Goal: Task Accomplishment & Management: Manage account settings

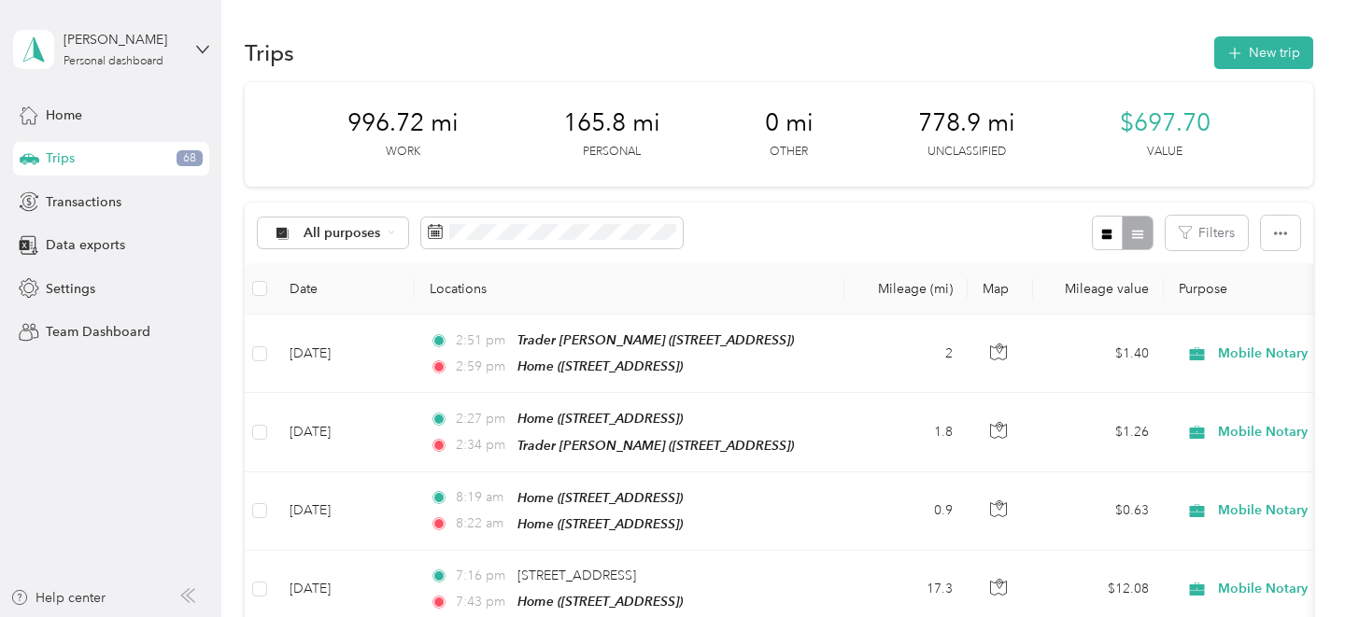
scroll to position [1332, 0]
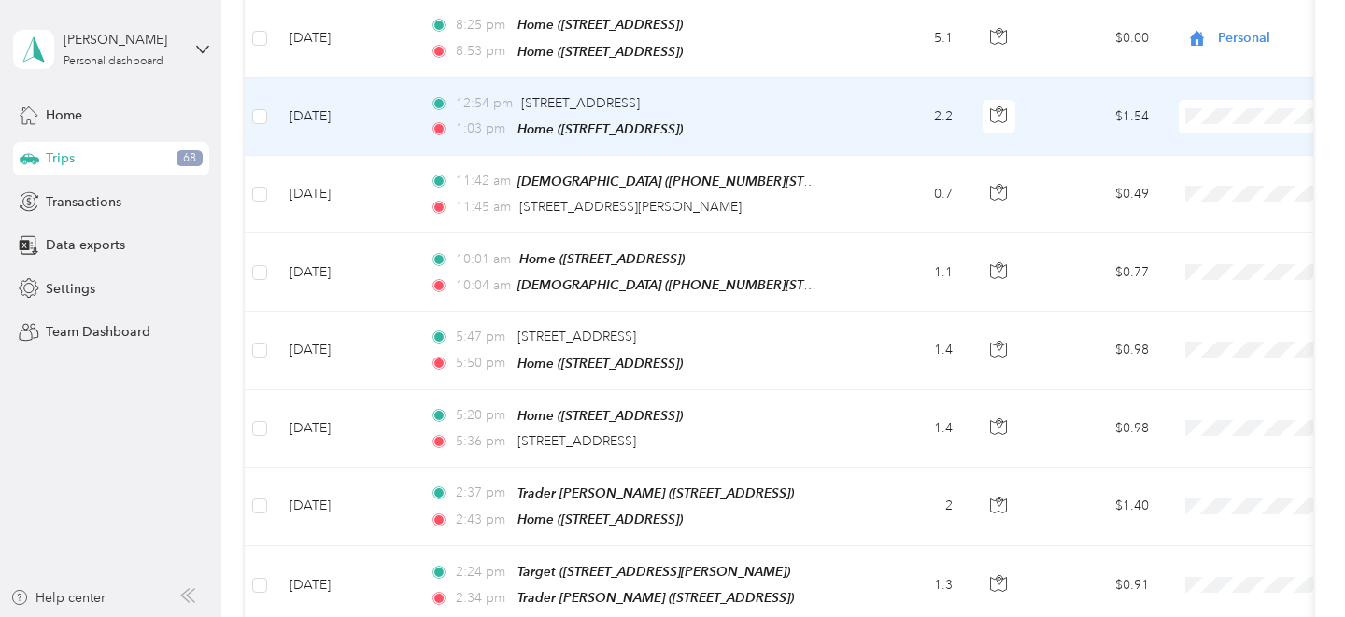
click at [1188, 172] on span "Personal" at bounding box center [1246, 173] width 173 height 20
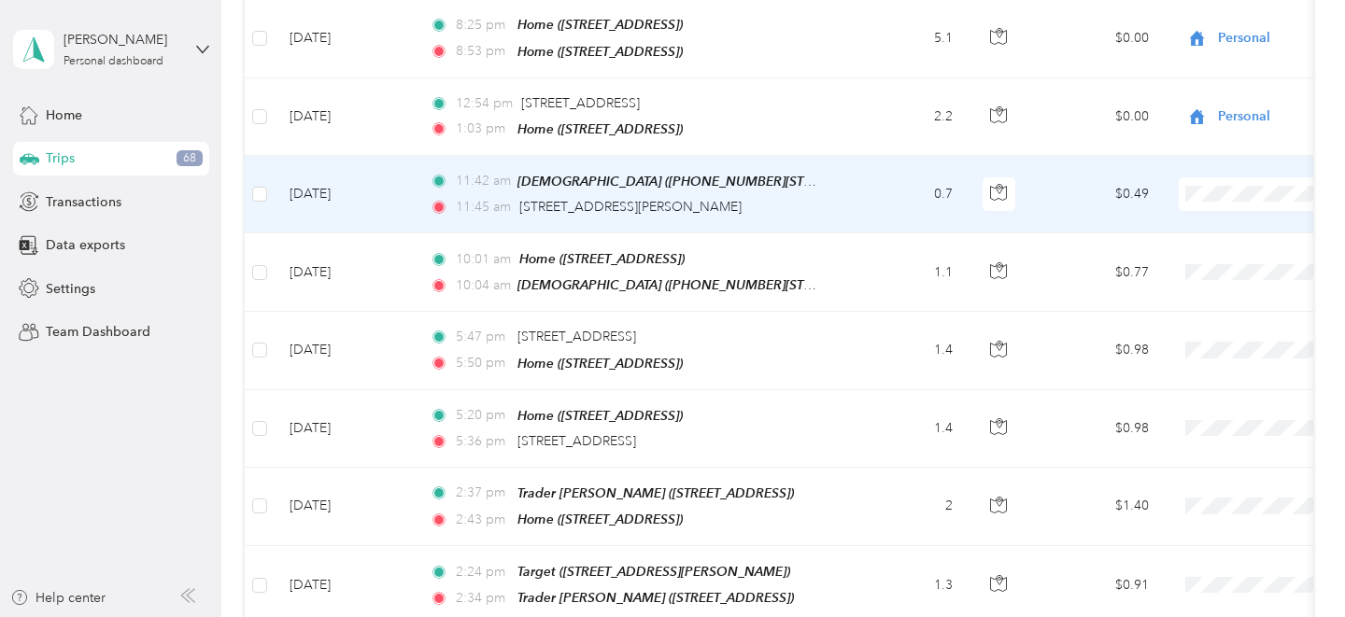
click at [1213, 241] on span "Personal" at bounding box center [1246, 243] width 173 height 20
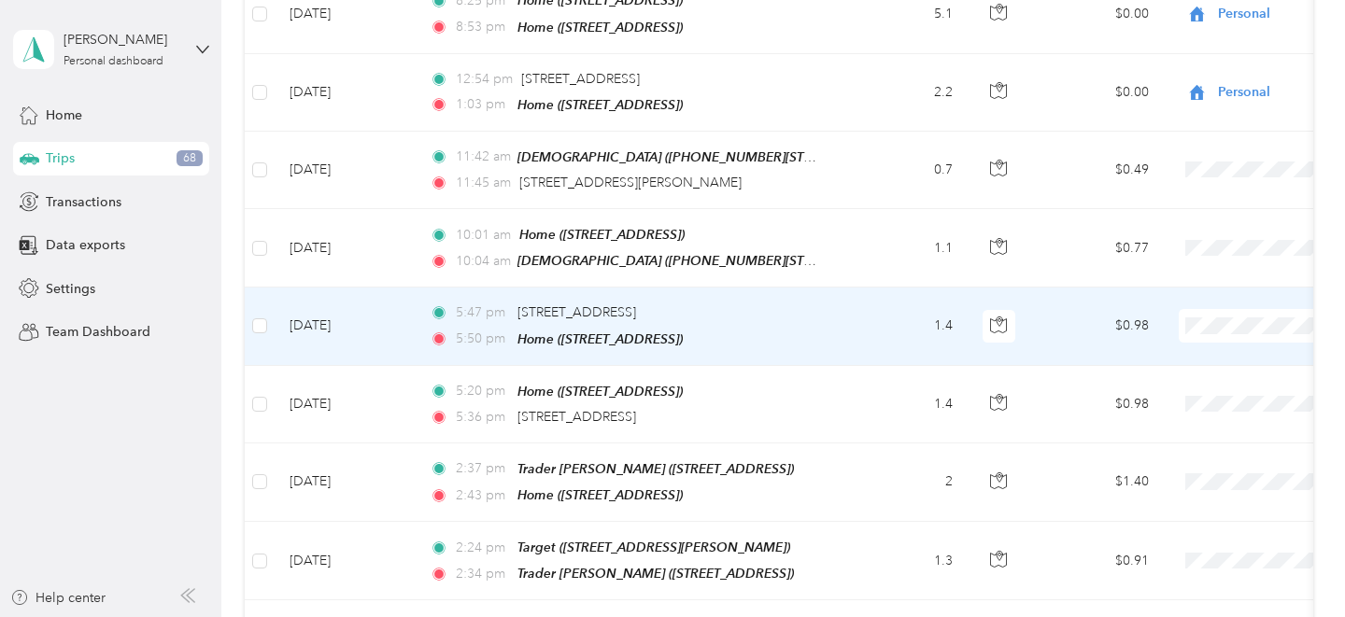
scroll to position [1366, 0]
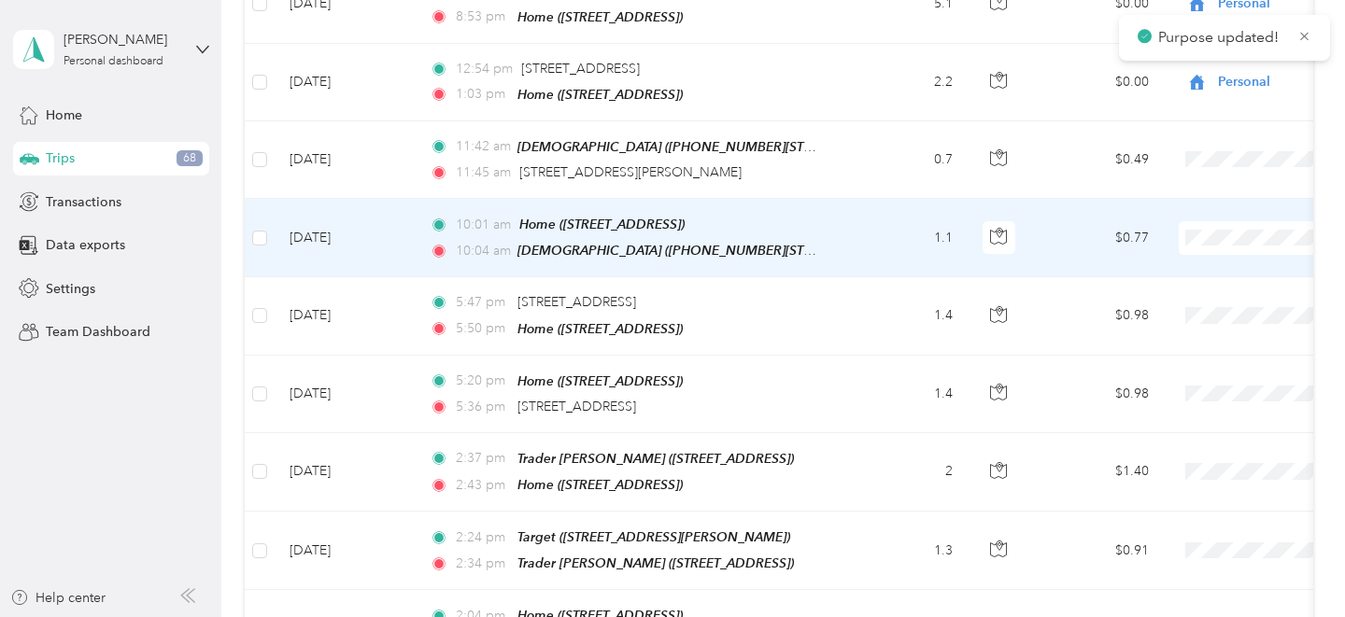
click at [1207, 285] on span "Personal" at bounding box center [1246, 289] width 173 height 20
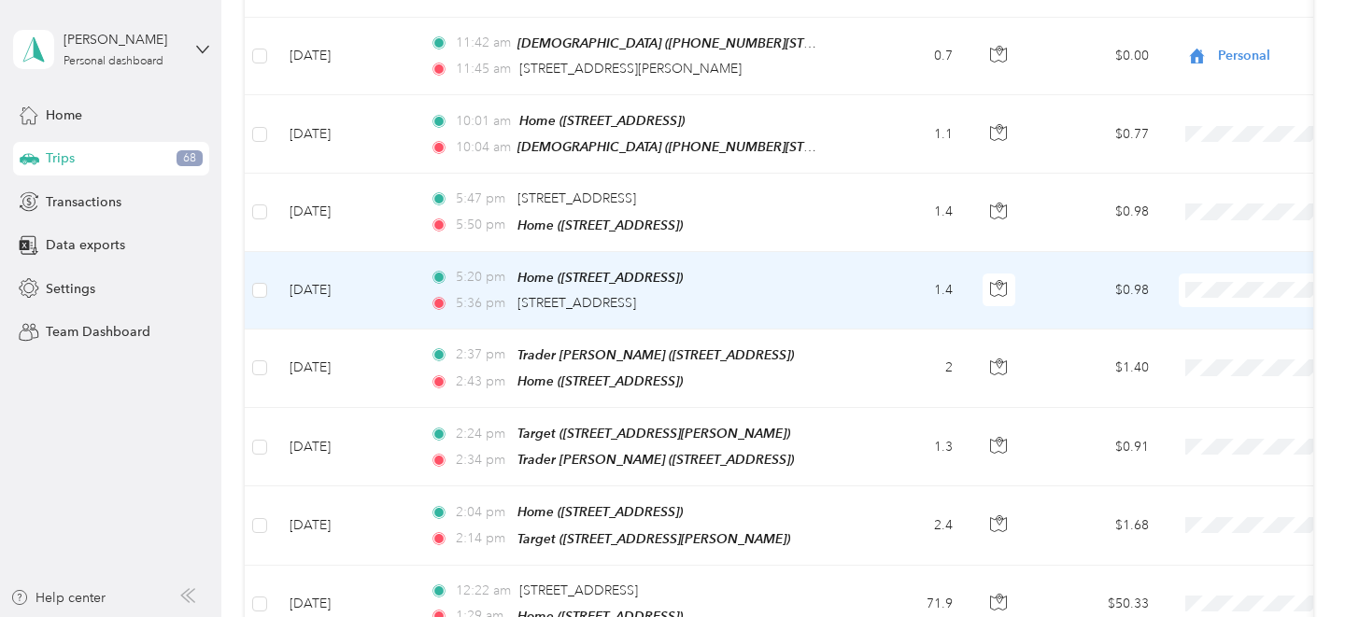
scroll to position [1479, 0]
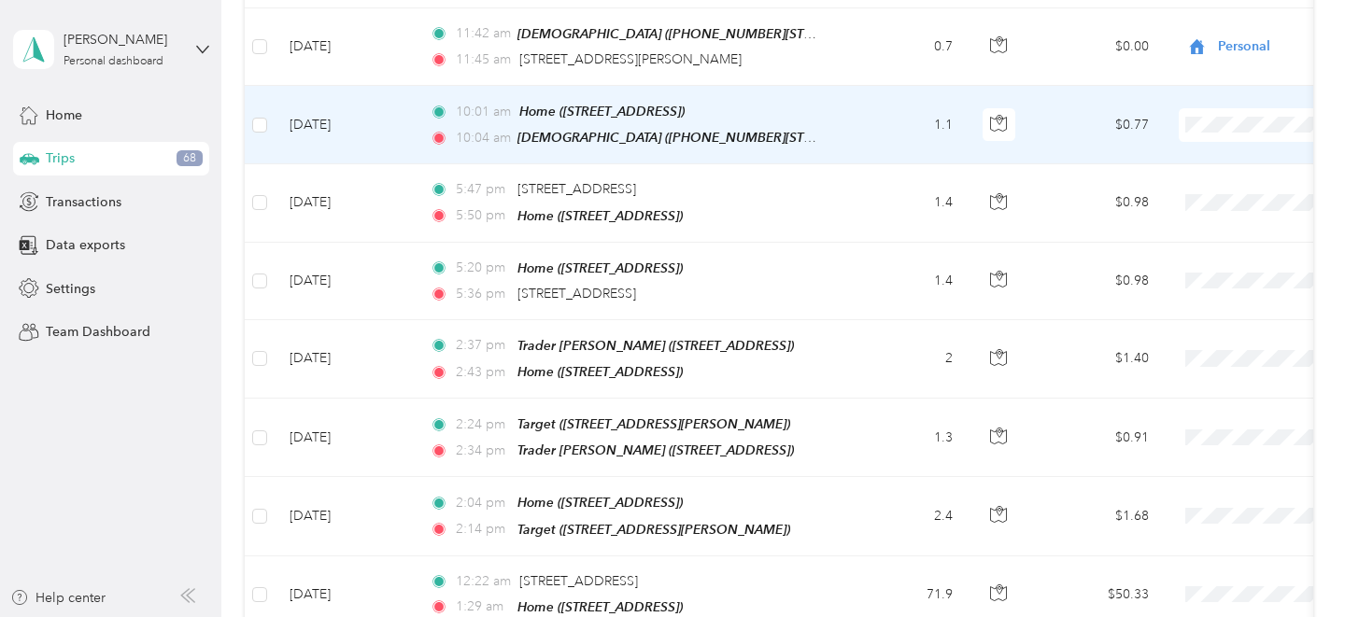
click at [1198, 108] on span at bounding box center [1295, 125] width 232 height 34
click at [1188, 177] on span "Personal" at bounding box center [1246, 182] width 173 height 20
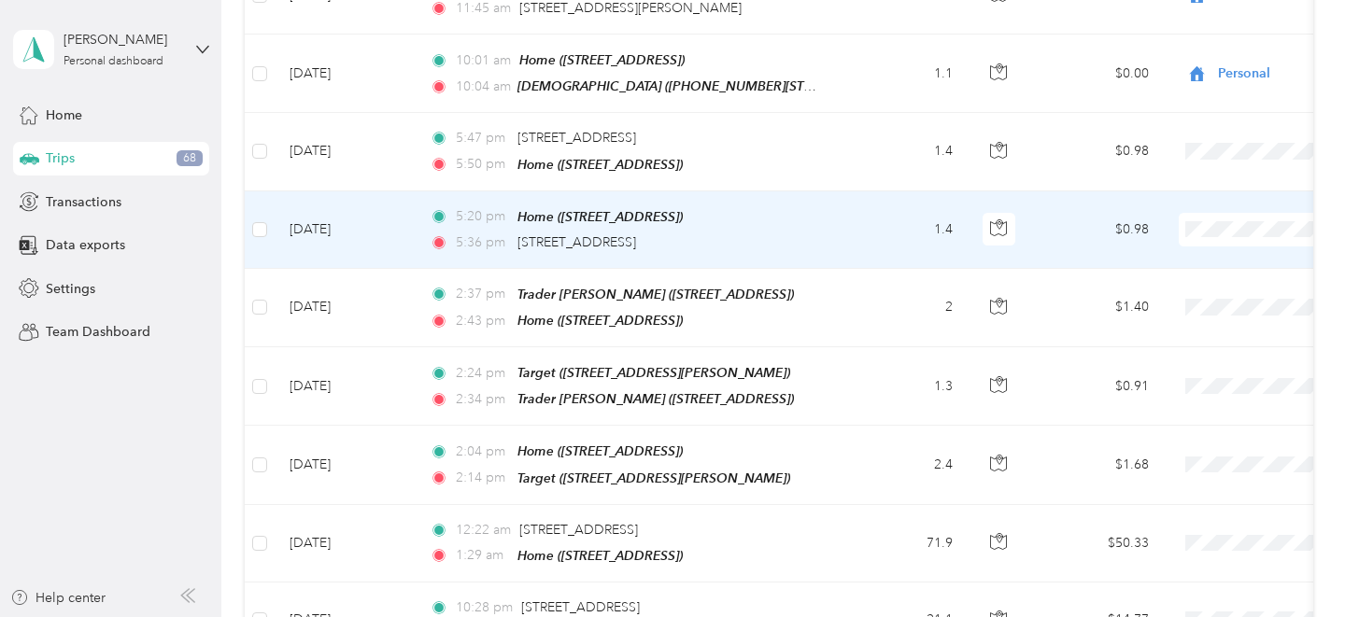
scroll to position [1530, 0]
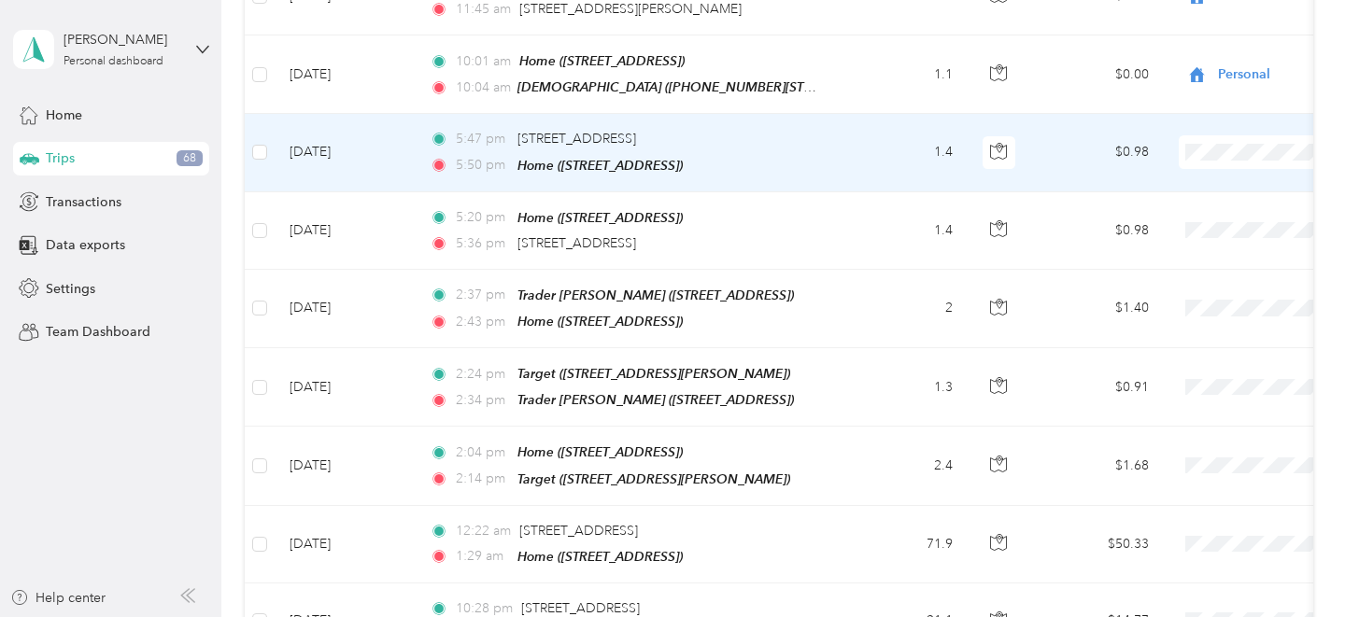
click at [1189, 202] on span "Personal" at bounding box center [1246, 205] width 173 height 20
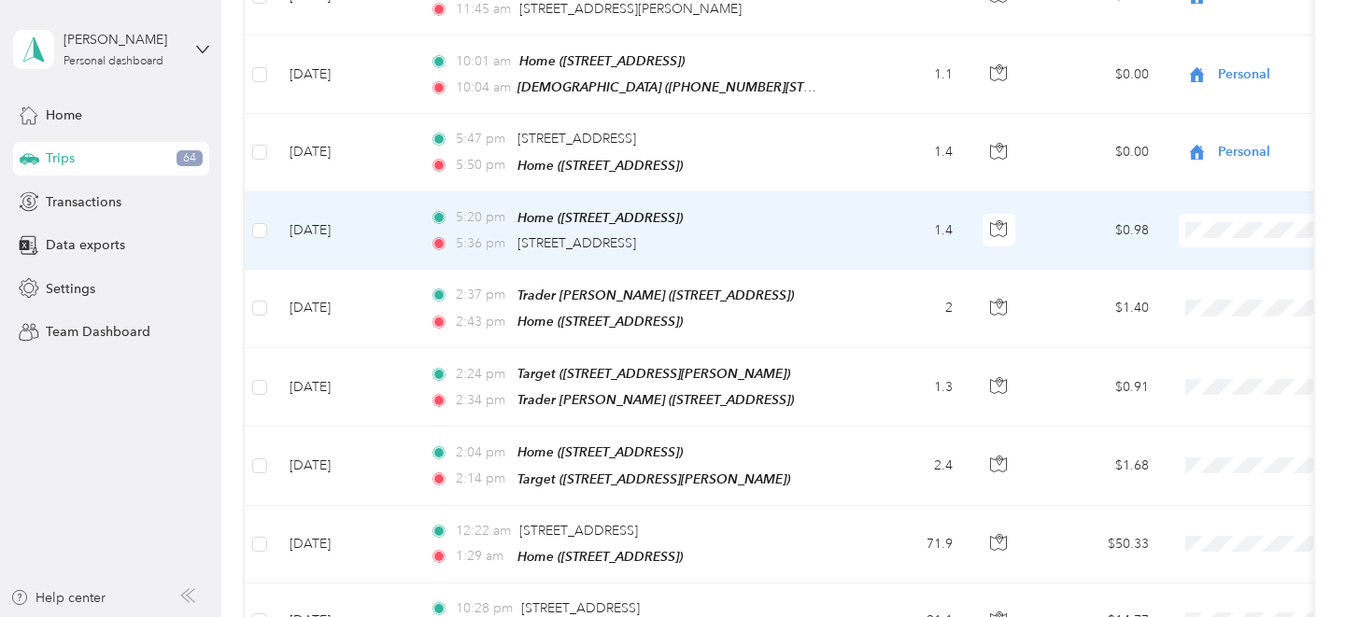
click at [1182, 281] on span "Personal" at bounding box center [1246, 276] width 173 height 20
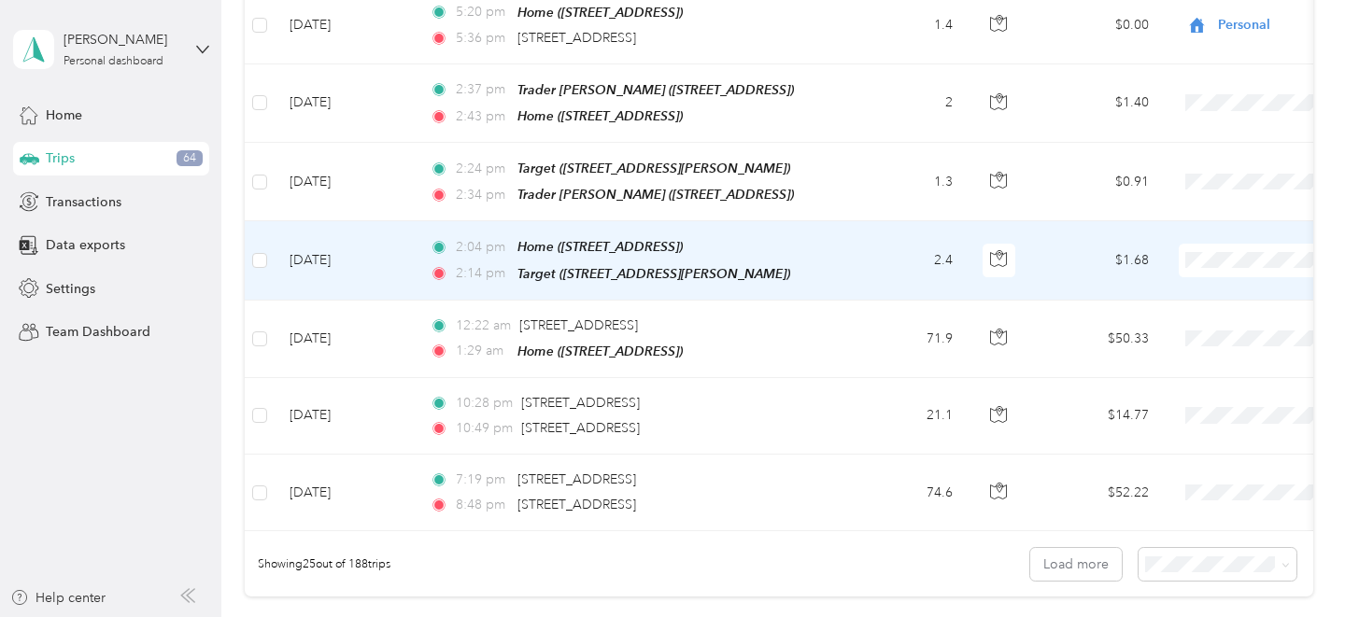
scroll to position [1736, 0]
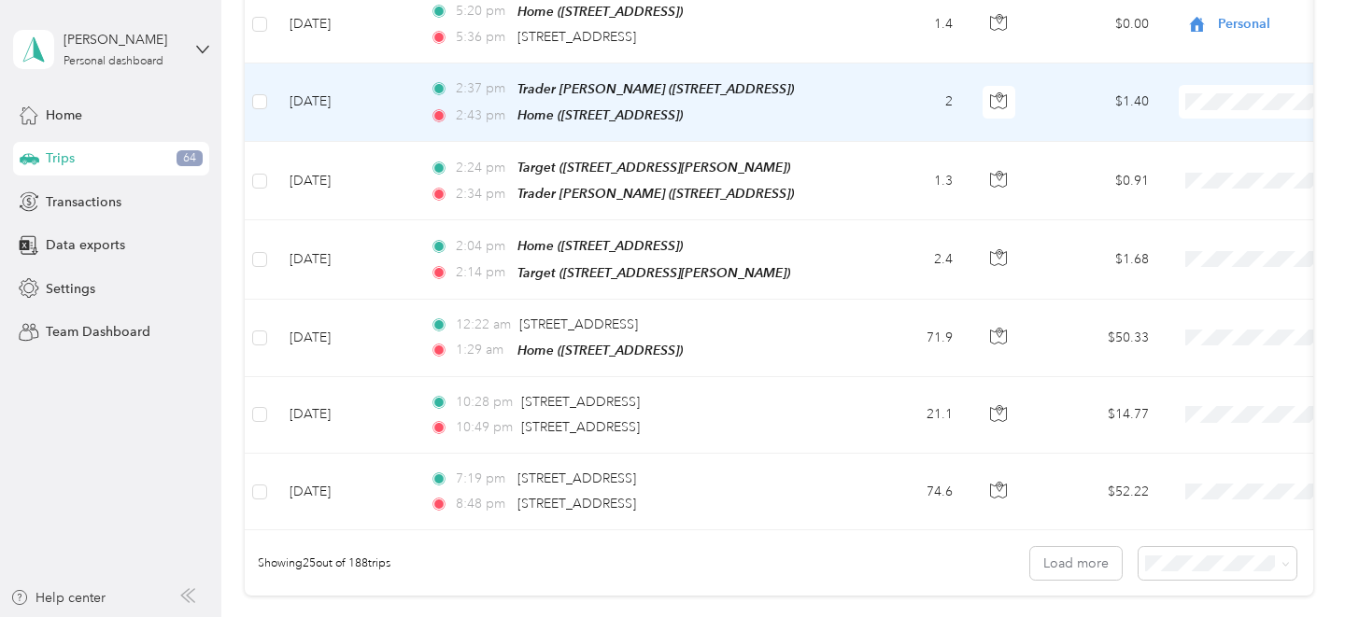
click at [1197, 152] on span "Personal" at bounding box center [1246, 149] width 173 height 20
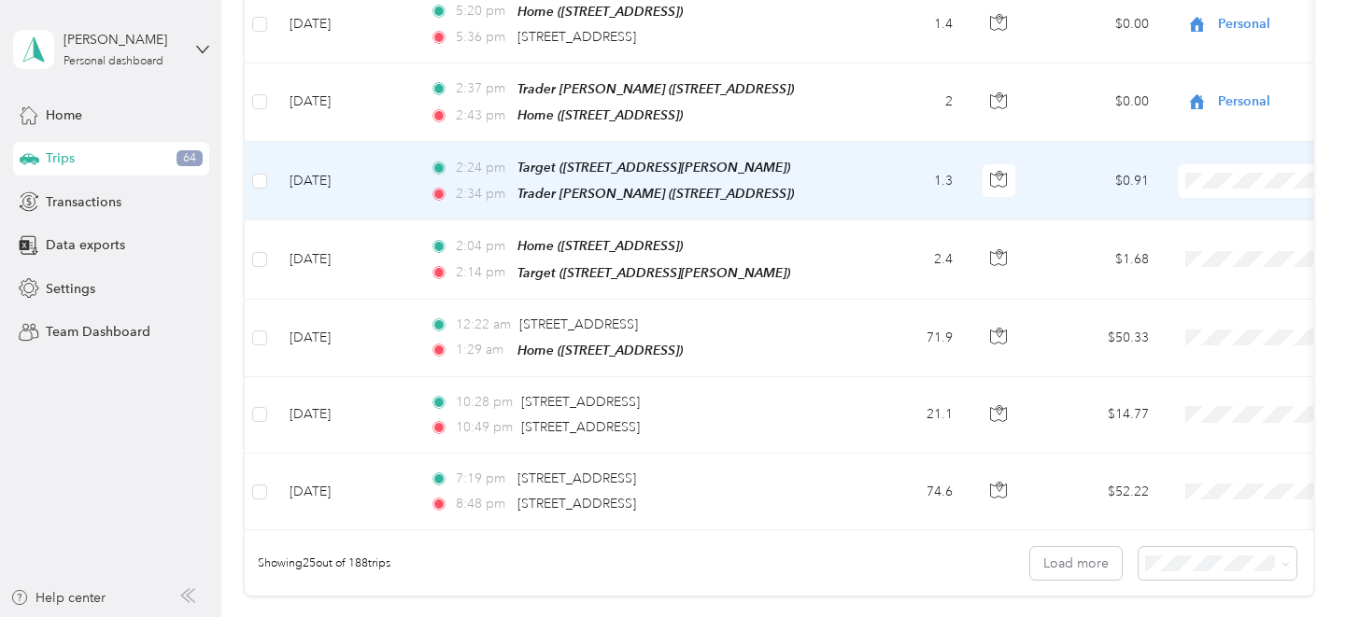
click at [1190, 228] on span "Personal" at bounding box center [1246, 235] width 173 height 20
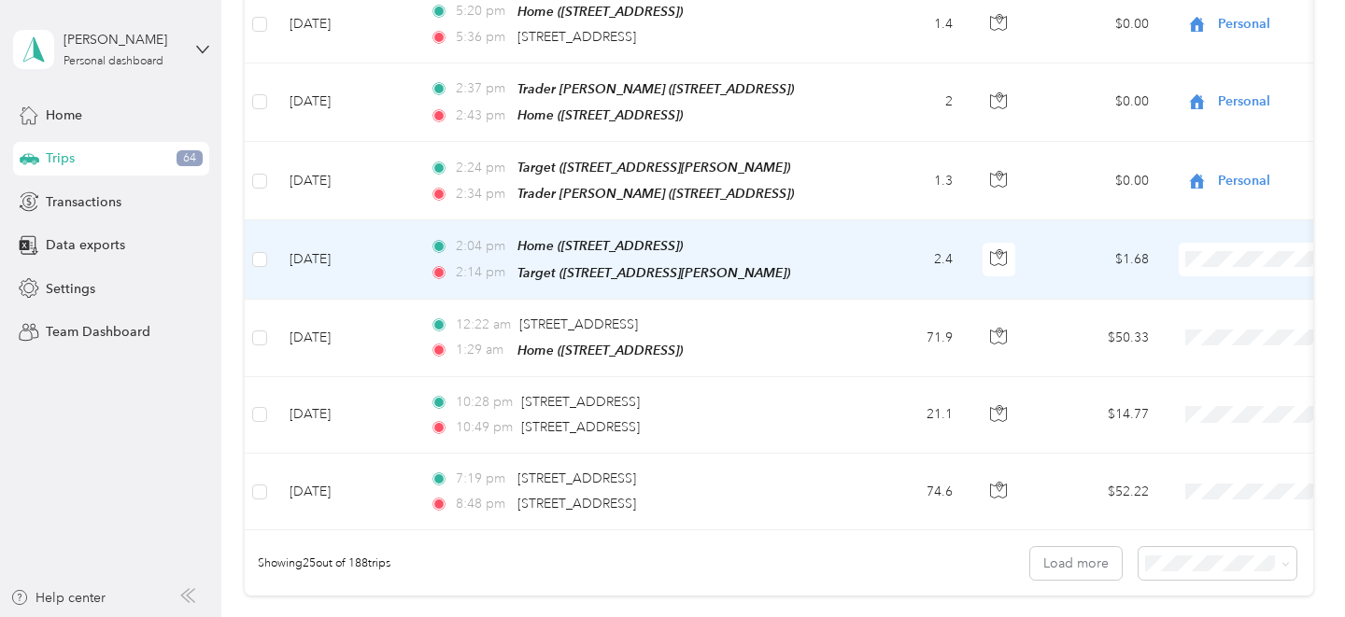
click at [1177, 315] on li "Personal" at bounding box center [1229, 306] width 232 height 33
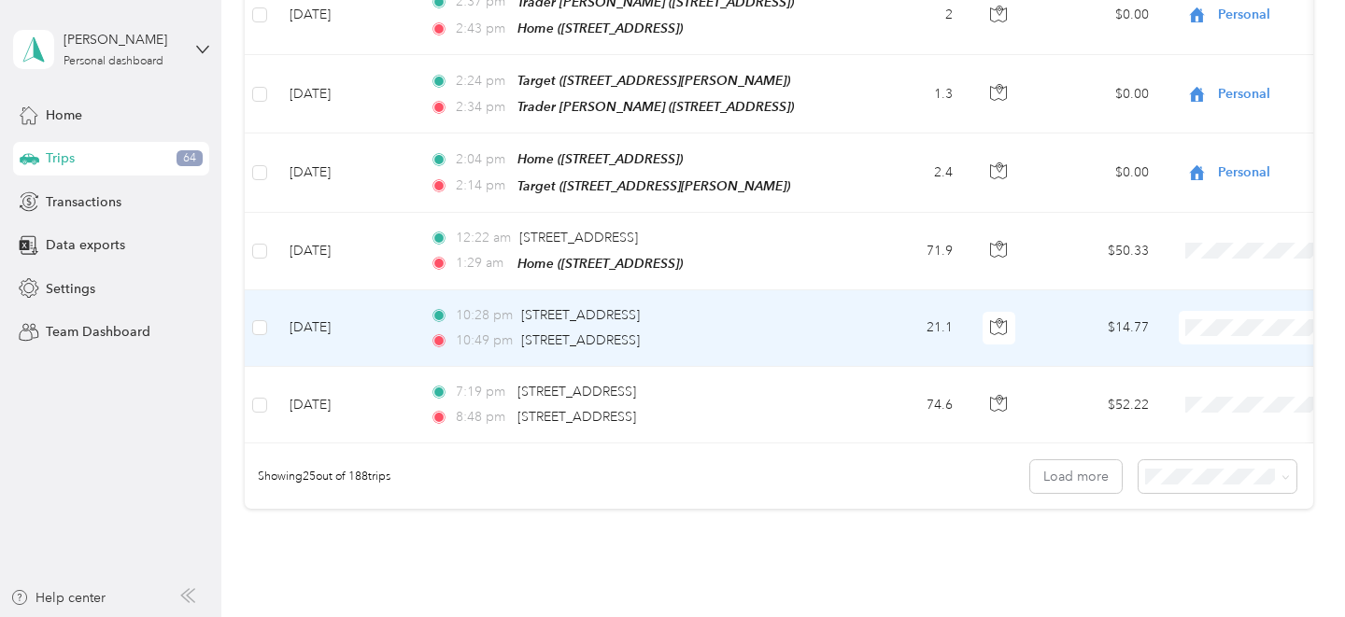
scroll to position [1826, 0]
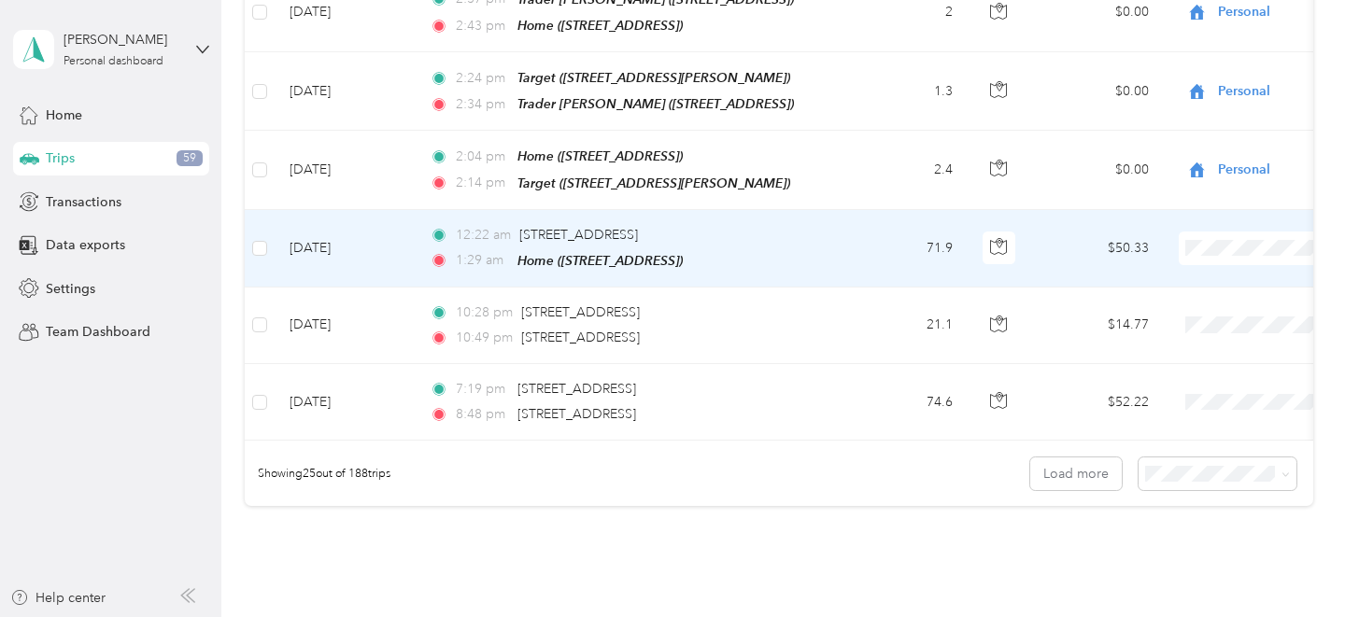
click at [1208, 330] on span "Mobile Notary" at bounding box center [1246, 329] width 173 height 20
click at [1059, 238] on td "$50.33" at bounding box center [1098, 249] width 131 height 78
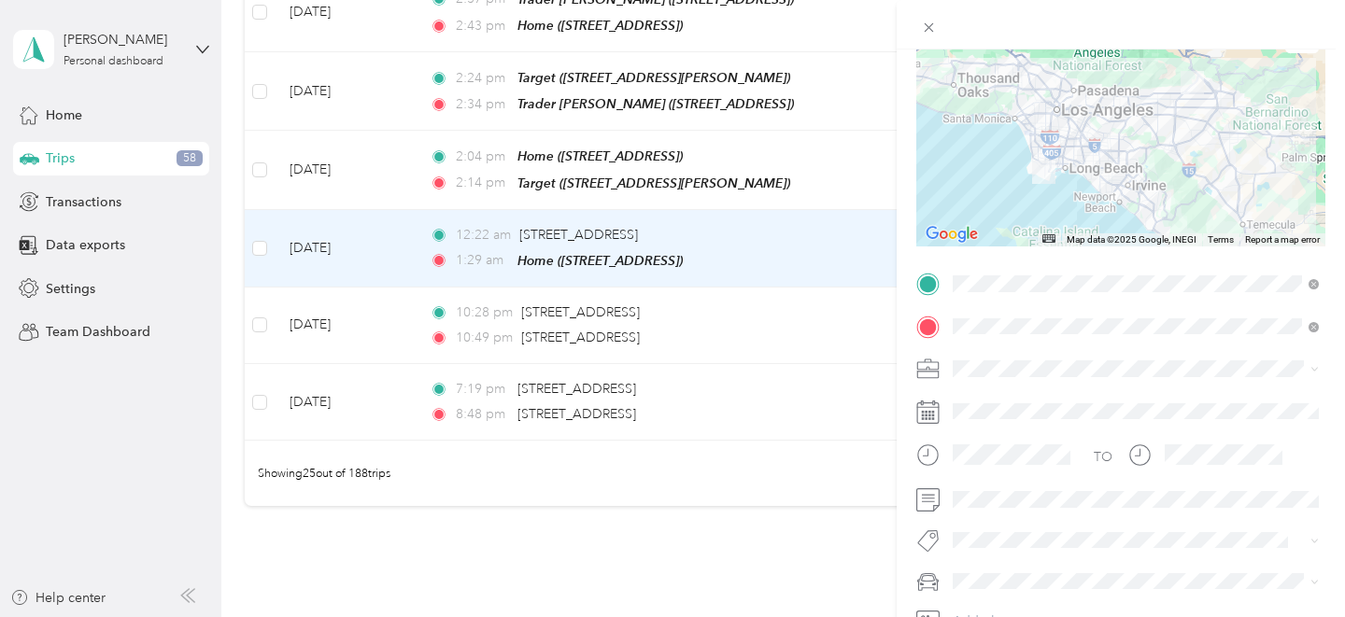
scroll to position [194, 0]
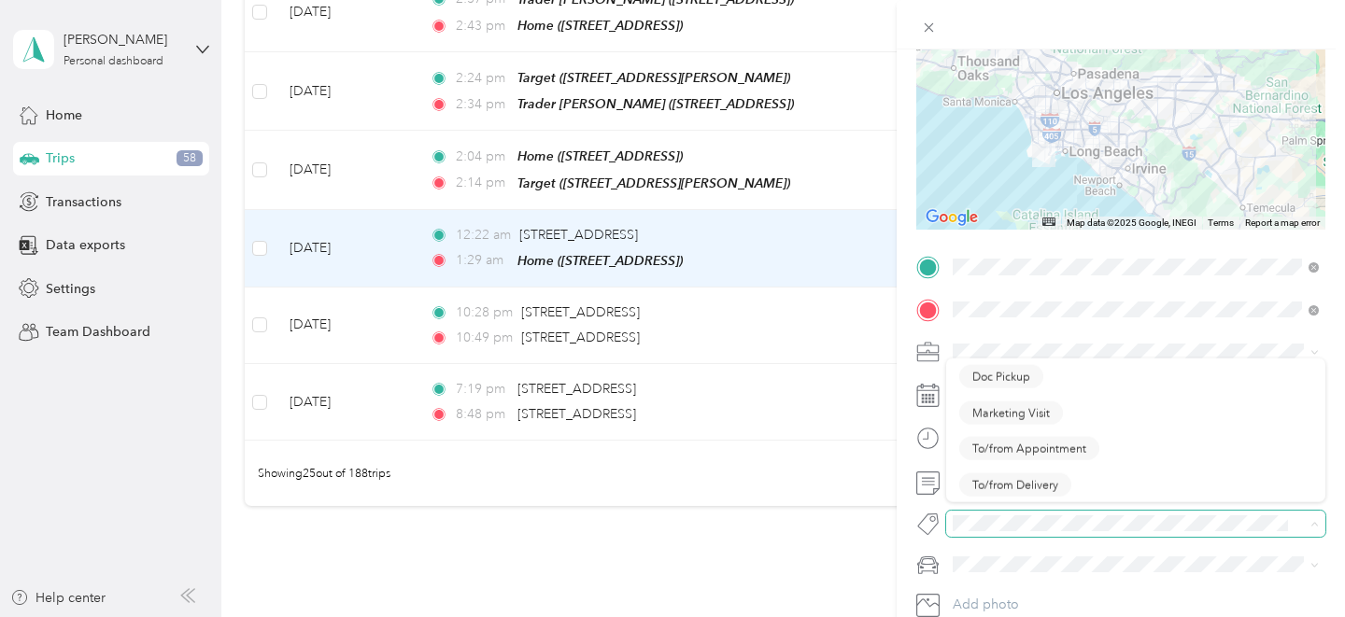
click at [1068, 511] on span at bounding box center [1135, 524] width 379 height 26
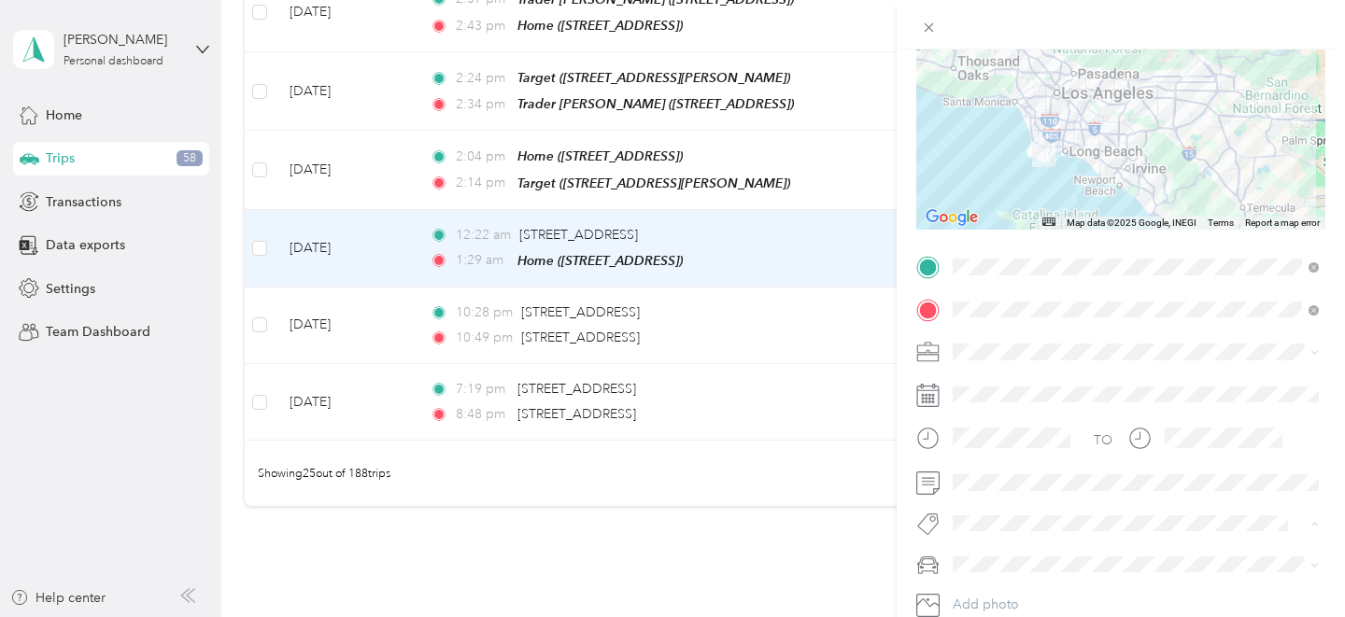
click at [1045, 446] on span "To/from Appointment" at bounding box center [1029, 454] width 114 height 17
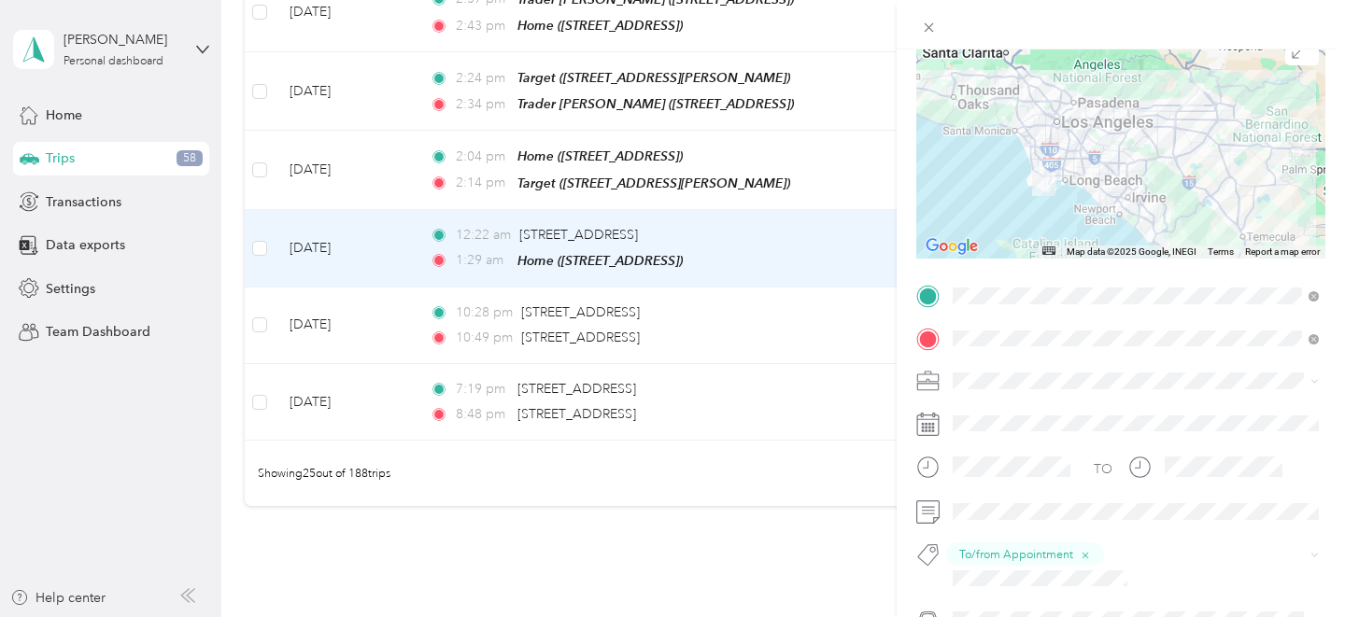
scroll to position [0, 0]
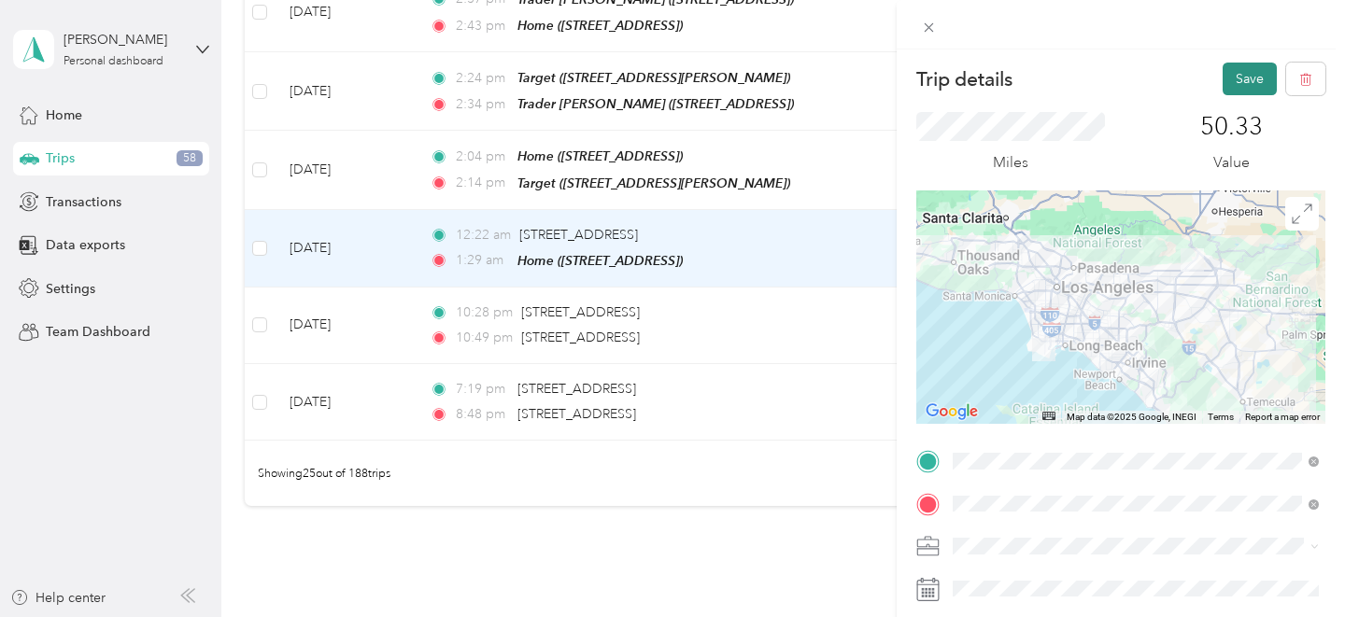
click at [1242, 78] on button "Save" at bounding box center [1249, 79] width 54 height 33
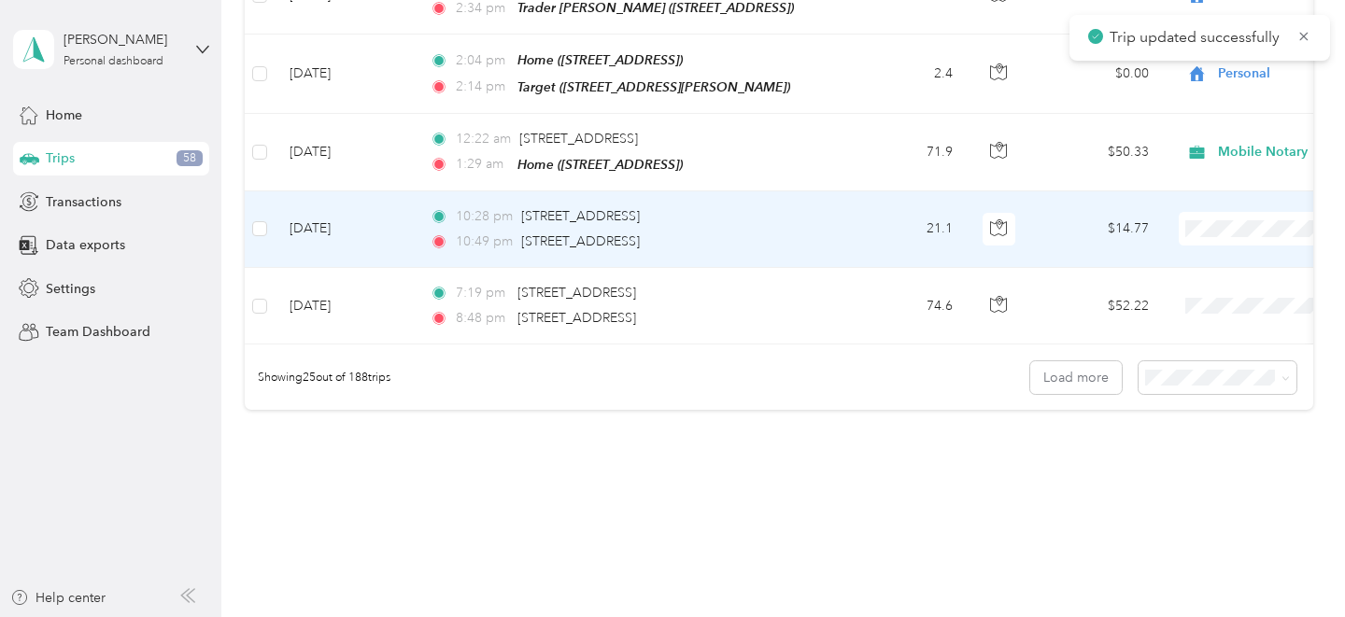
scroll to position [1929, 0]
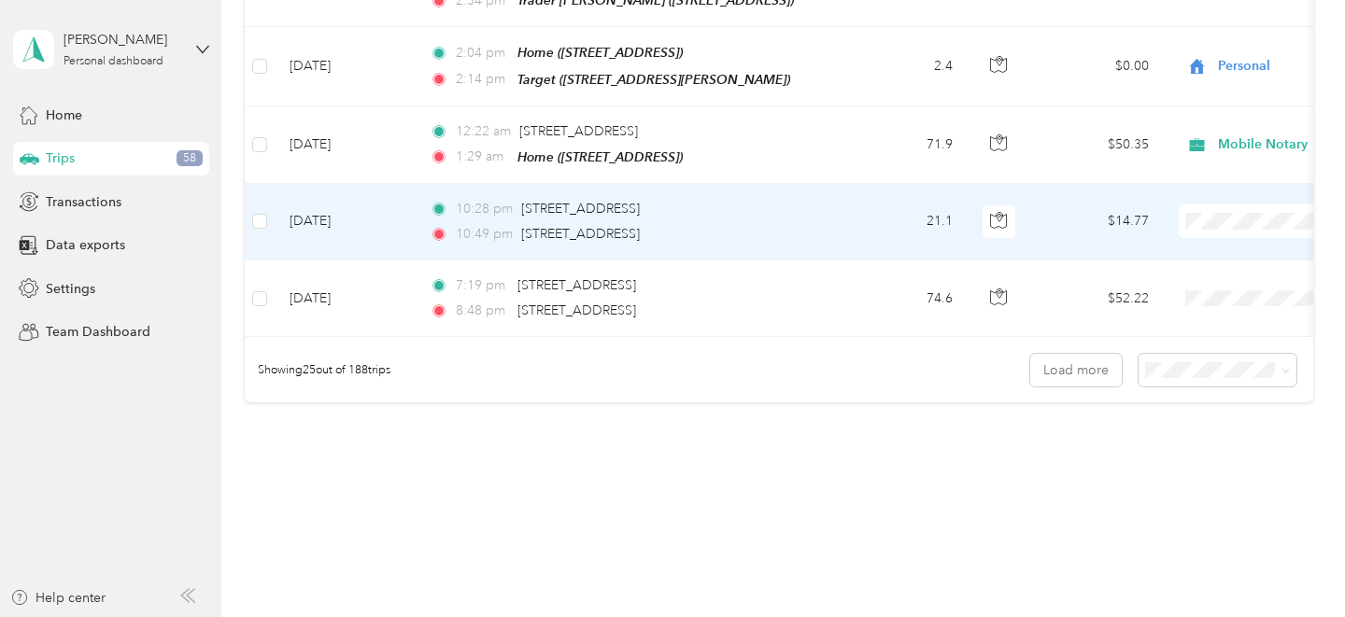
click at [1210, 280] on ol "Work Personal Mobile Notary Other Charity Medical Moving Commute" at bounding box center [1229, 354] width 232 height 261
click at [1208, 277] on li "Personal" at bounding box center [1229, 273] width 232 height 33
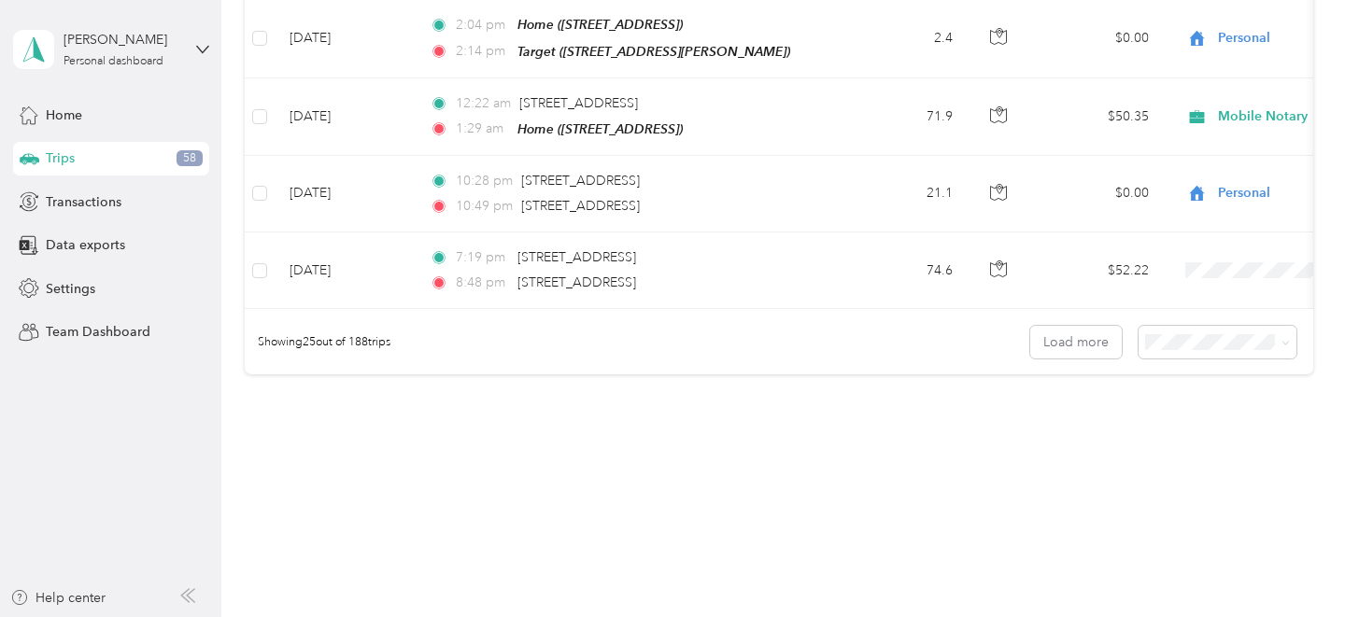
scroll to position [1942, 0]
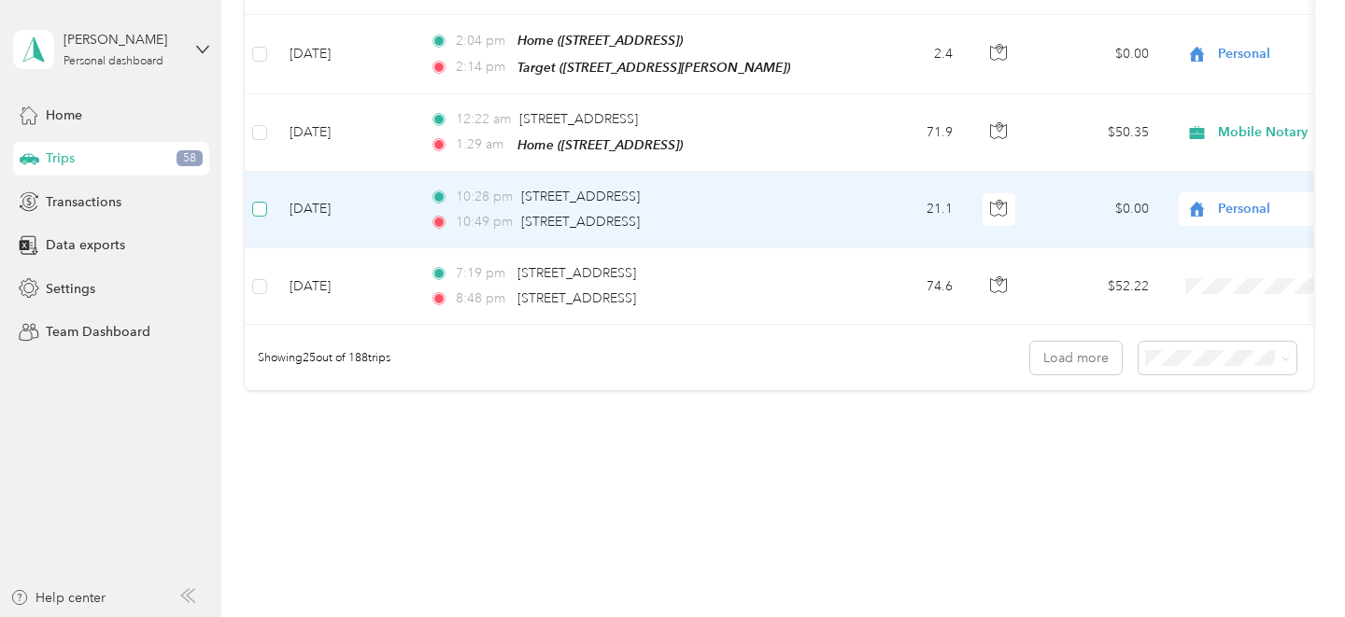
click at [261, 201] on label at bounding box center [259, 209] width 15 height 21
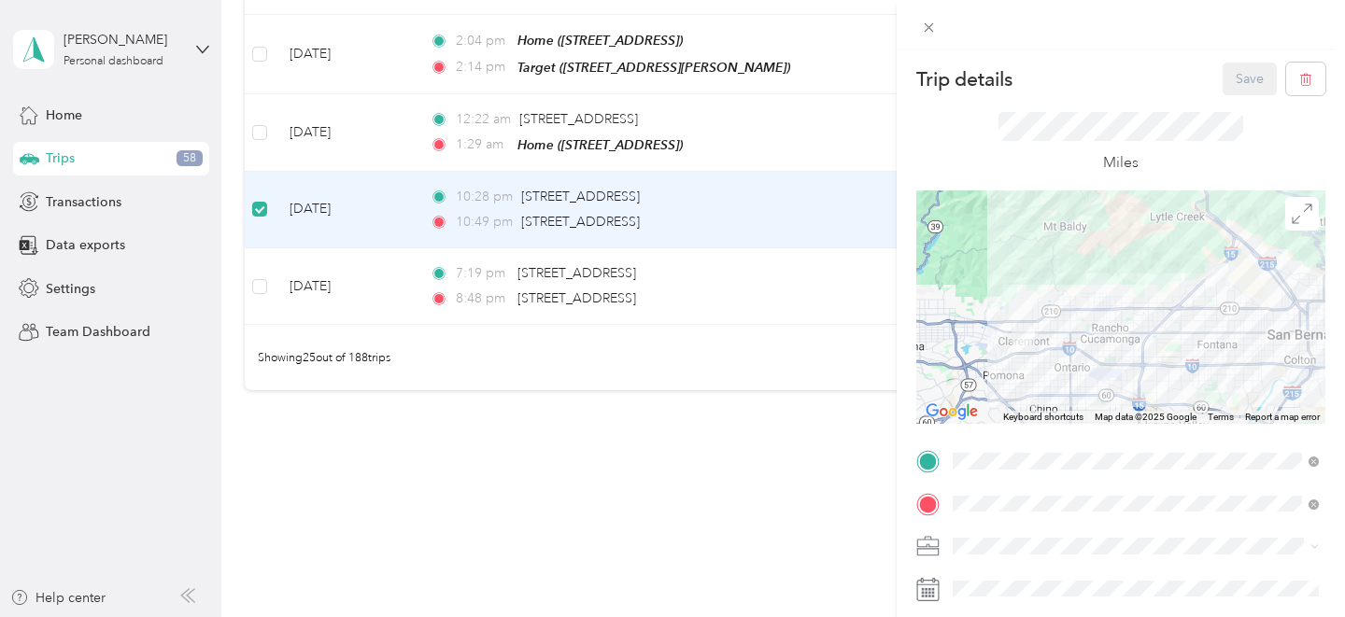
scroll to position [2, 0]
click at [1313, 75] on button "button" at bounding box center [1305, 77] width 39 height 33
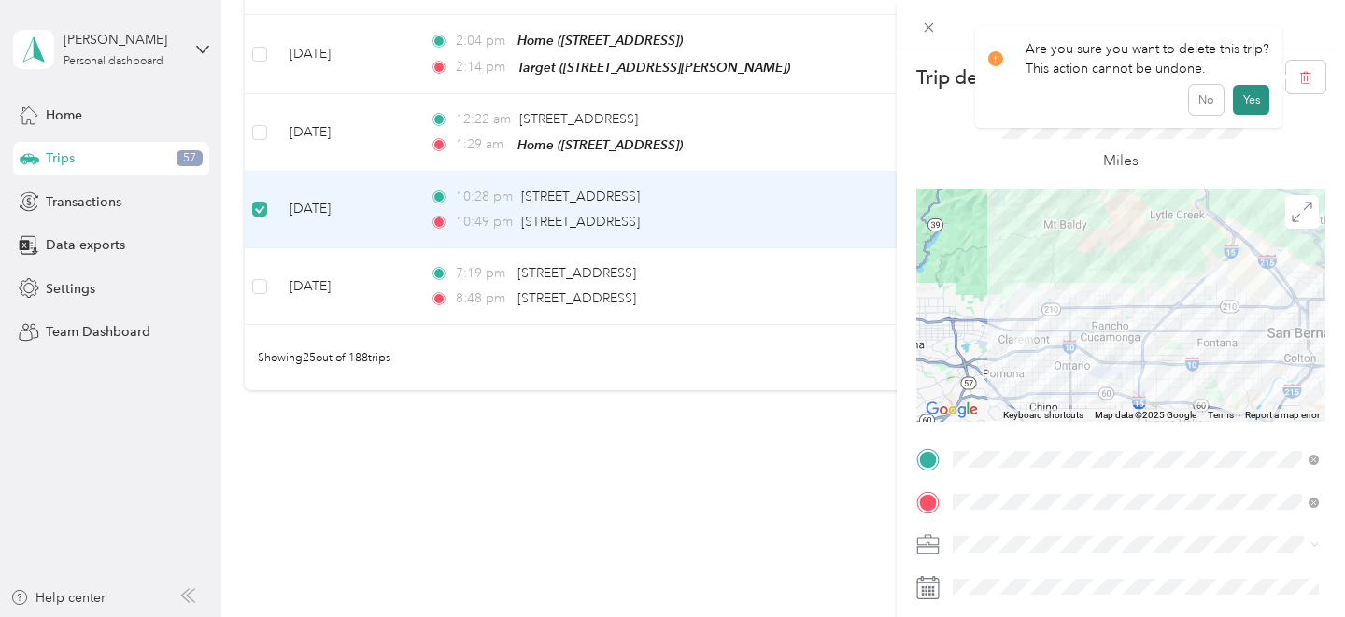
click at [1244, 105] on button "Yes" at bounding box center [1251, 100] width 36 height 30
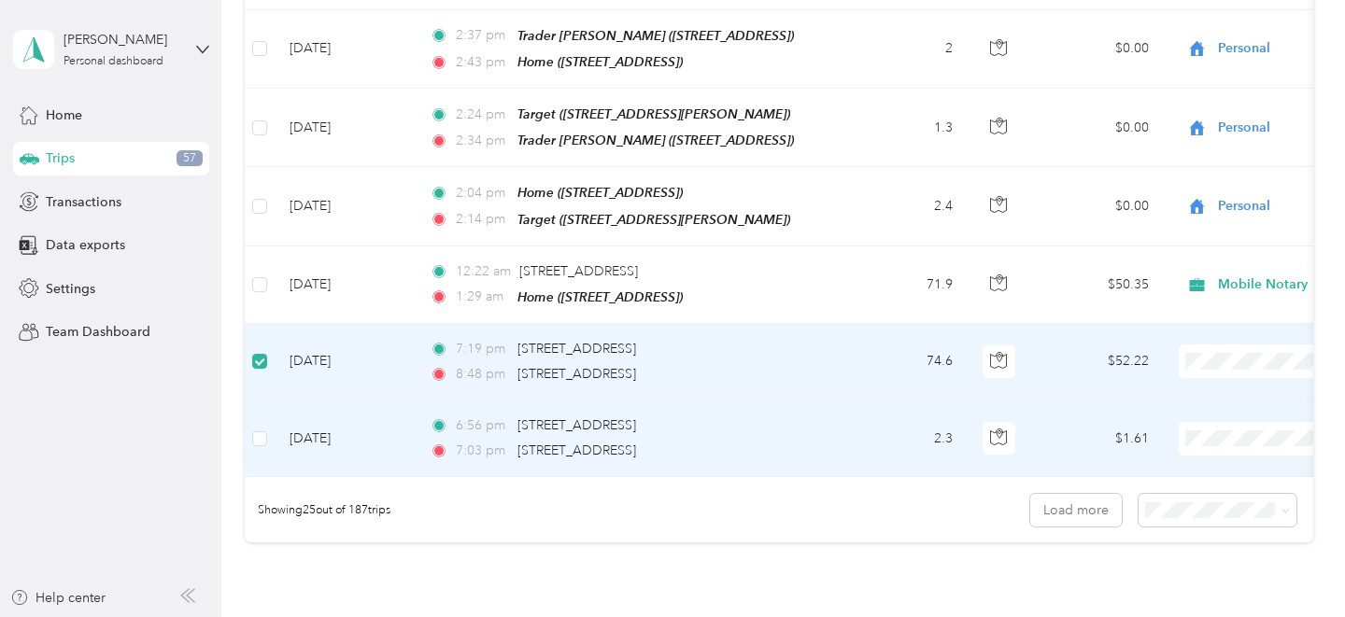
scroll to position [1810, 0]
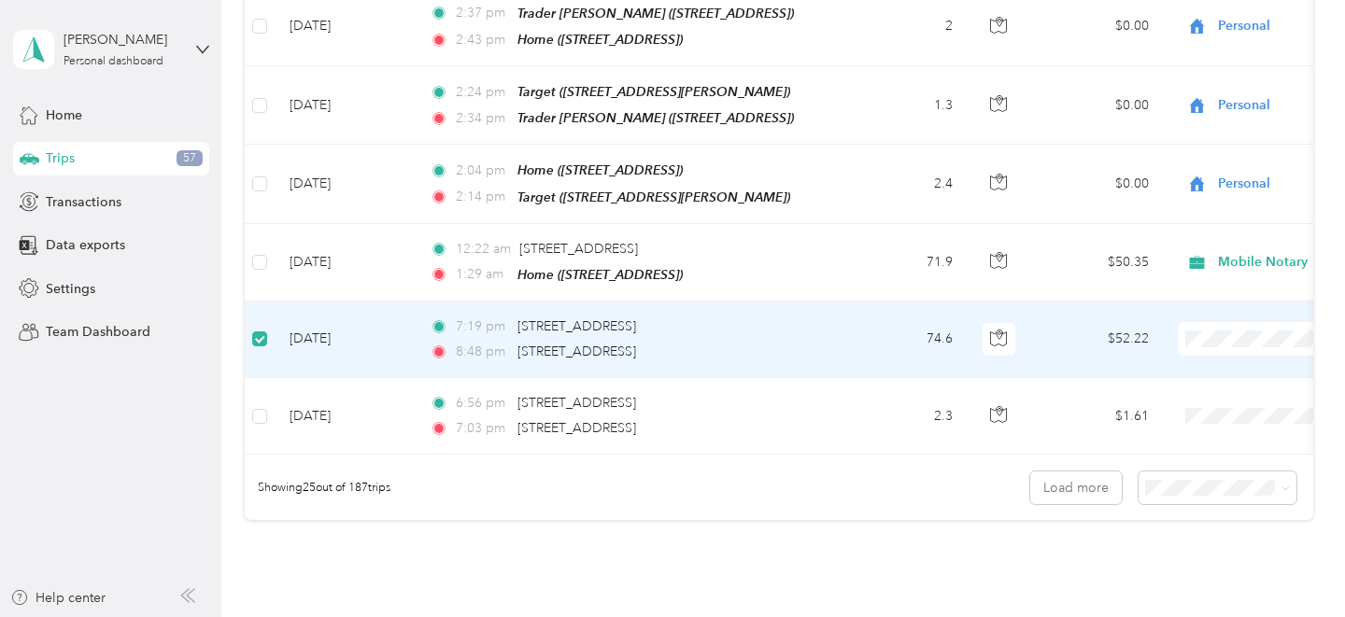
click at [315, 318] on td "[DATE]" at bounding box center [345, 340] width 140 height 77
click at [328, 322] on td "[DATE]" at bounding box center [345, 340] width 140 height 77
click at [889, 312] on td "74.6" at bounding box center [905, 340] width 123 height 77
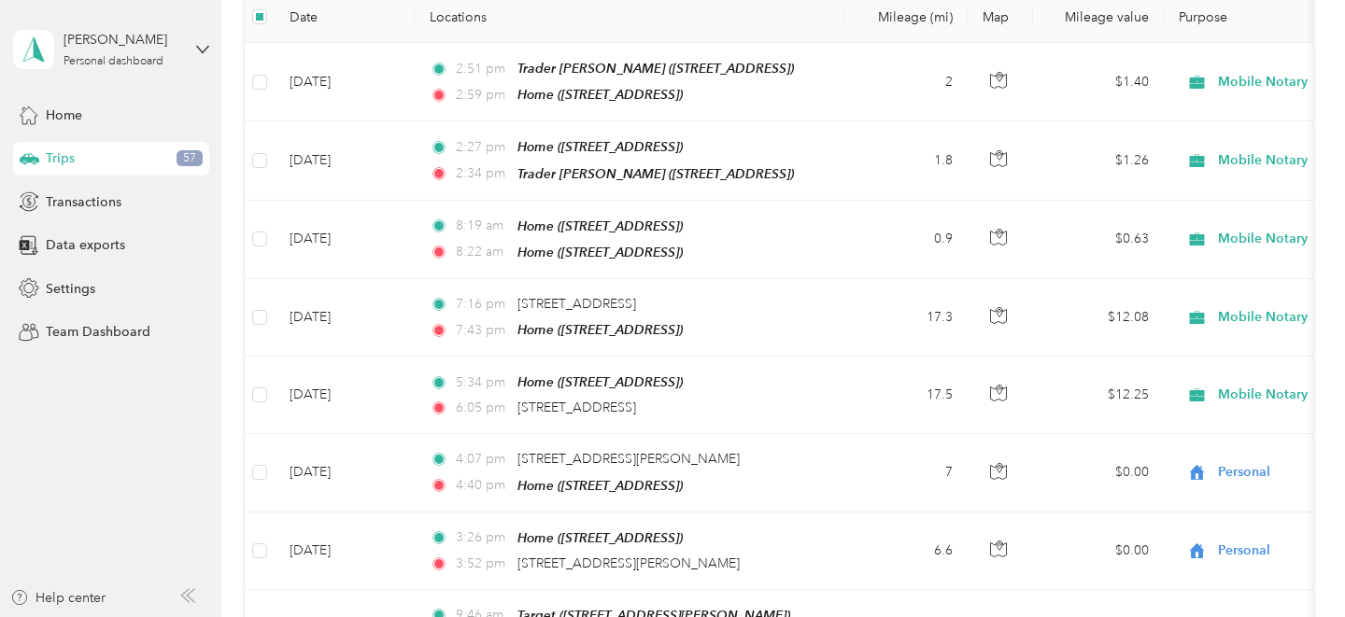
scroll to position [0, 0]
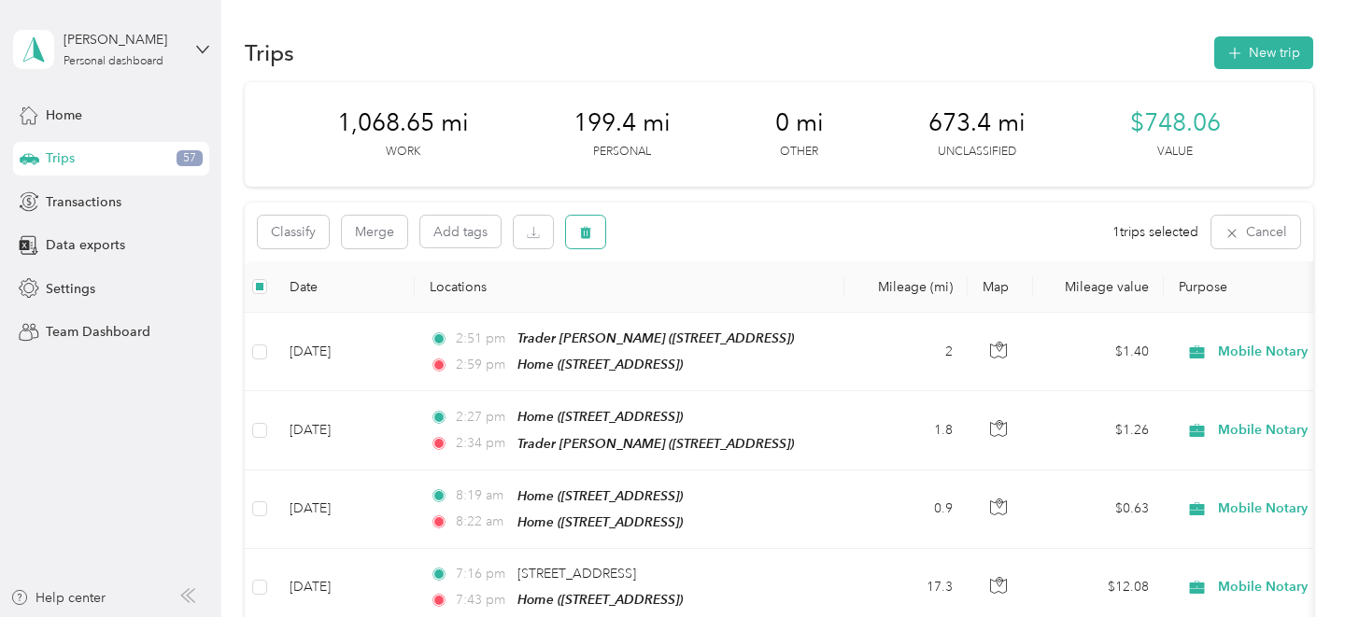
click at [596, 223] on button "button" at bounding box center [585, 232] width 39 height 33
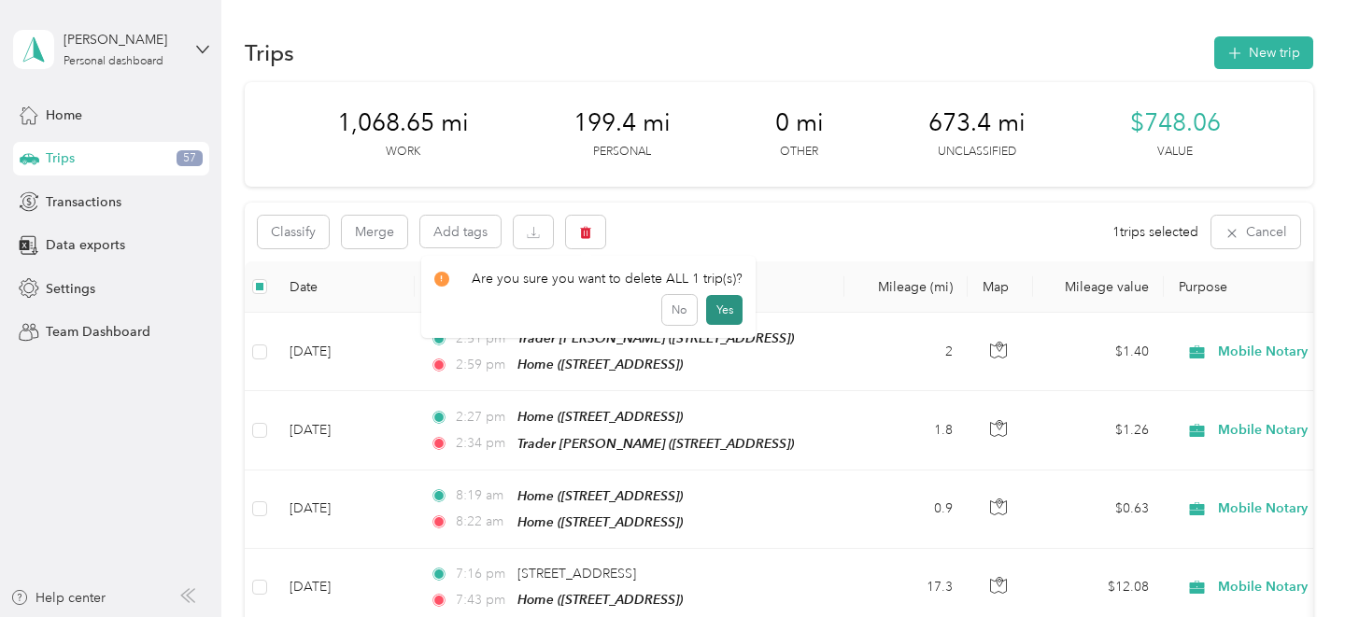
click at [729, 314] on button "Yes" at bounding box center [724, 310] width 36 height 30
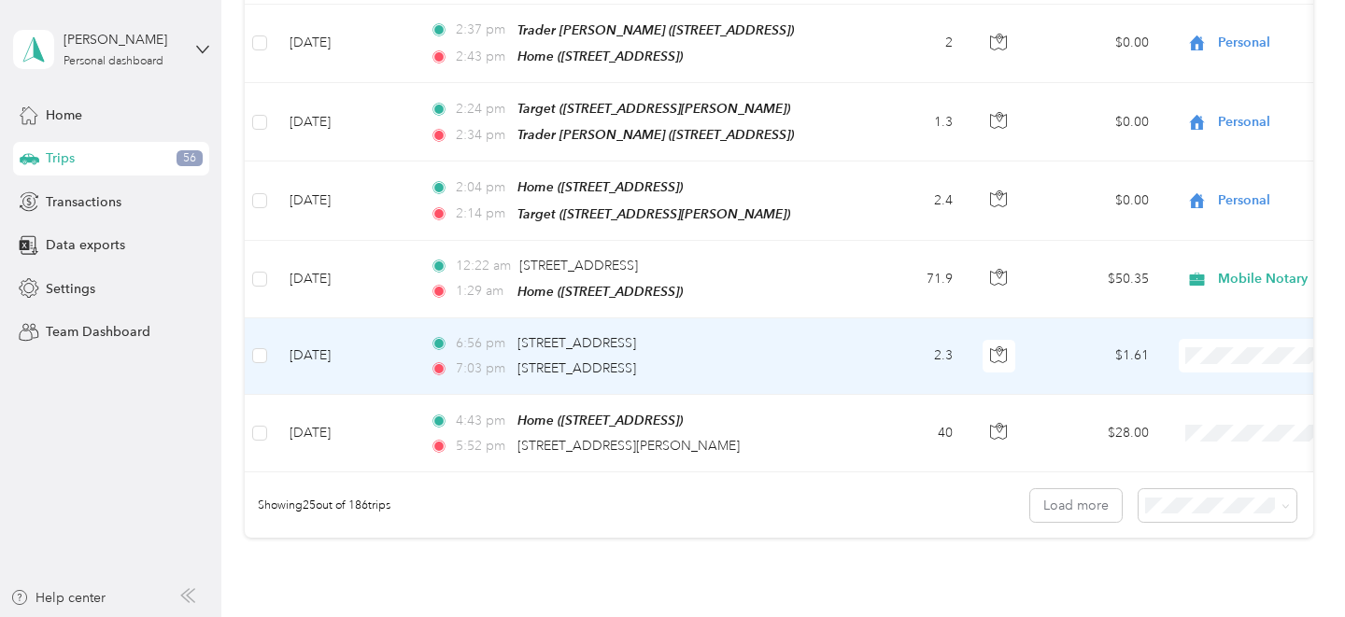
scroll to position [1799, 0]
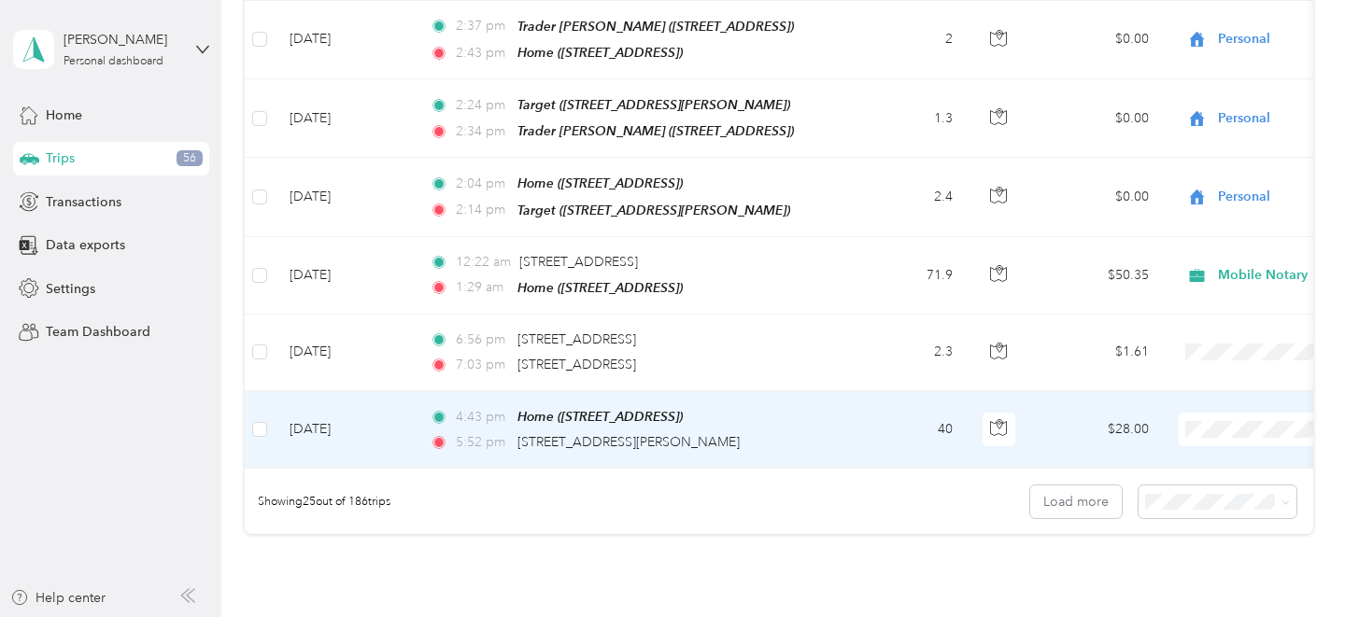
click at [1248, 422] on span at bounding box center [1295, 430] width 232 height 34
click at [1200, 217] on li "Mobile Notary" at bounding box center [1229, 209] width 232 height 33
click at [409, 417] on td "[DATE]" at bounding box center [345, 430] width 140 height 78
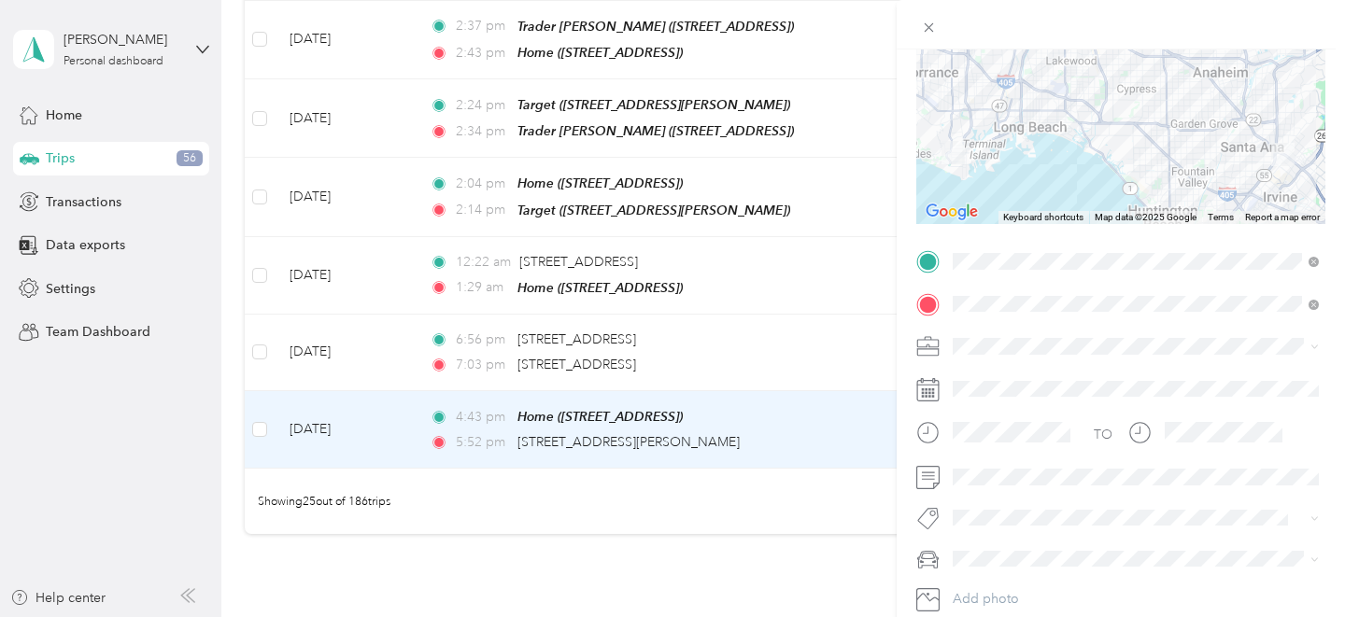
scroll to position [205, 0]
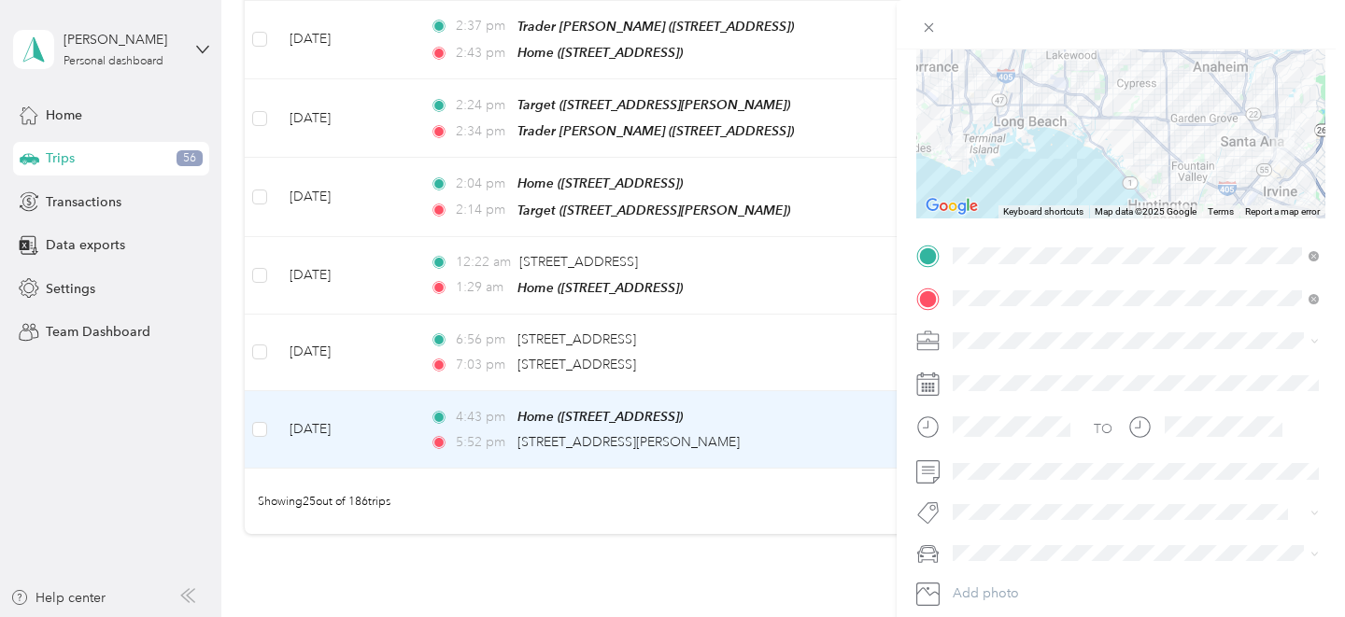
click at [1041, 446] on li "To/from Appointment" at bounding box center [1135, 443] width 379 height 36
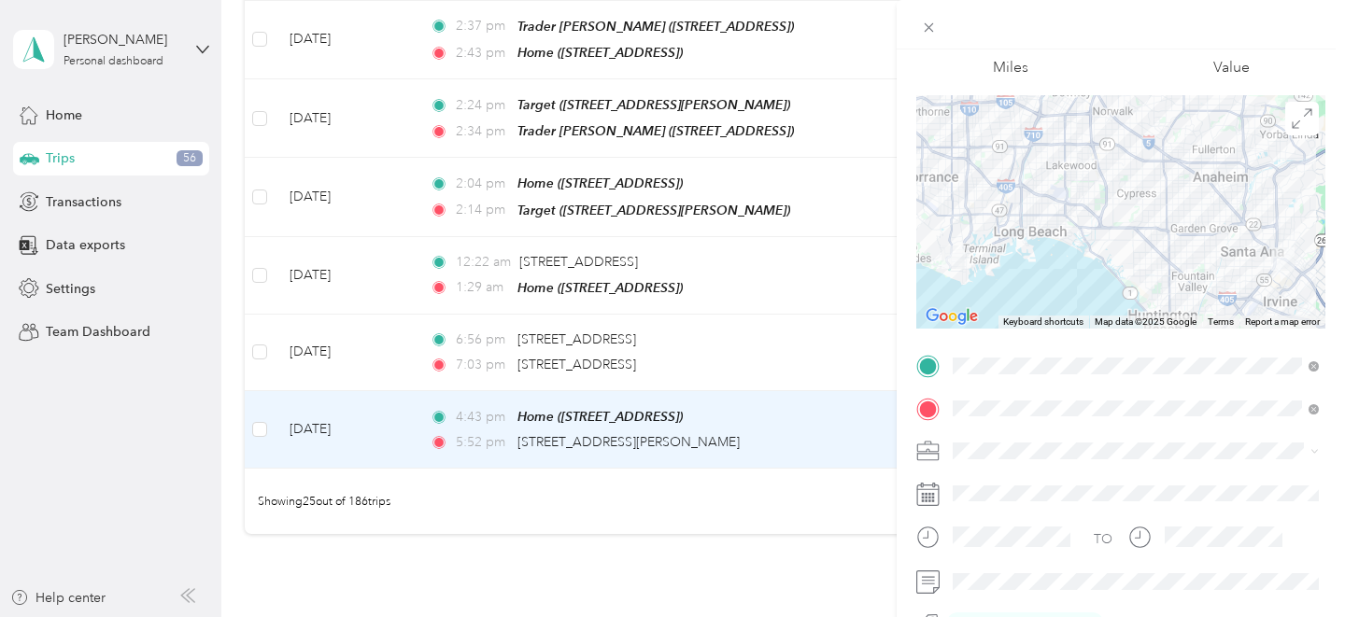
scroll to position [0, 0]
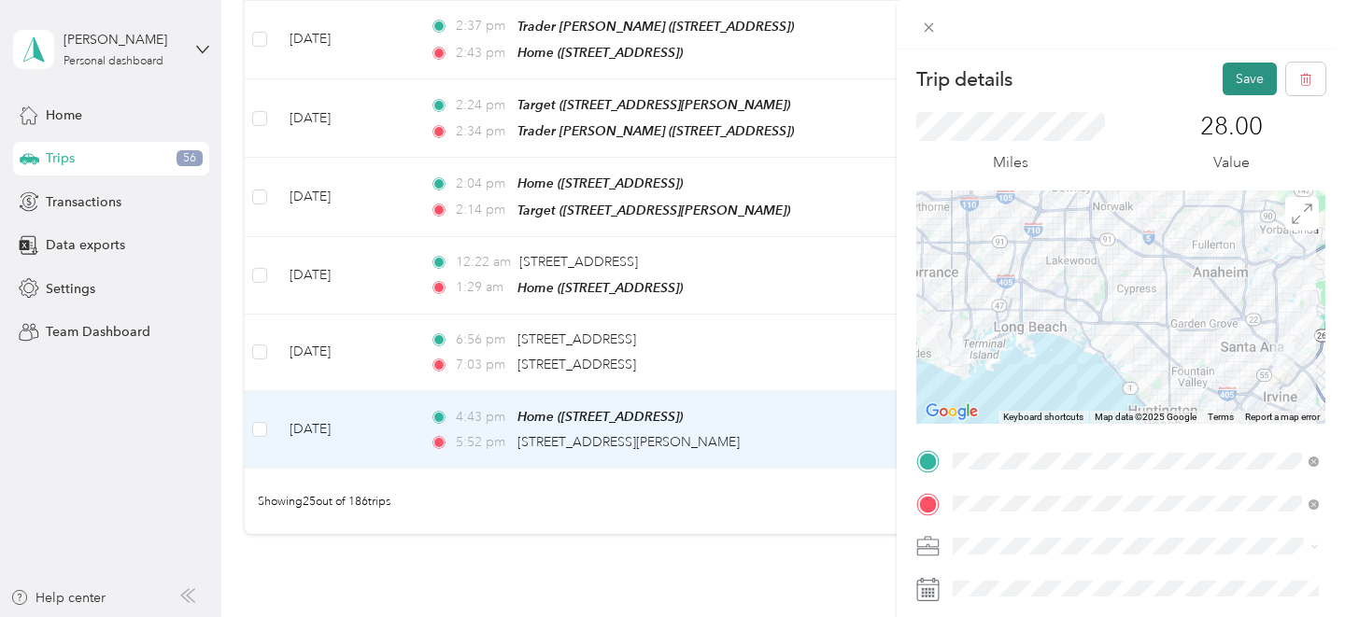
click at [1260, 67] on button "Save" at bounding box center [1249, 79] width 54 height 33
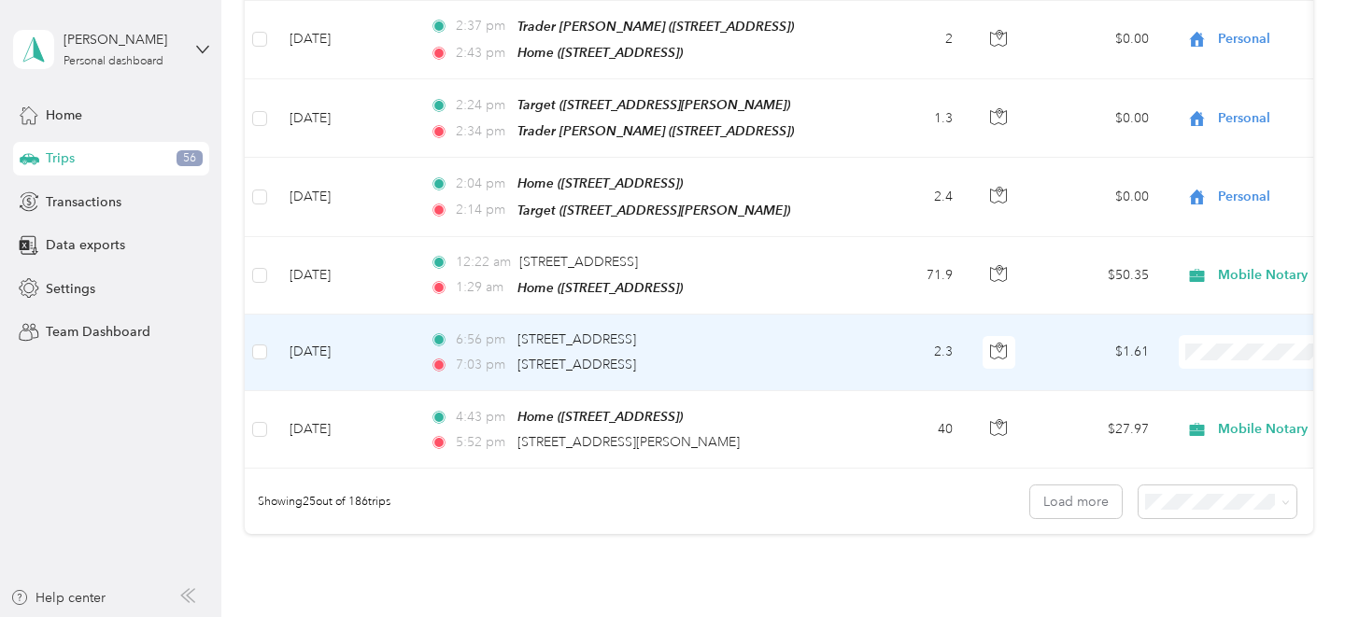
click at [1222, 345] on span at bounding box center [1295, 352] width 232 height 34
click at [1163, 438] on li "Mobile Notary" at bounding box center [1229, 433] width 232 height 33
click at [852, 341] on td "2.3" at bounding box center [905, 353] width 123 height 77
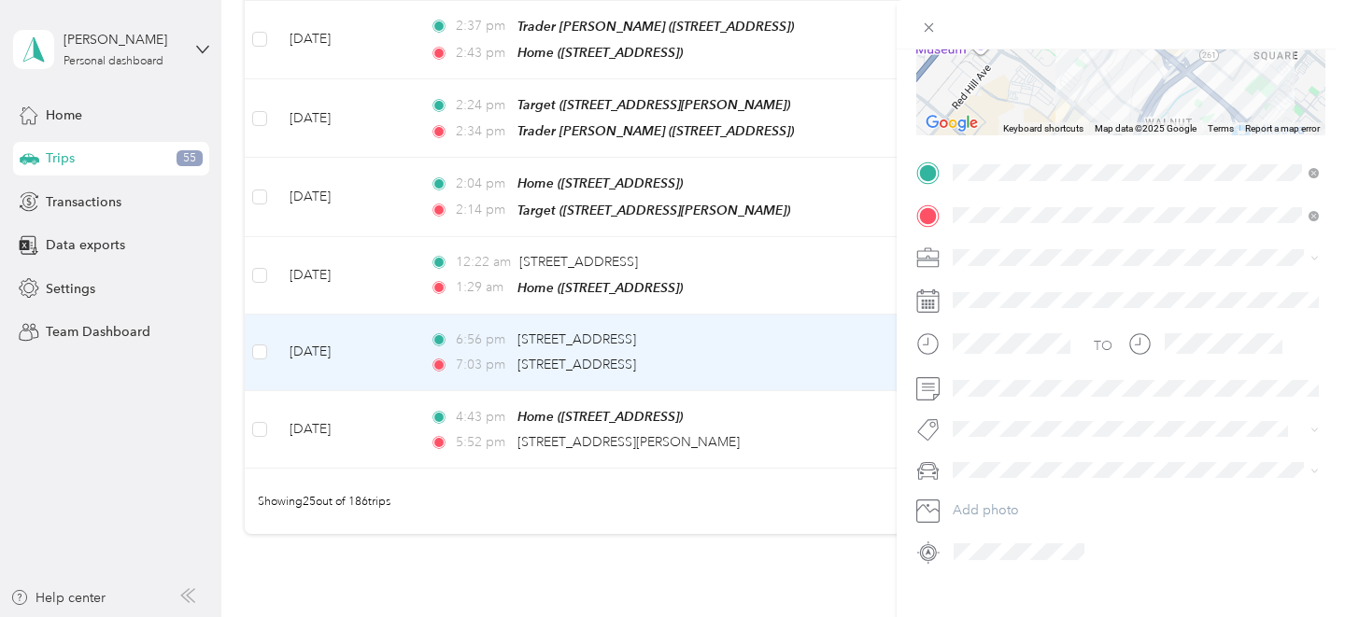
scroll to position [306, 0]
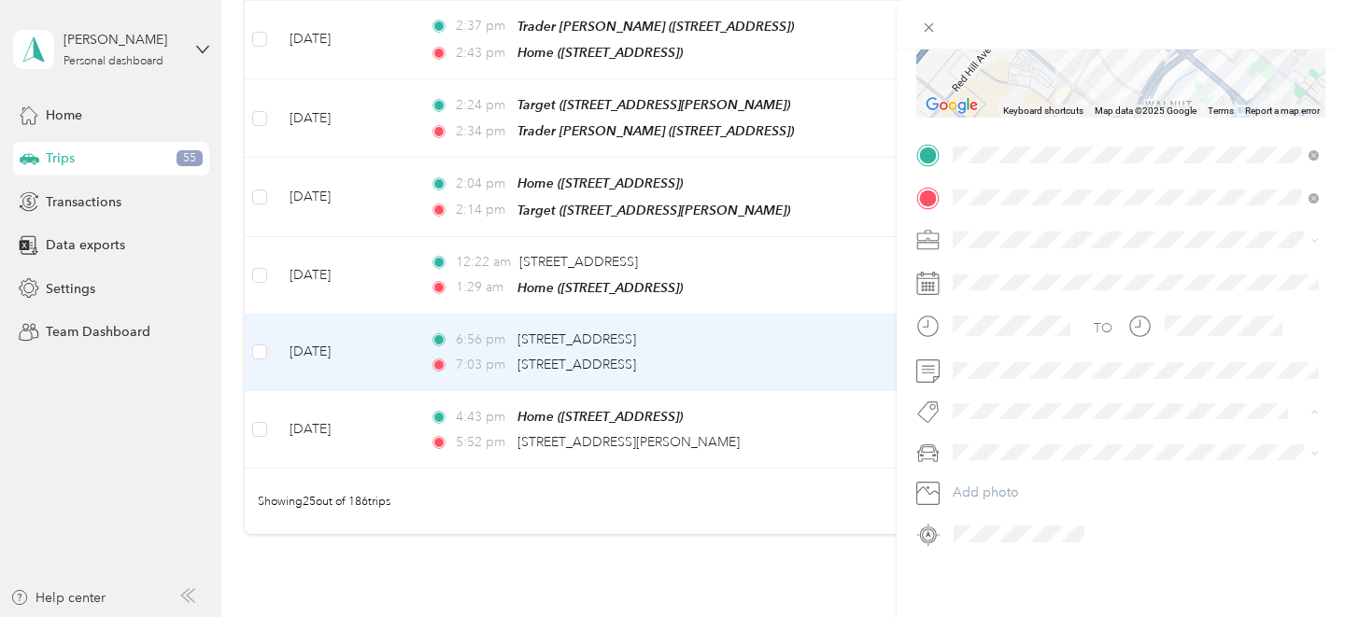
click at [1010, 522] on li "To/from Appointment" at bounding box center [1135, 517] width 379 height 36
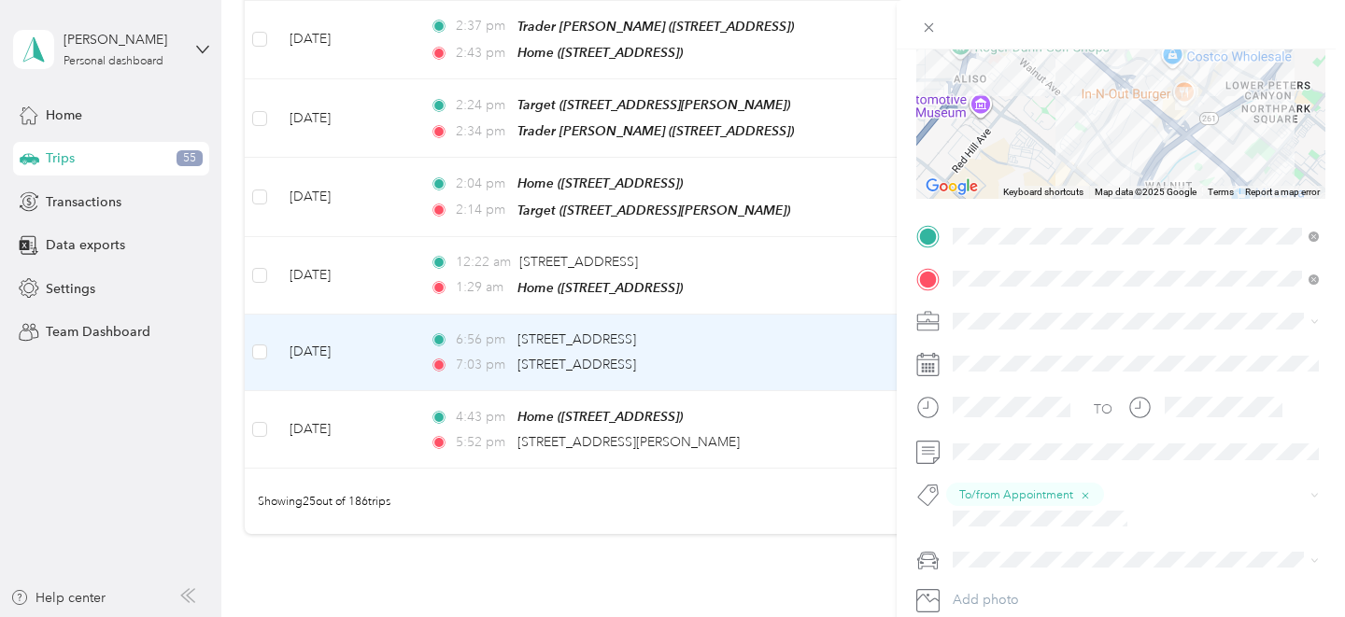
scroll to position [0, 0]
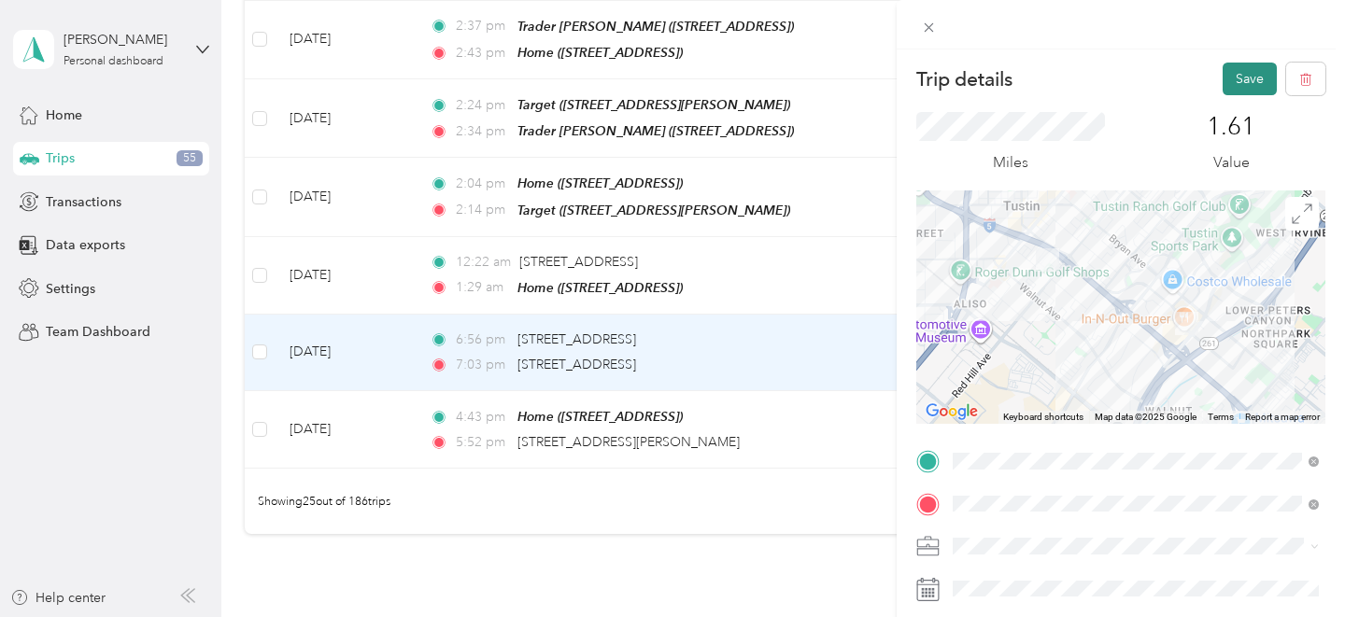
click at [1237, 94] on button "Save" at bounding box center [1249, 79] width 54 height 33
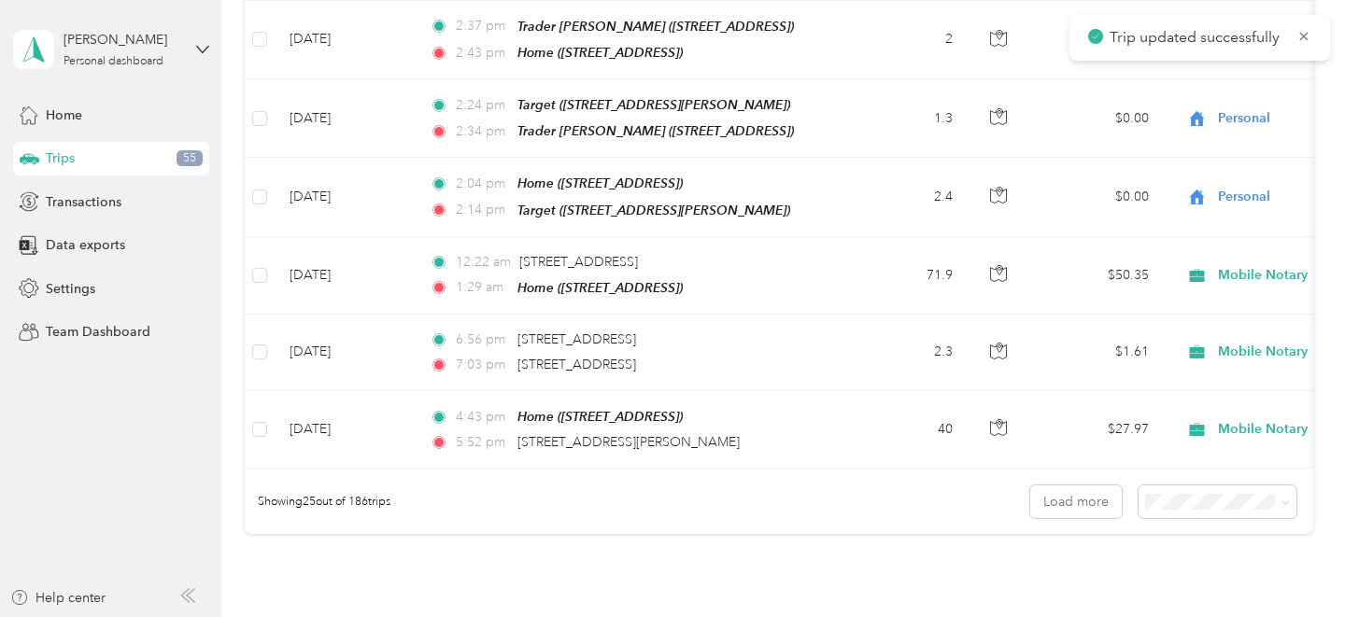
click at [1238, 616] on div "Trip details Save This trip cannot be edited because it is either under review,…" at bounding box center [667, 617] width 1335 height 0
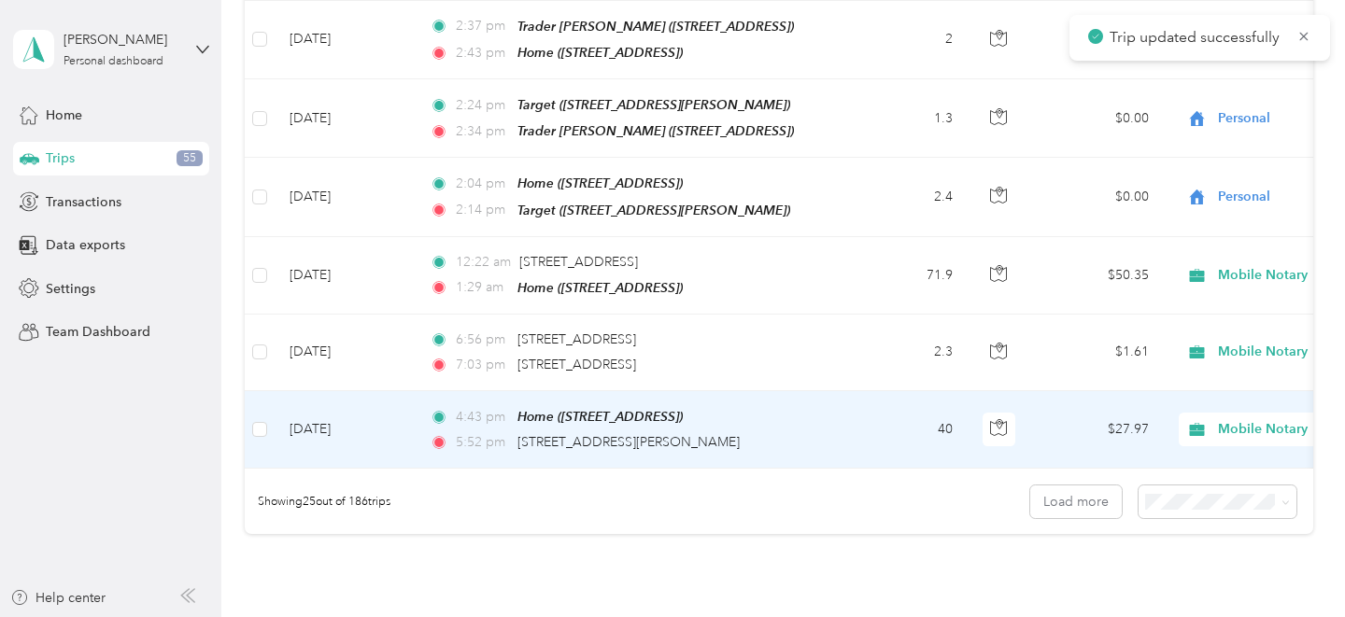
scroll to position [1792, 0]
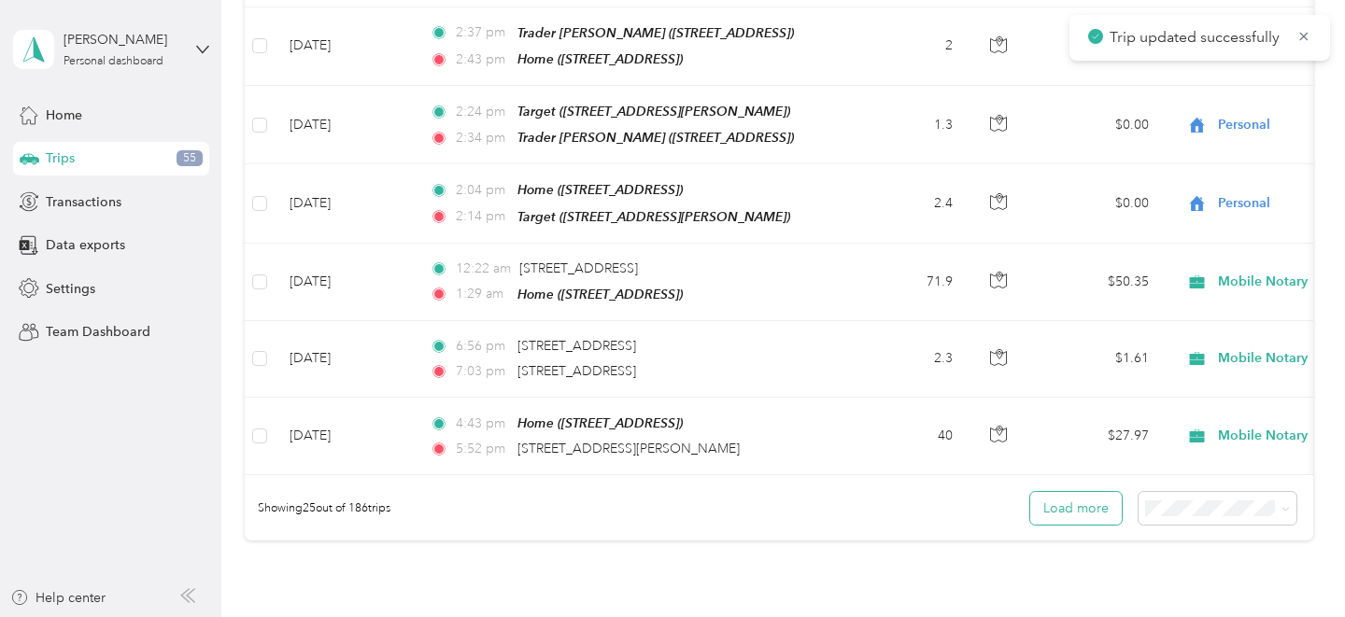
click at [1072, 500] on button "Load more" at bounding box center [1076, 508] width 92 height 33
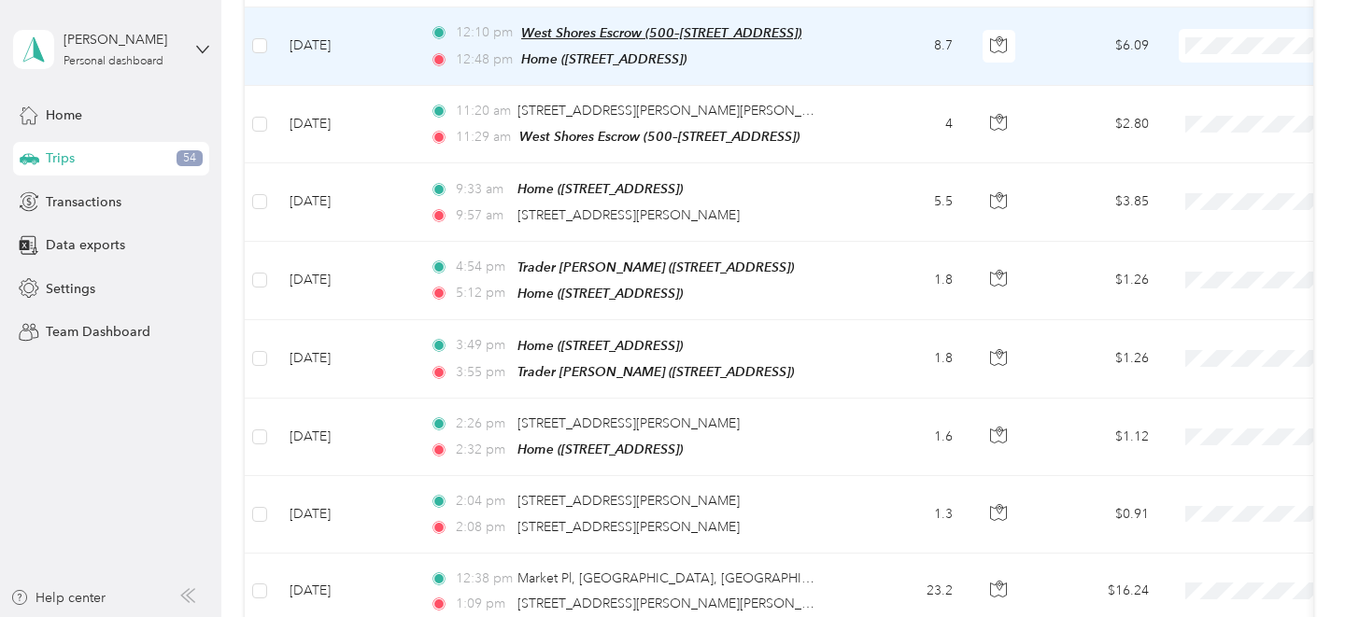
scroll to position [2406, 0]
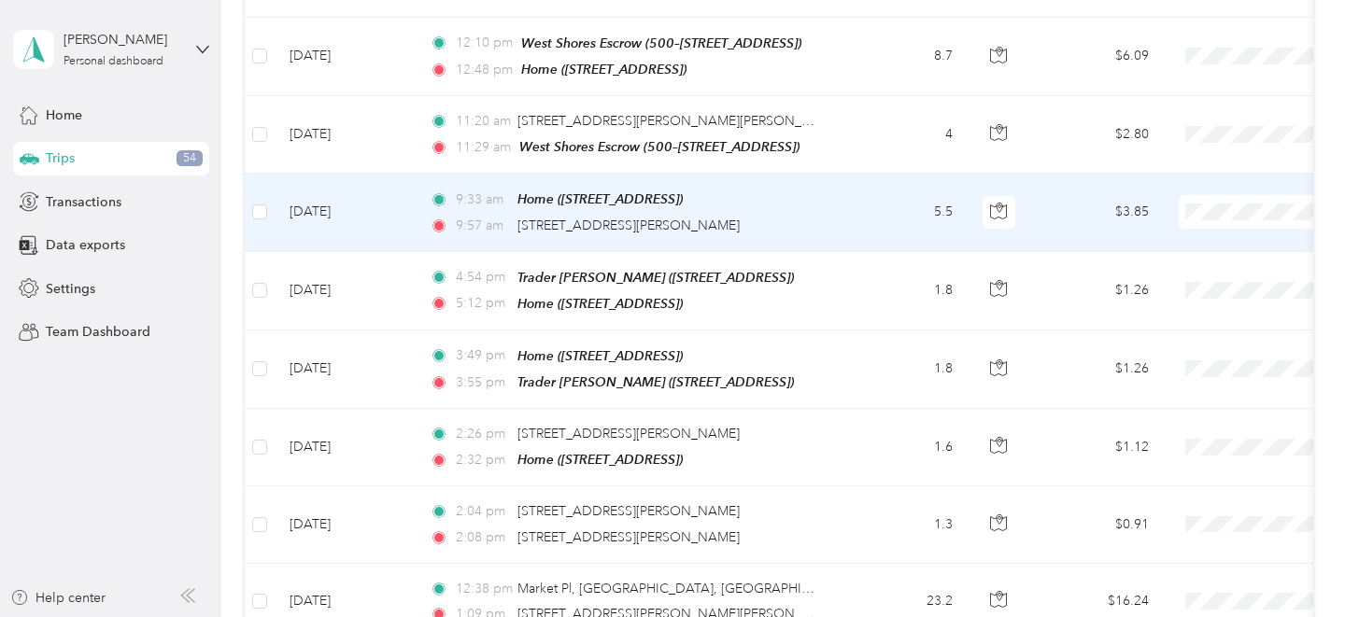
click at [1198, 253] on span "Personal" at bounding box center [1246, 261] width 173 height 20
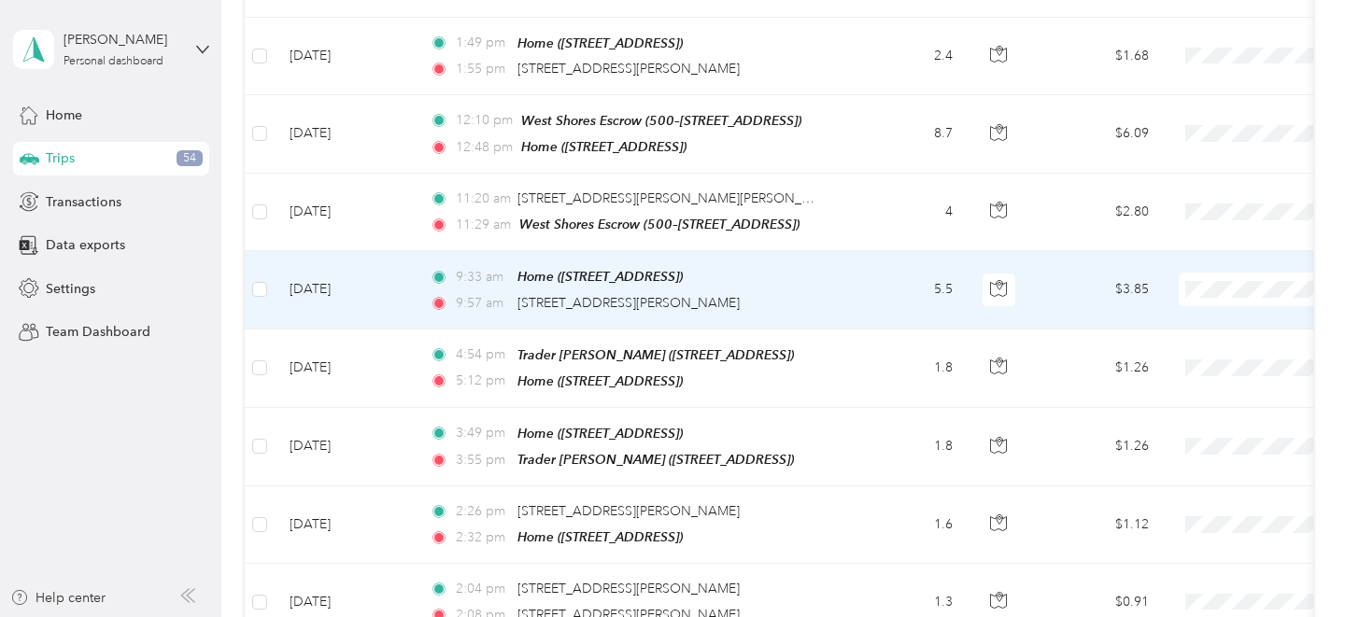
scroll to position [2322, 0]
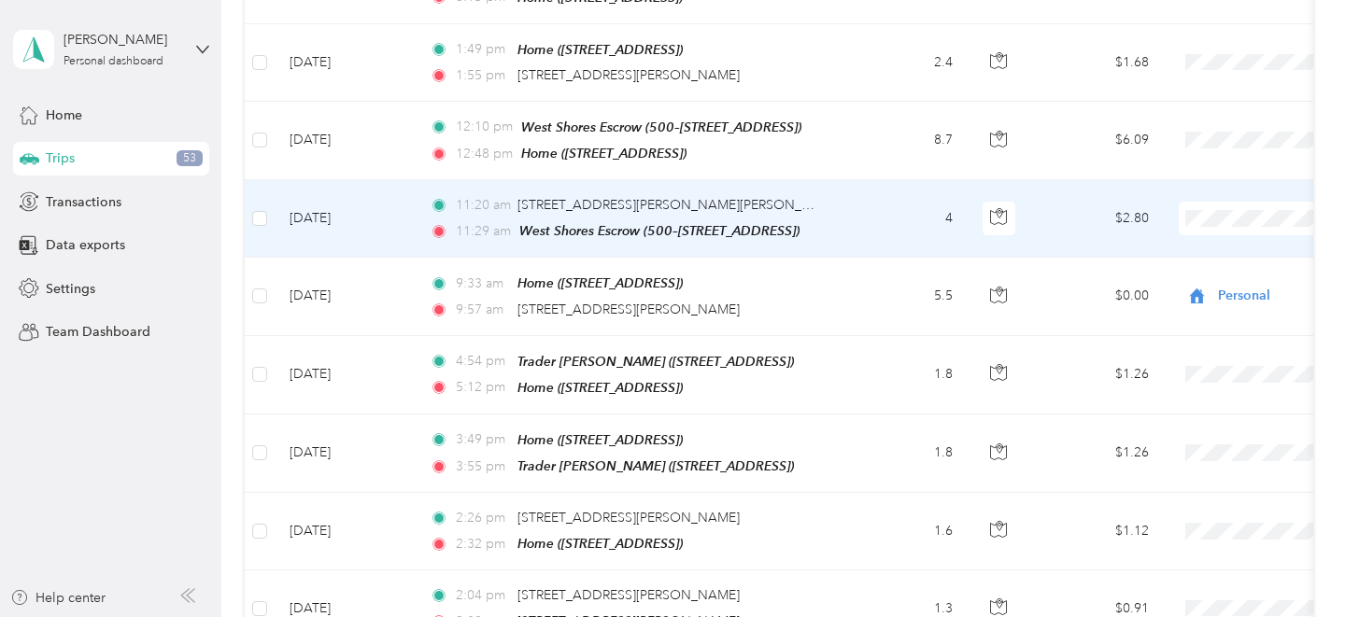
click at [1196, 294] on span "Mobile Notary" at bounding box center [1246, 299] width 173 height 20
click at [836, 205] on td "11:20 am [STREET_ADDRESS][PERSON_NAME][PERSON_NAME] 11:29 am [GEOGRAPHIC_DATA] …" at bounding box center [630, 219] width 430 height 78
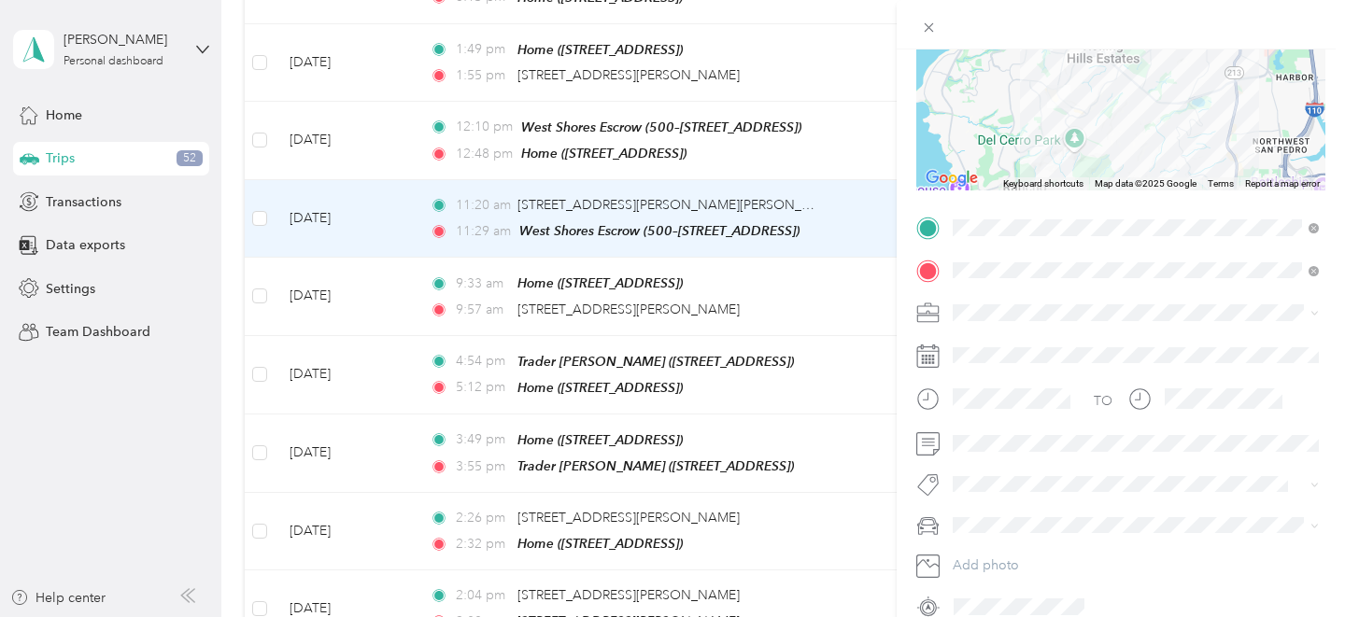
scroll to position [245, 0]
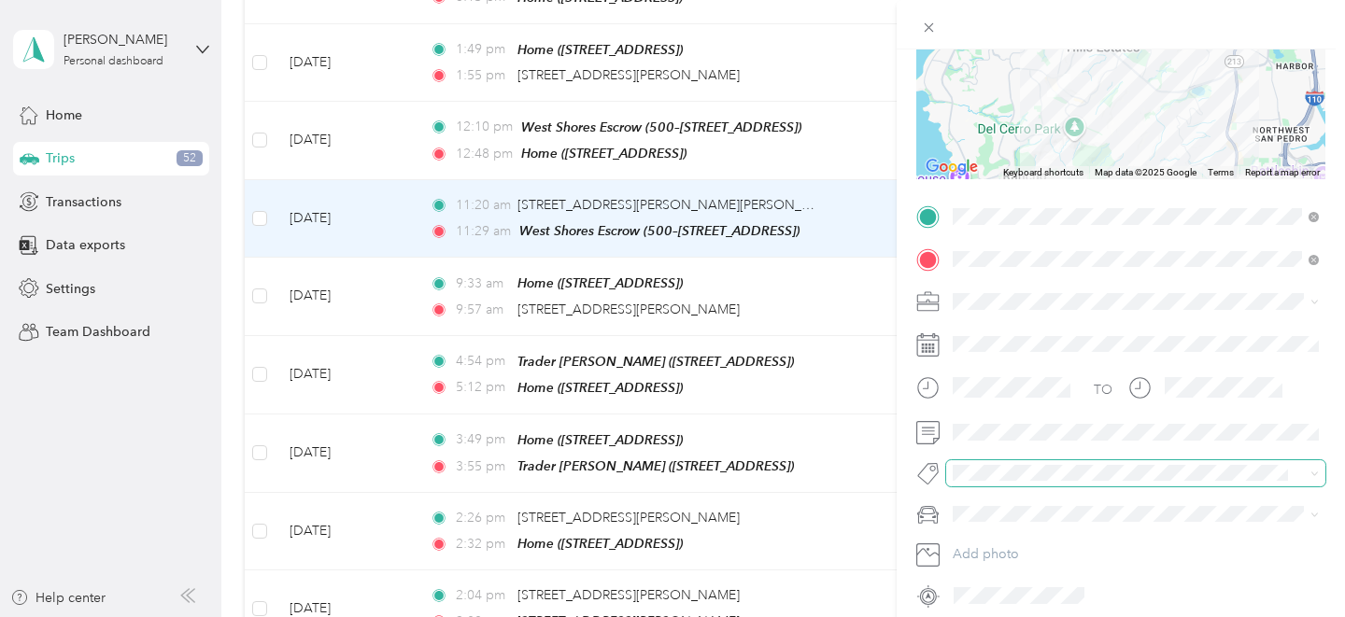
click at [995, 461] on span at bounding box center [1135, 473] width 379 height 26
click at [1004, 333] on button "Doc Pickup" at bounding box center [1001, 332] width 84 height 23
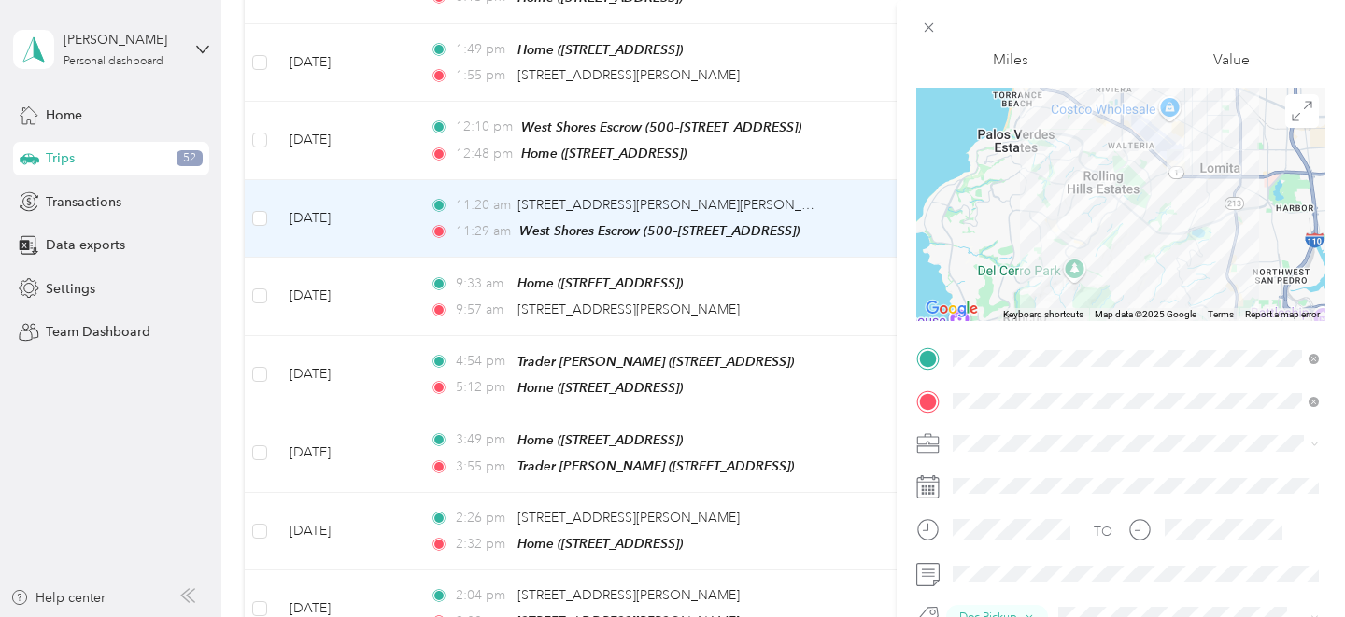
scroll to position [0, 0]
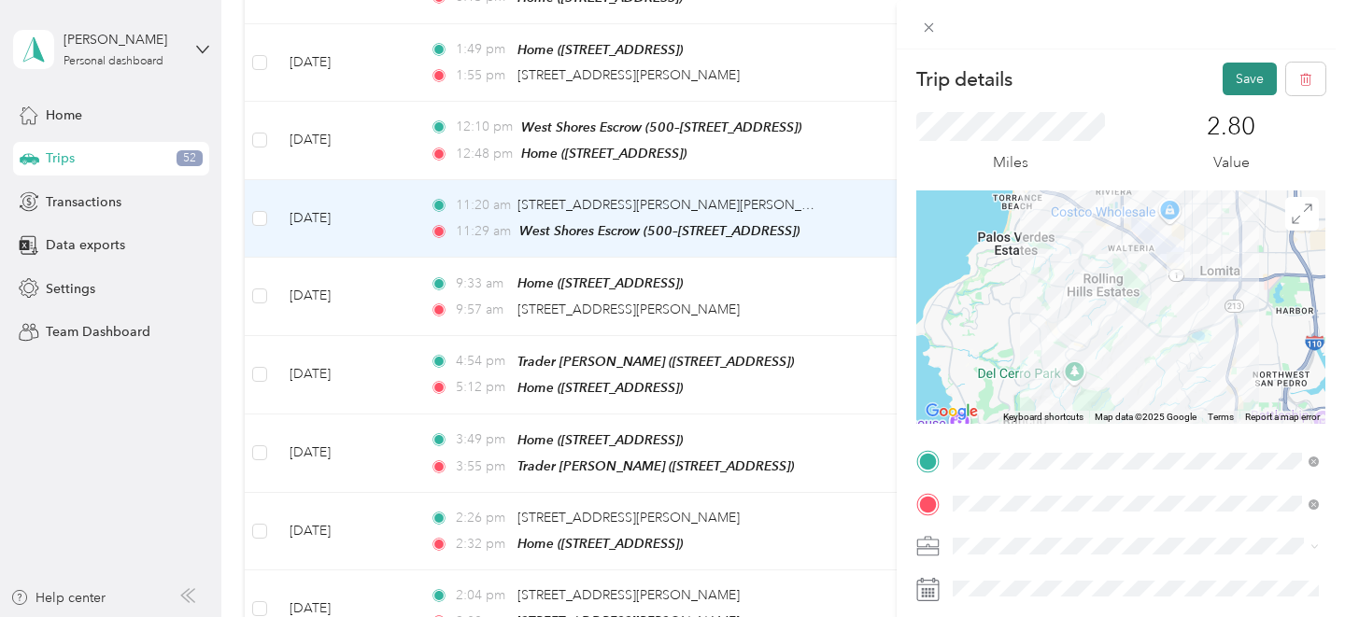
click at [1250, 83] on button "Save" at bounding box center [1249, 79] width 54 height 33
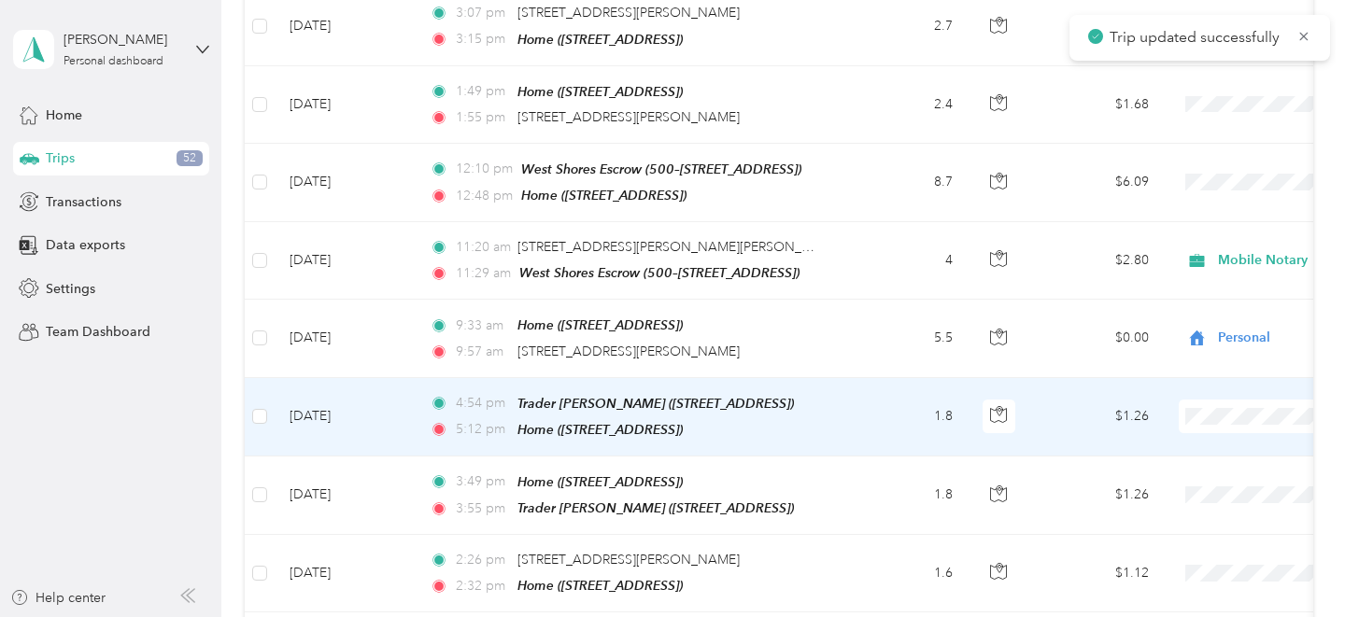
scroll to position [2277, 0]
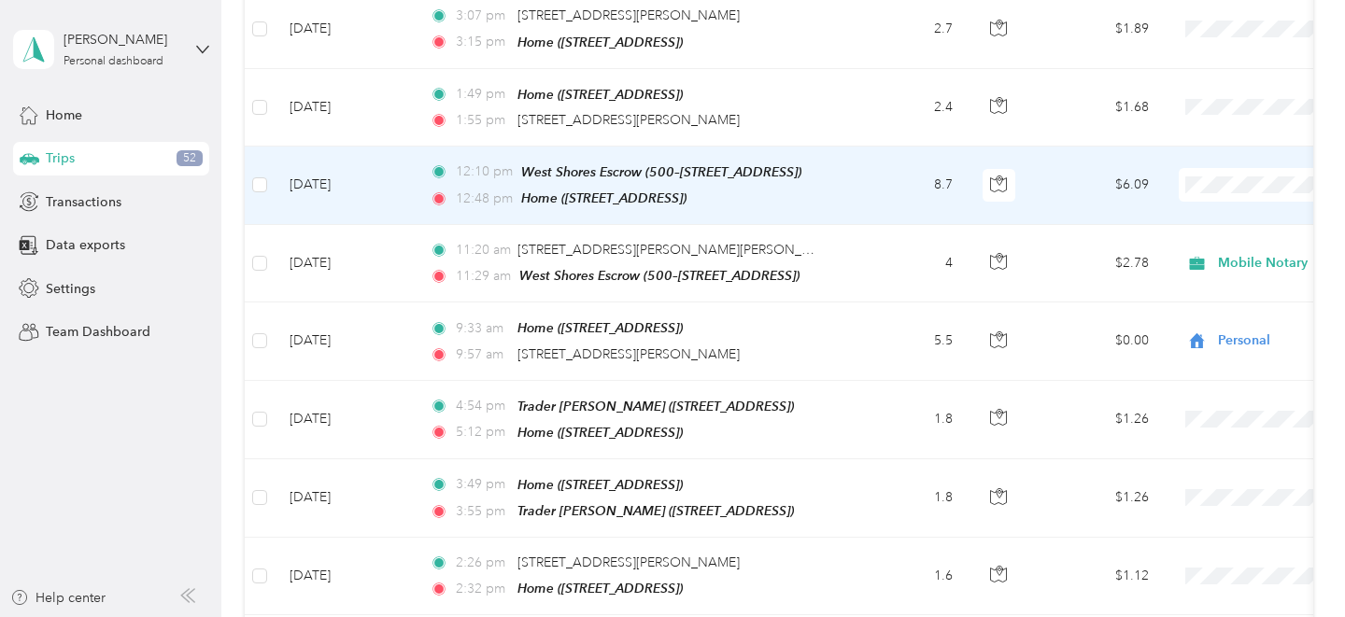
click at [1209, 263] on span "Mobile Notary" at bounding box center [1246, 266] width 173 height 20
click at [844, 162] on td "8.7" at bounding box center [905, 186] width 123 height 78
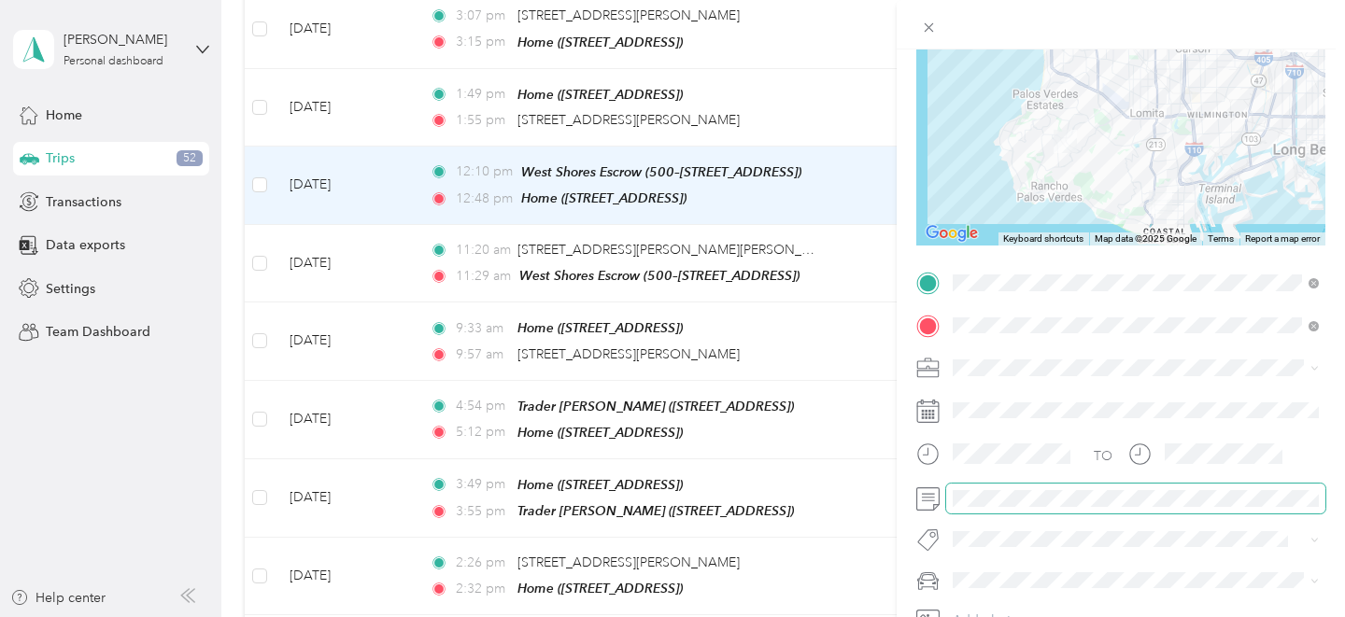
scroll to position [208, 0]
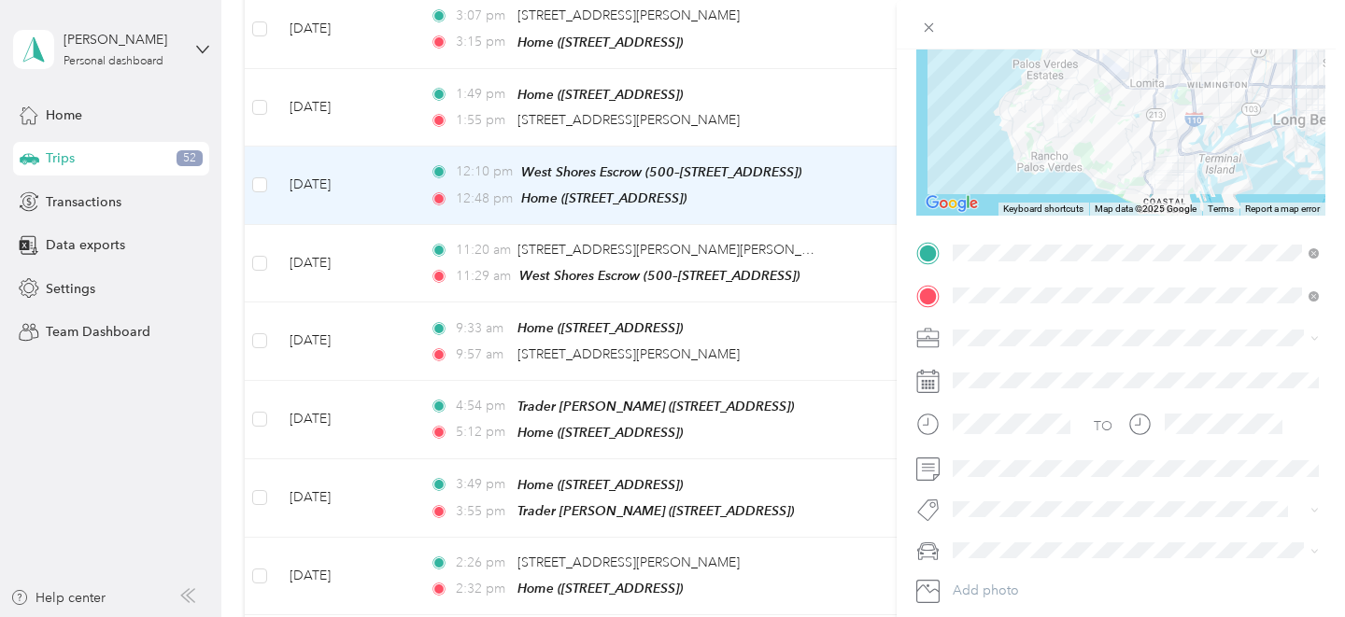
click at [1006, 371] on li "Doc Pickup" at bounding box center [1135, 362] width 379 height 36
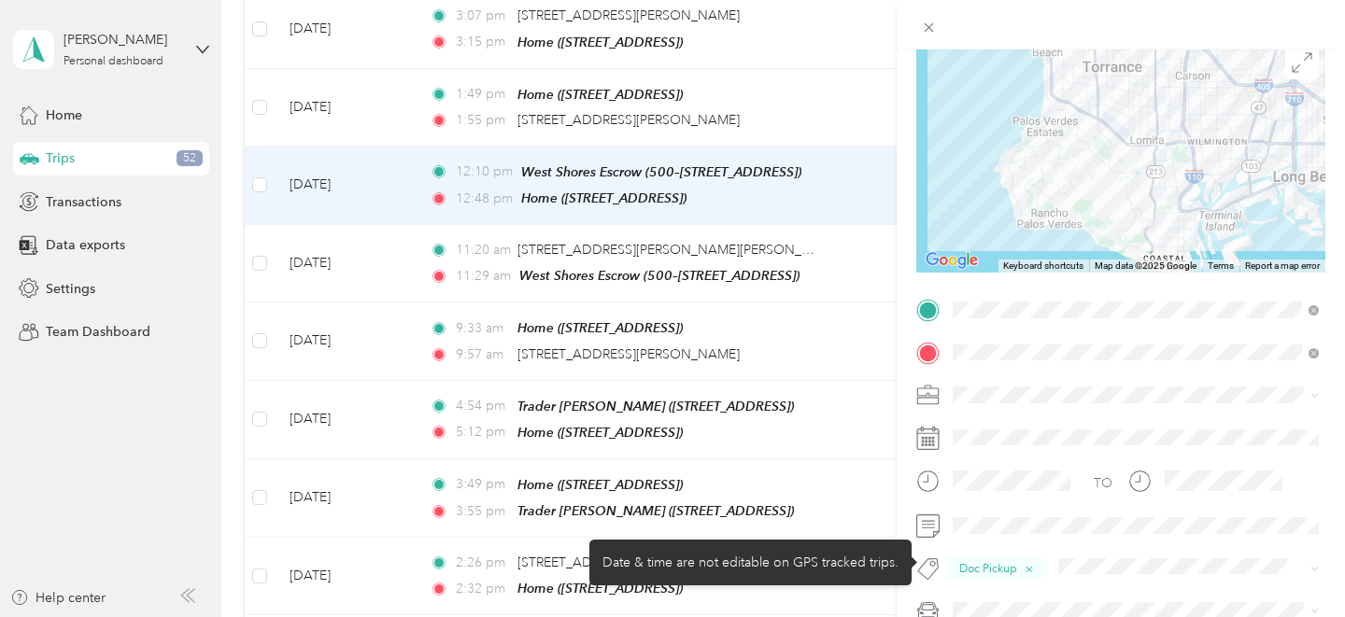
scroll to position [0, 0]
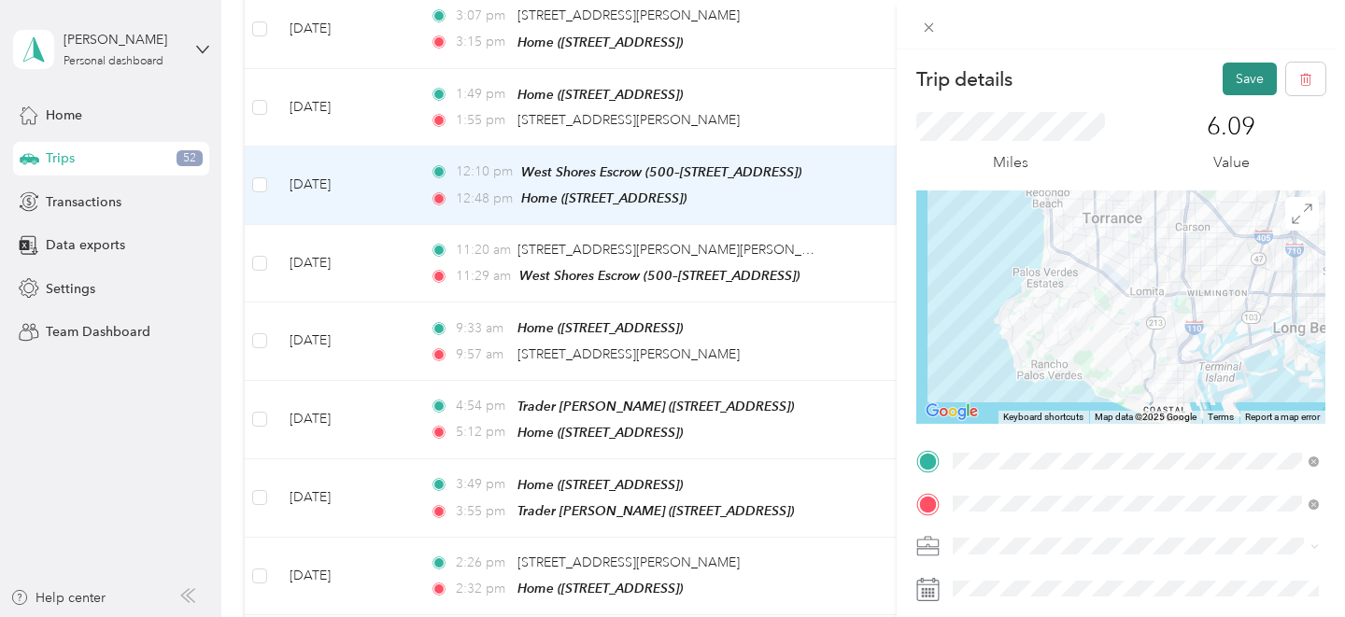
click at [1238, 82] on button "Save" at bounding box center [1249, 79] width 54 height 33
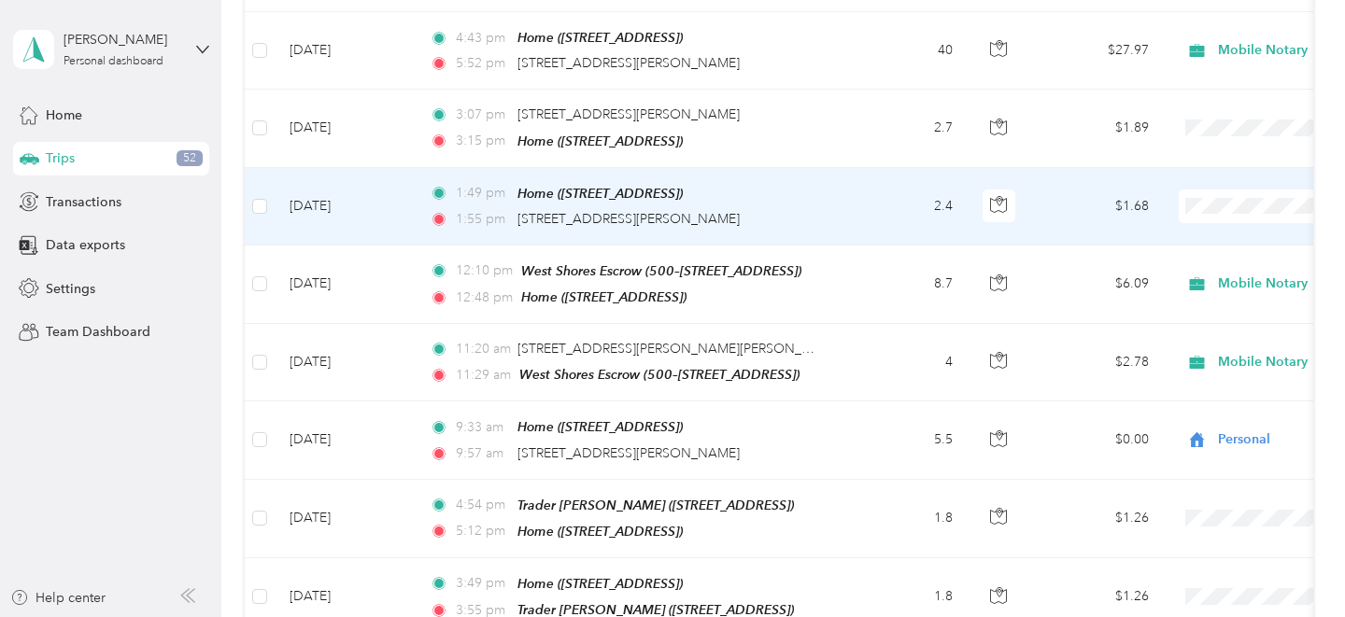
scroll to position [2169, 0]
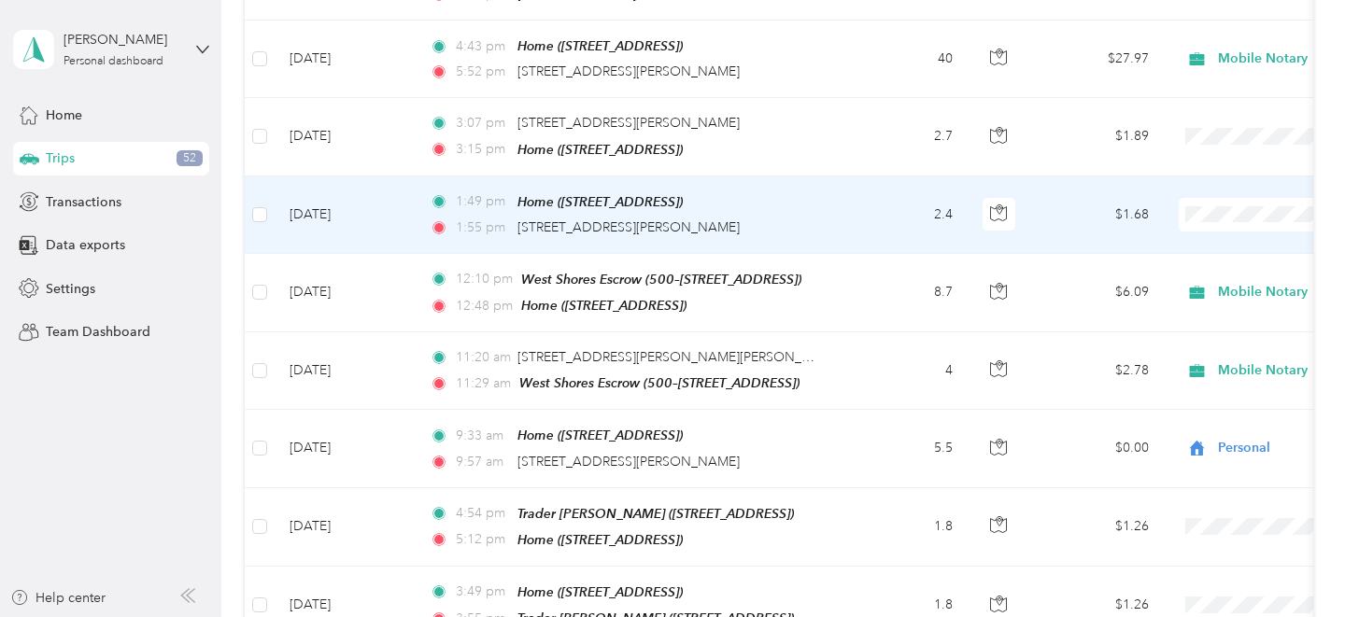
click at [1205, 261] on span "Personal" at bounding box center [1246, 265] width 173 height 20
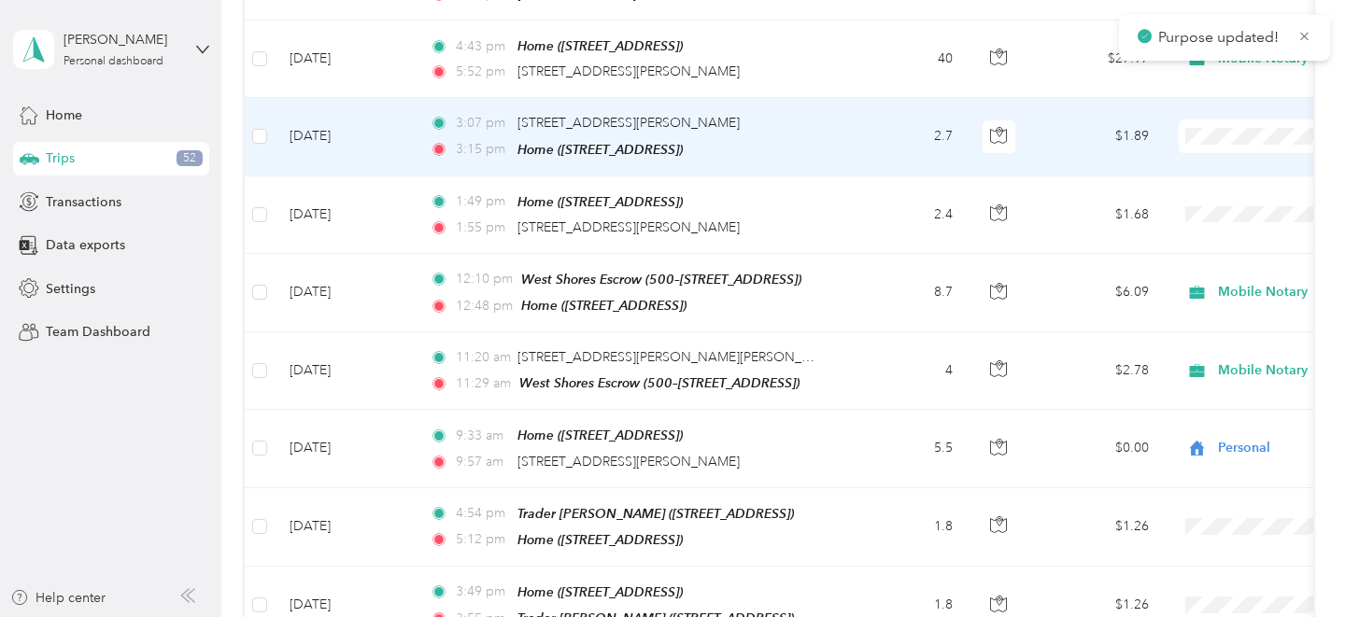
click at [1203, 191] on li "Personal" at bounding box center [1229, 178] width 232 height 33
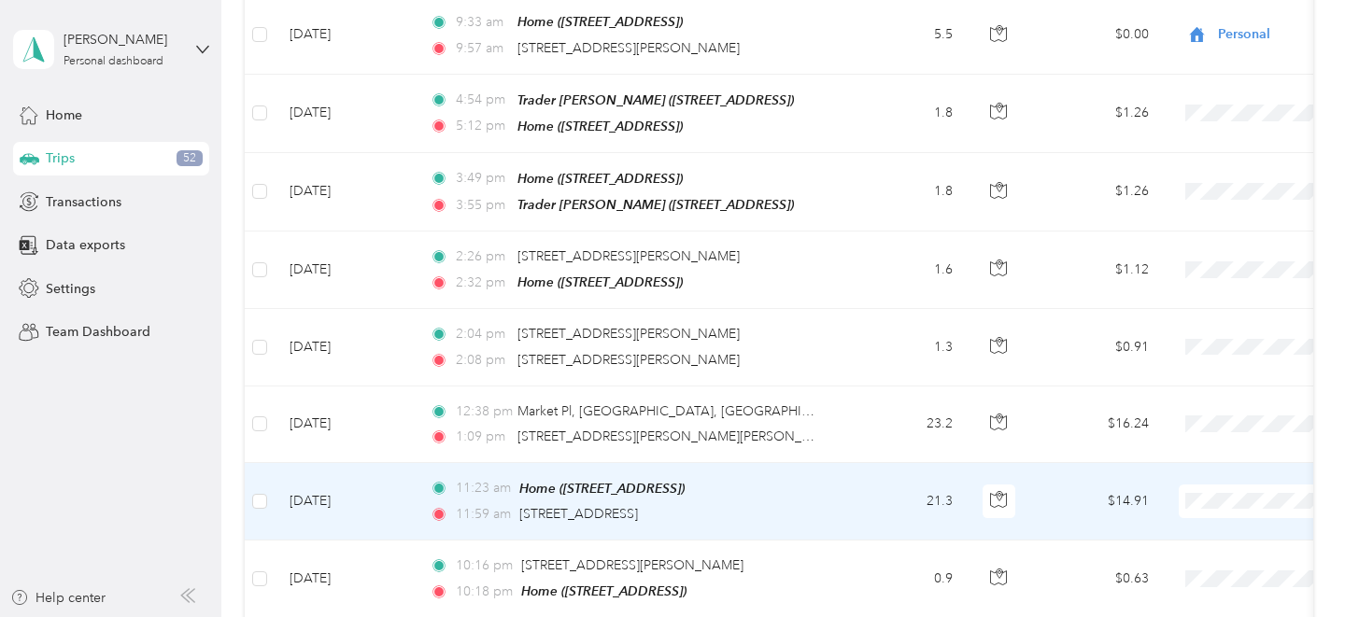
scroll to position [2588, 0]
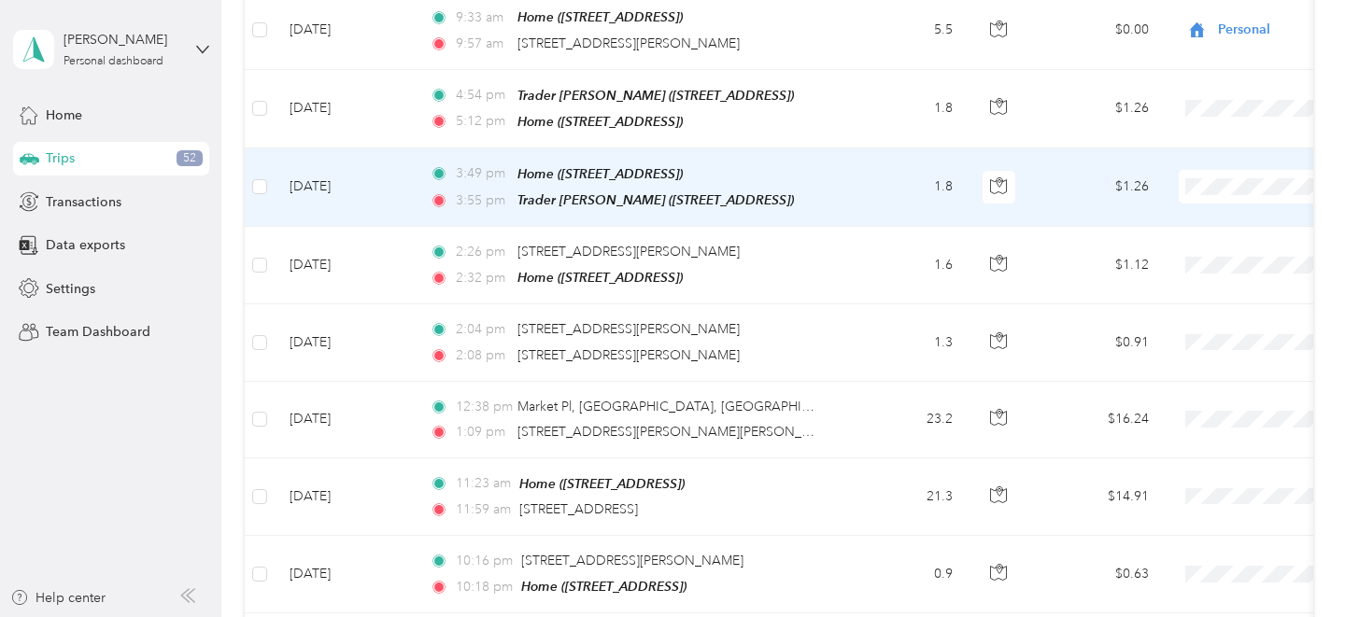
click at [1174, 241] on li "Personal" at bounding box center [1229, 233] width 232 height 33
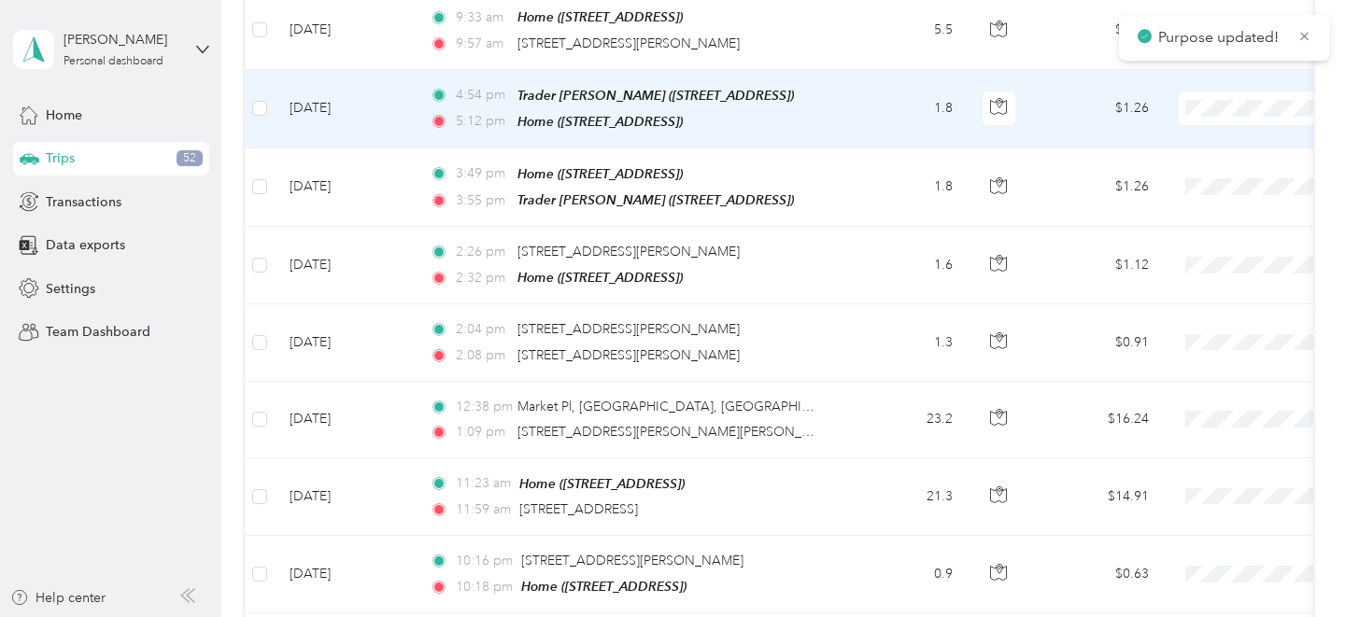
click at [1199, 155] on span "Personal" at bounding box center [1246, 157] width 173 height 20
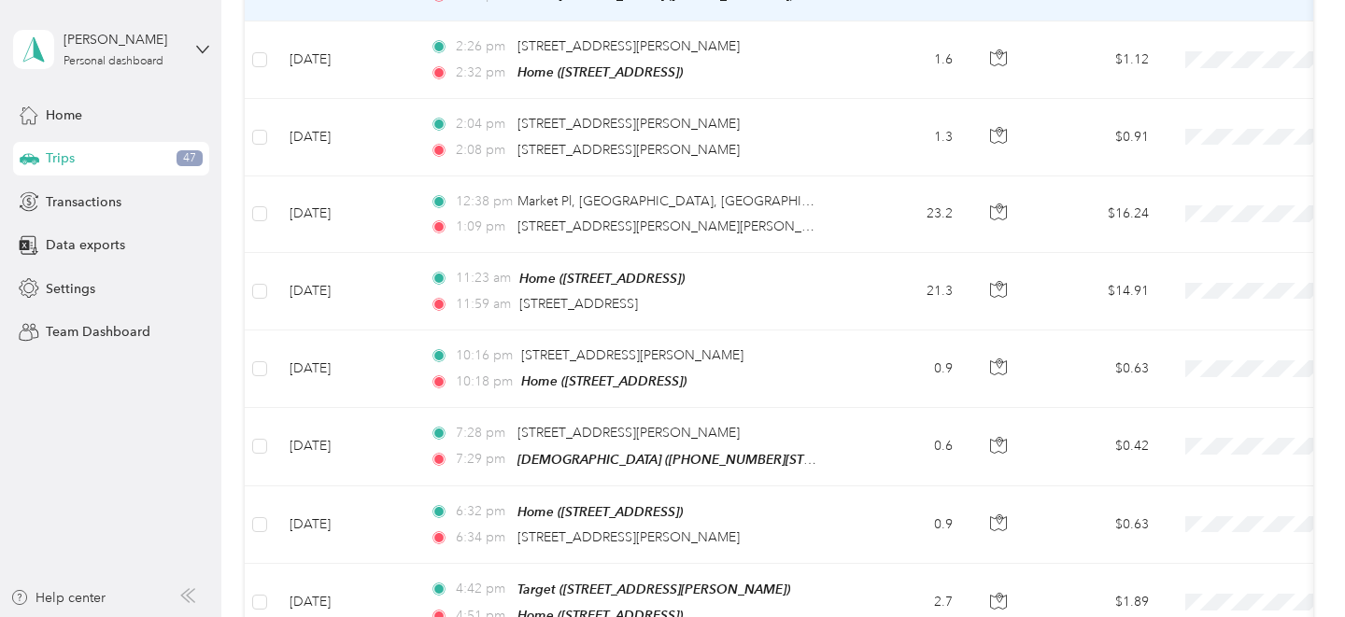
scroll to position [2791, 0]
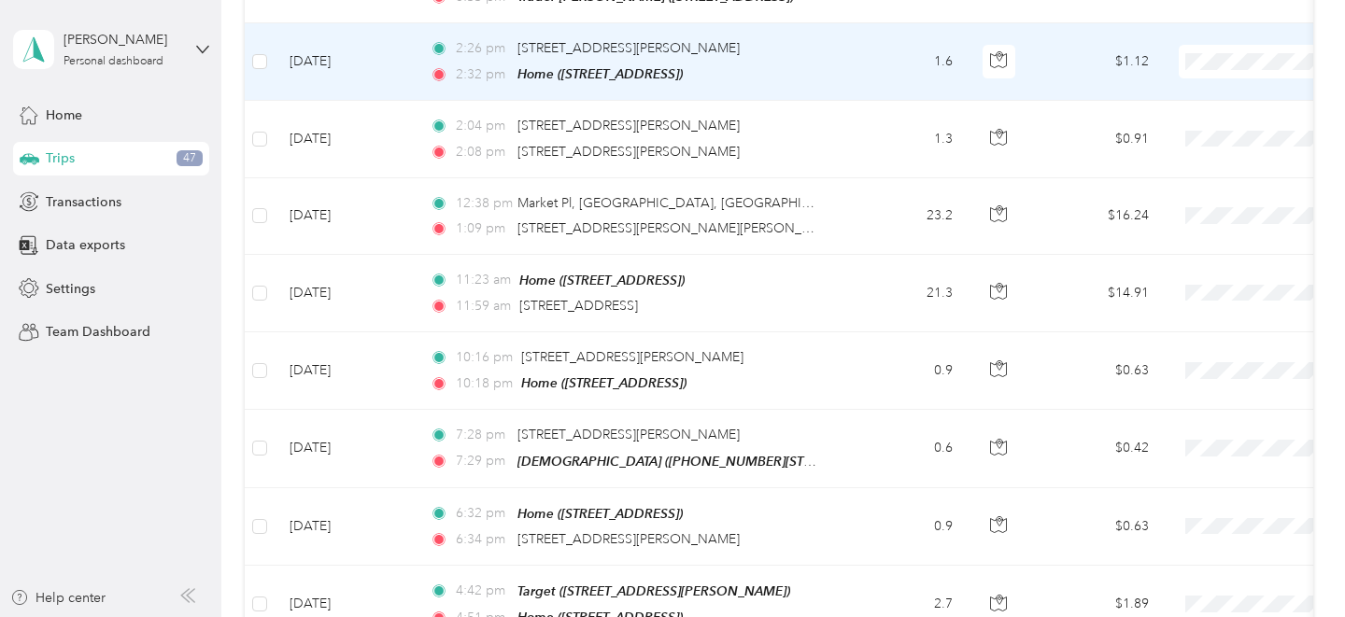
click at [1207, 135] on span "Mobile Notary" at bounding box center [1246, 137] width 173 height 20
click at [1051, 45] on td "$1.12" at bounding box center [1098, 62] width 131 height 78
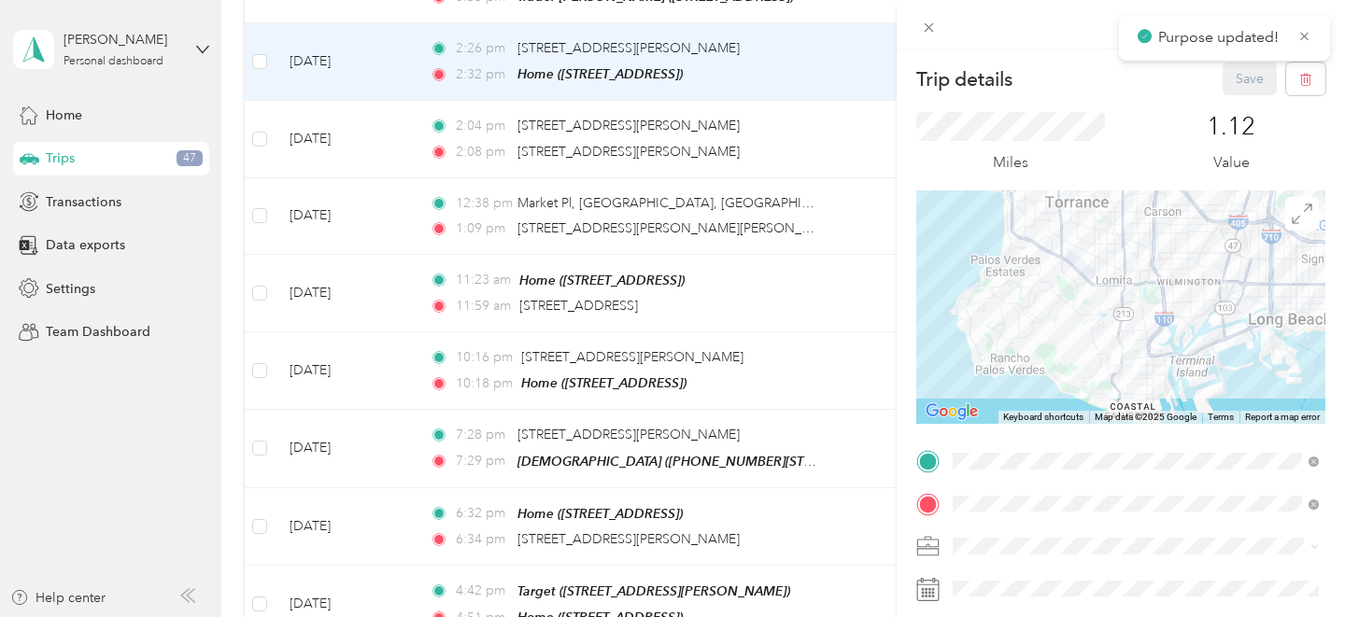
scroll to position [306, 0]
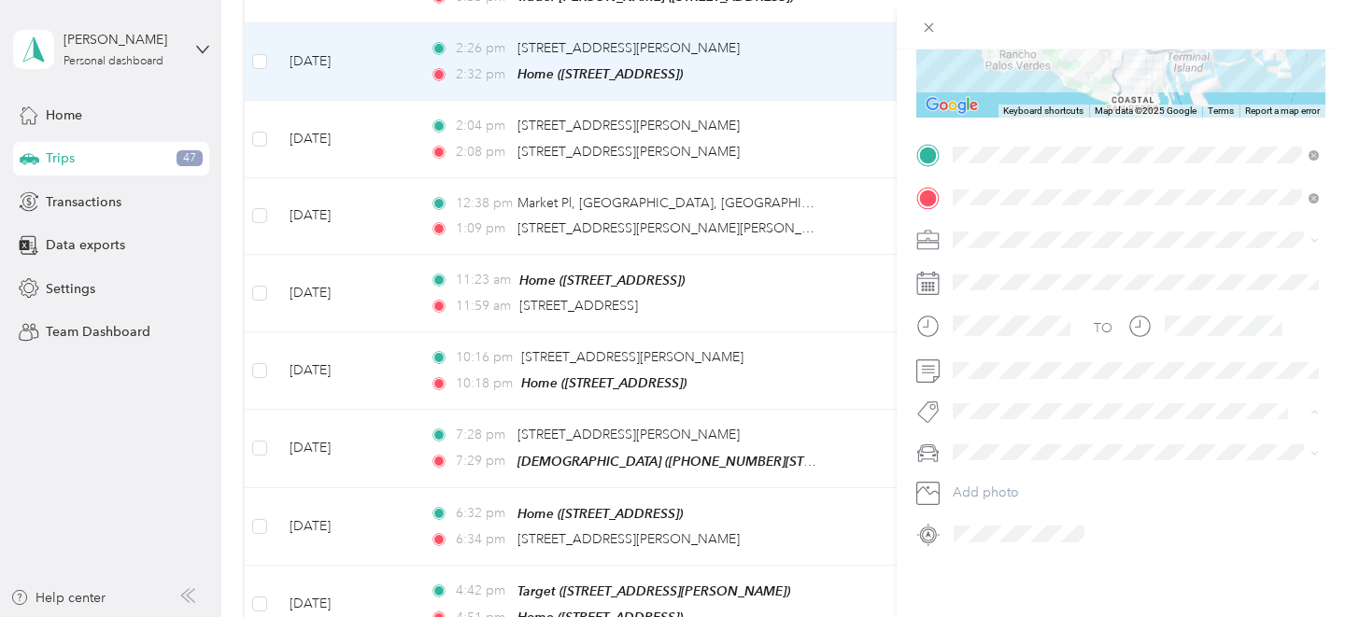
click at [1010, 539] on li "To/from Delivery" at bounding box center [1135, 552] width 379 height 36
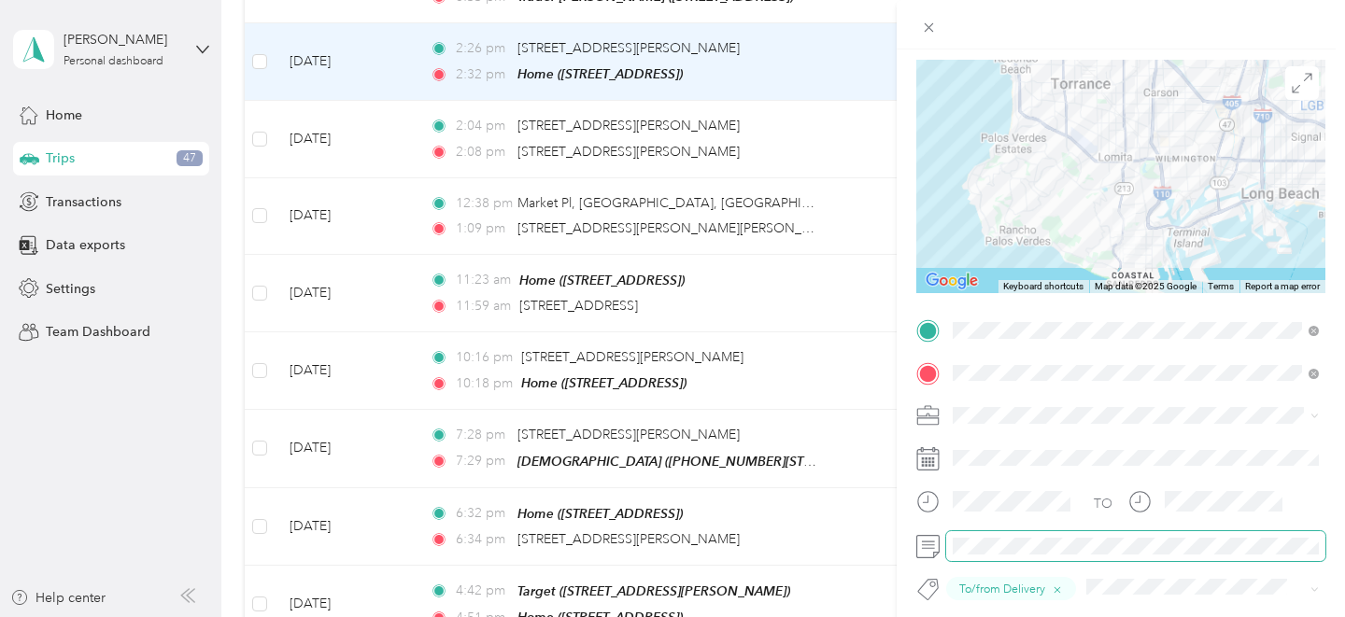
scroll to position [0, 0]
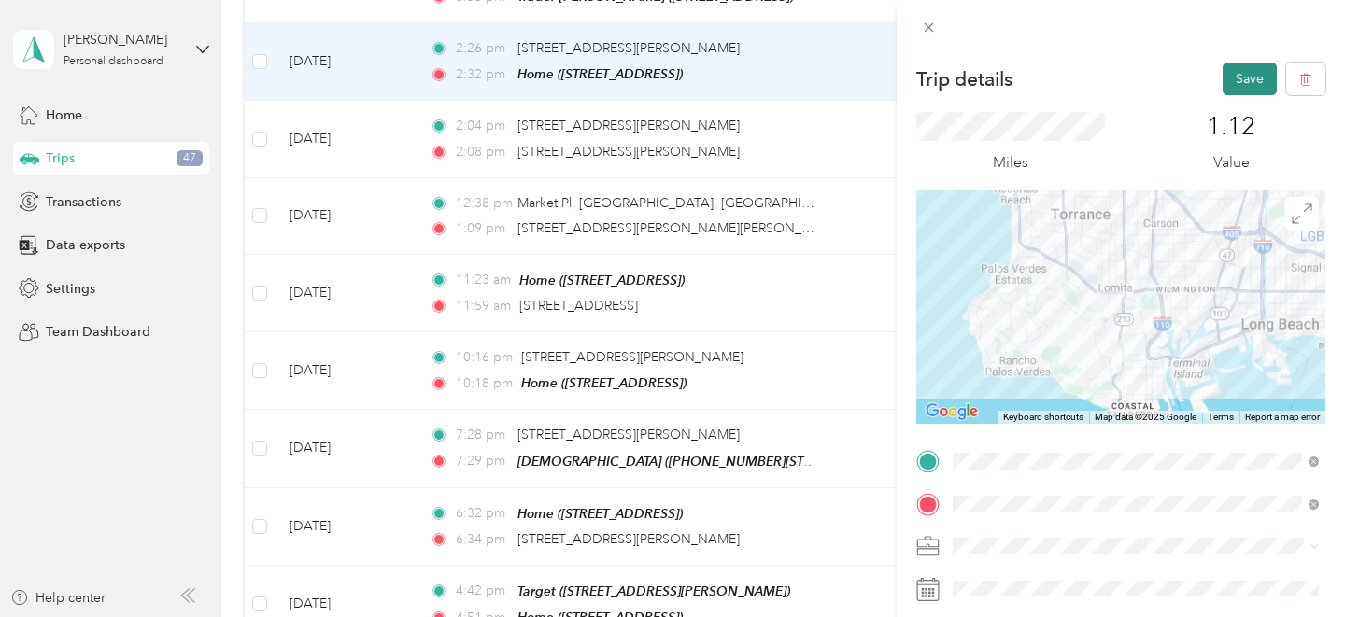
click at [1253, 74] on button "Save" at bounding box center [1249, 79] width 54 height 33
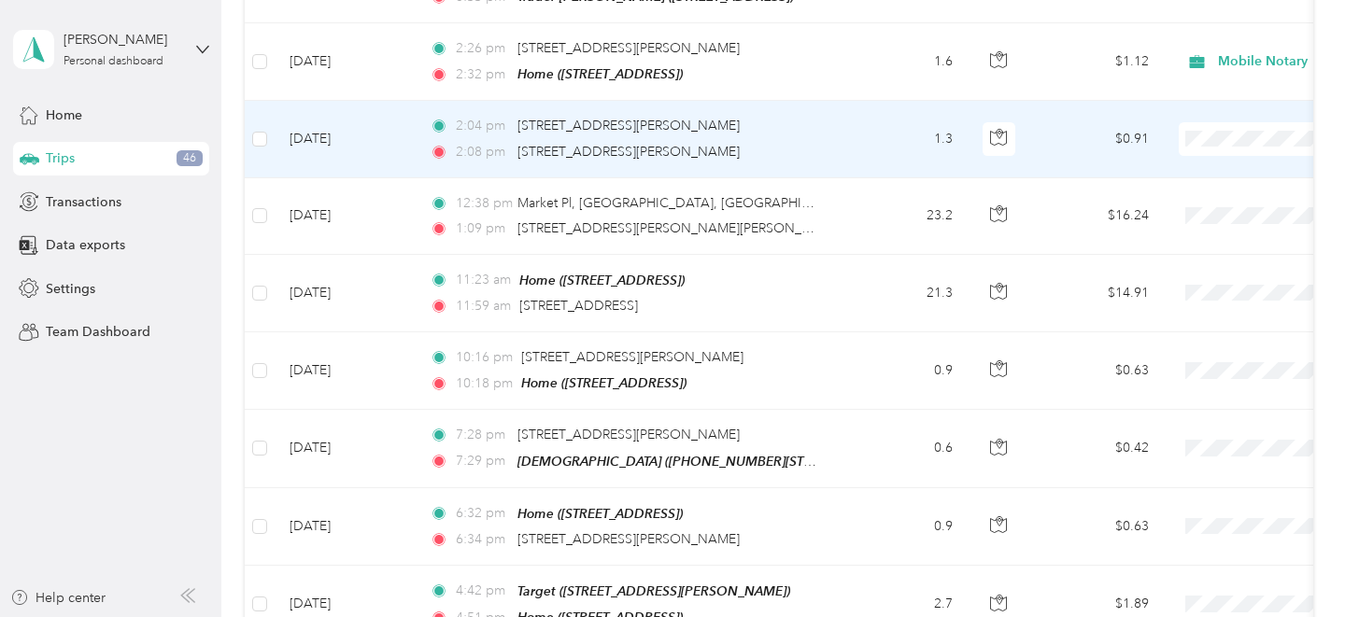
click at [1210, 126] on span at bounding box center [1295, 139] width 232 height 34
click at [1194, 218] on span "Mobile Notary" at bounding box center [1246, 217] width 173 height 20
click at [842, 129] on td "2:04 pm [STREET_ADDRESS][PERSON_NAME] 2:08 pm [STREET_ADDRESS][PERSON_NAME]" at bounding box center [630, 139] width 430 height 77
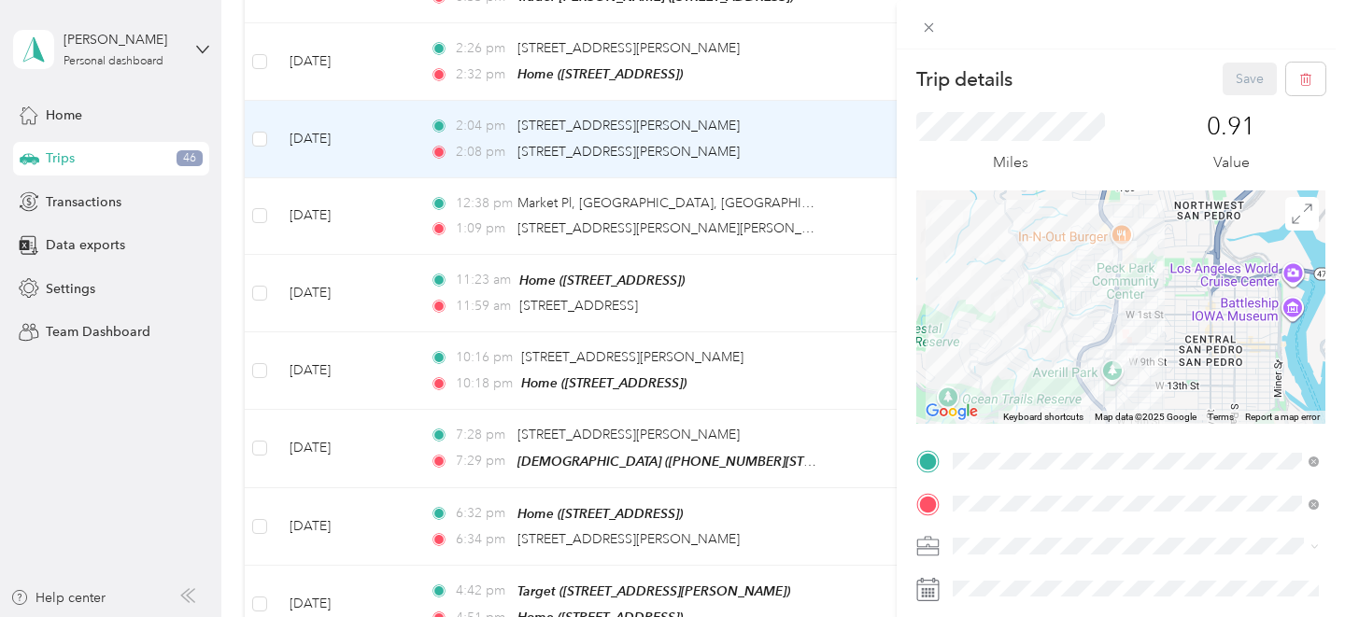
scroll to position [306, 0]
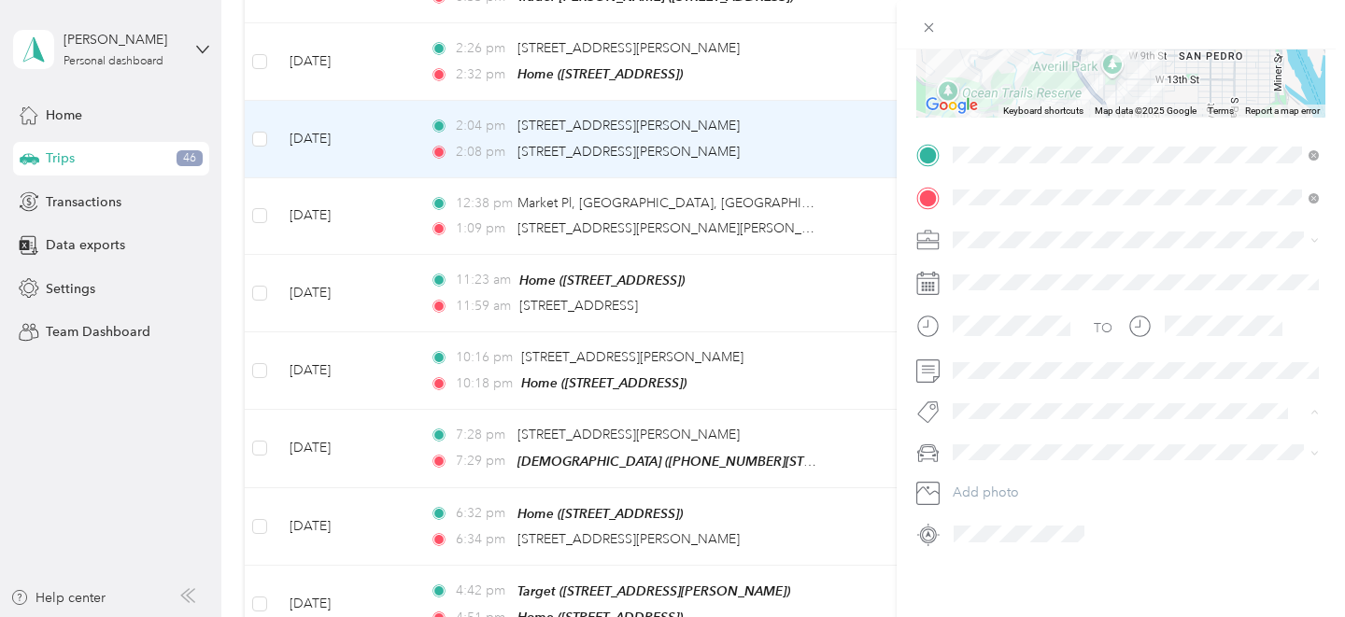
click at [1016, 549] on span "To/from Delivery" at bounding box center [1015, 552] width 86 height 17
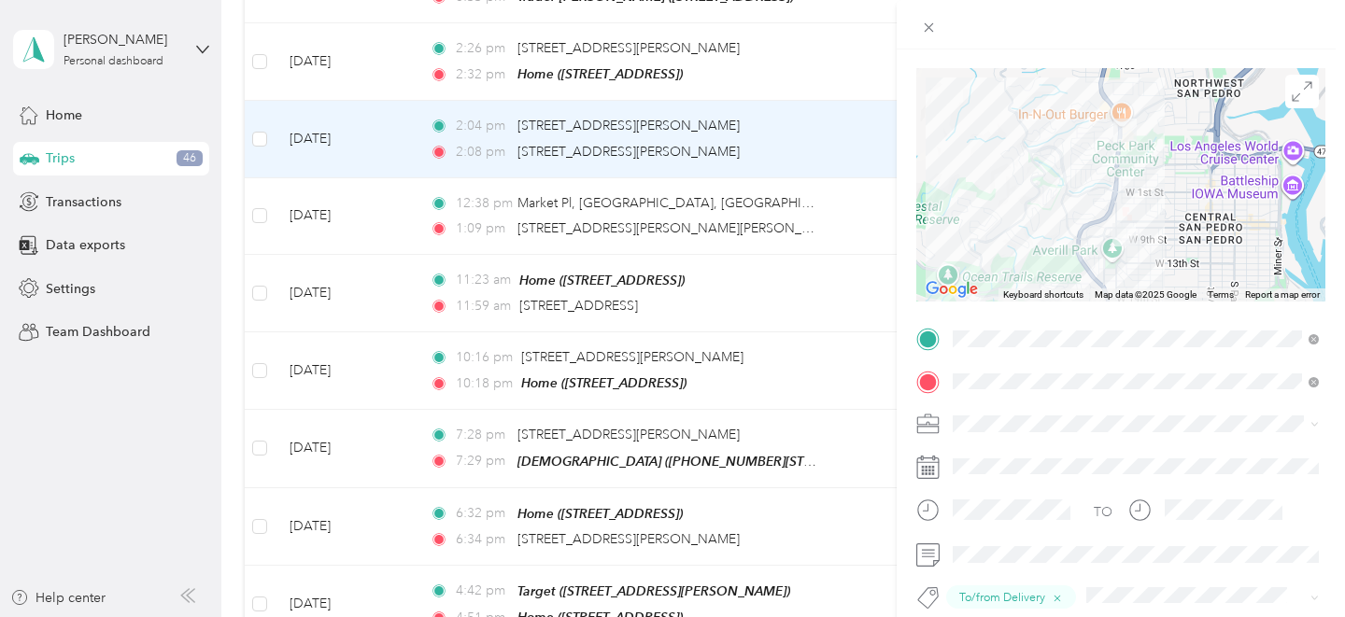
scroll to position [0, 0]
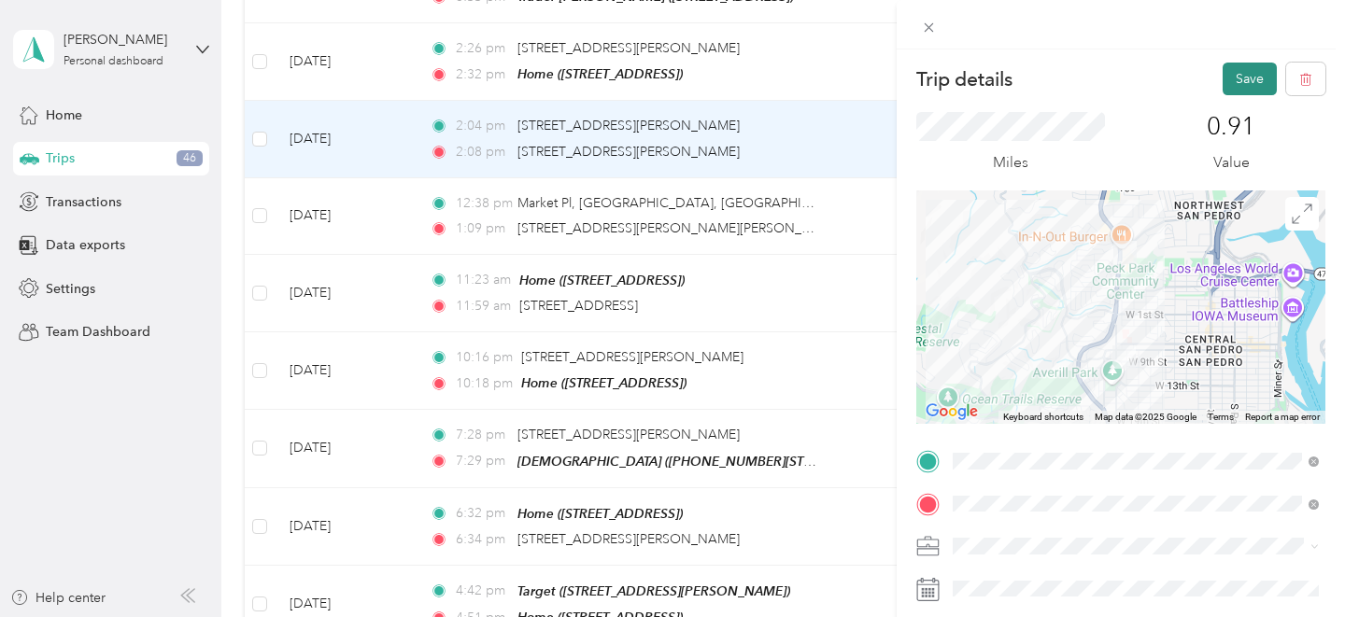
click at [1231, 87] on button "Save" at bounding box center [1249, 79] width 54 height 33
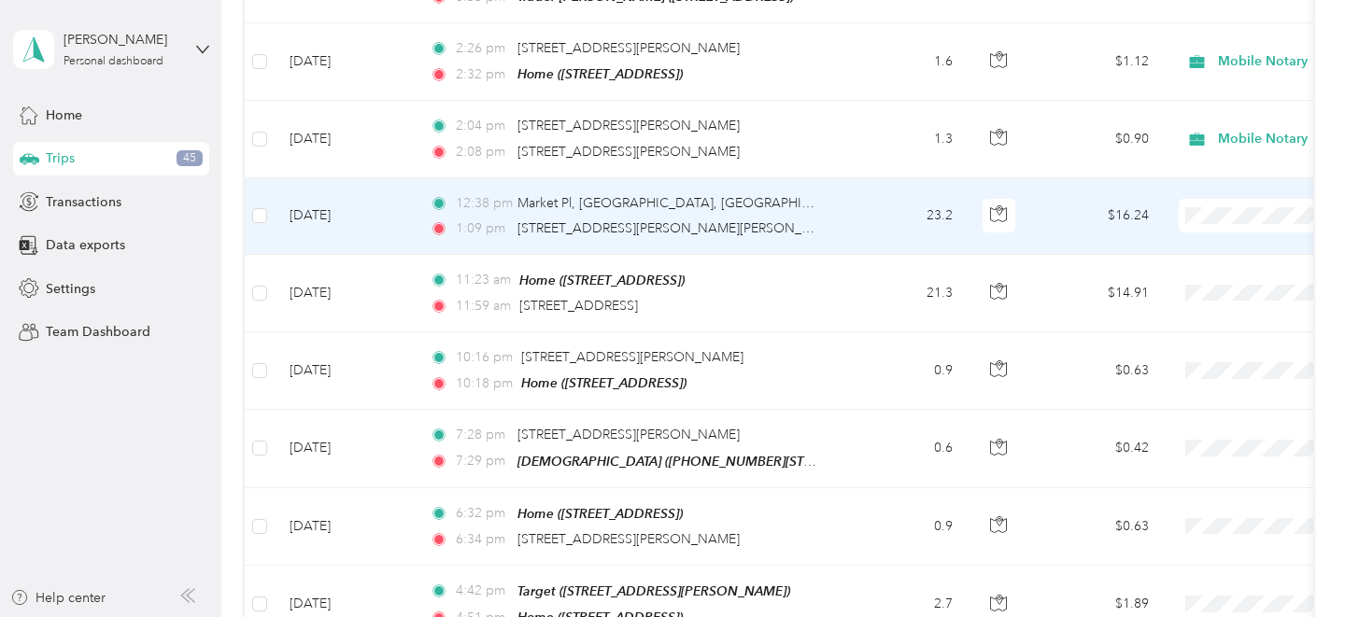
click at [1202, 282] on li "Mobile Notary" at bounding box center [1229, 294] width 232 height 33
click at [821, 182] on td "12:38 pm [GEOGRAPHIC_DATA] 1:09 pm [STREET_ADDRESS][PERSON_NAME][PERSON_NAME]" at bounding box center [630, 216] width 430 height 77
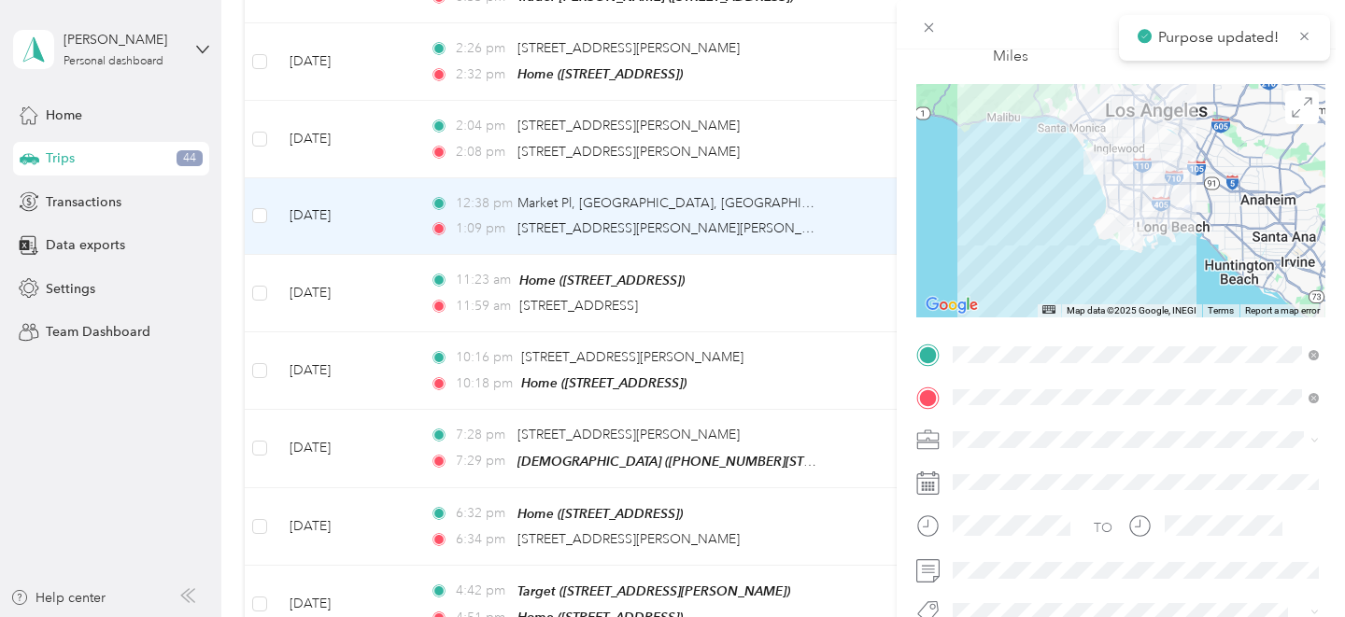
scroll to position [306, 0]
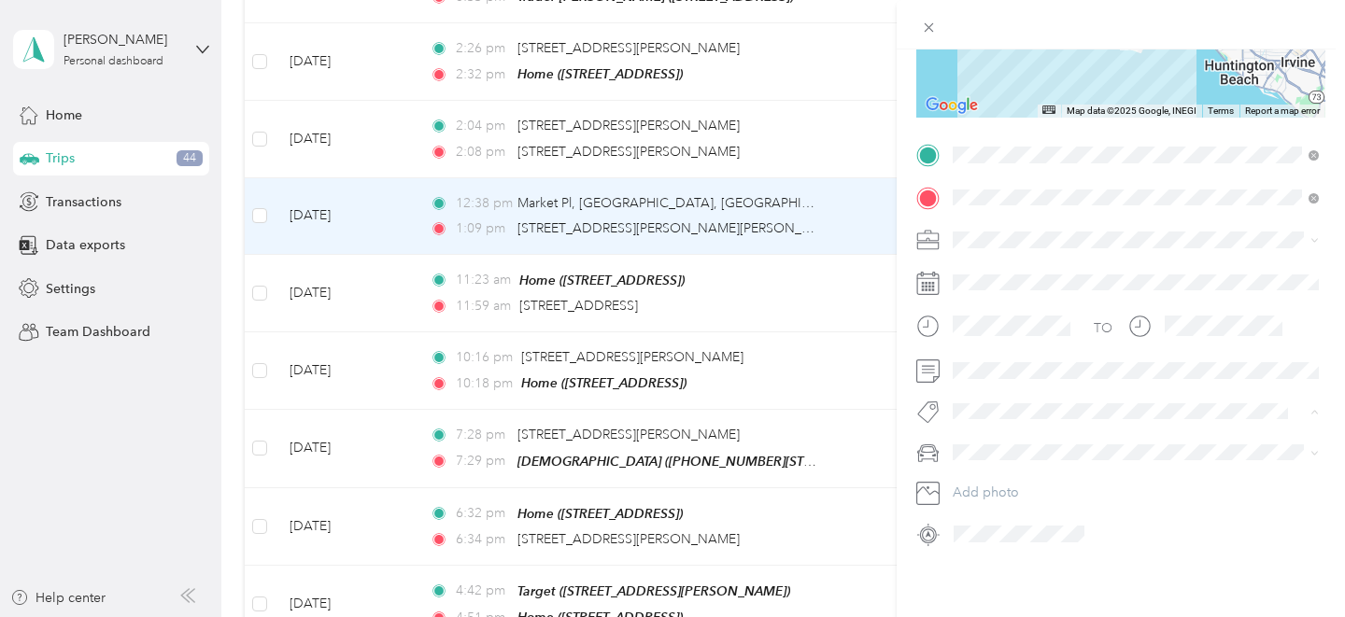
click at [1028, 509] on span "To/from Appointment" at bounding box center [1029, 516] width 114 height 17
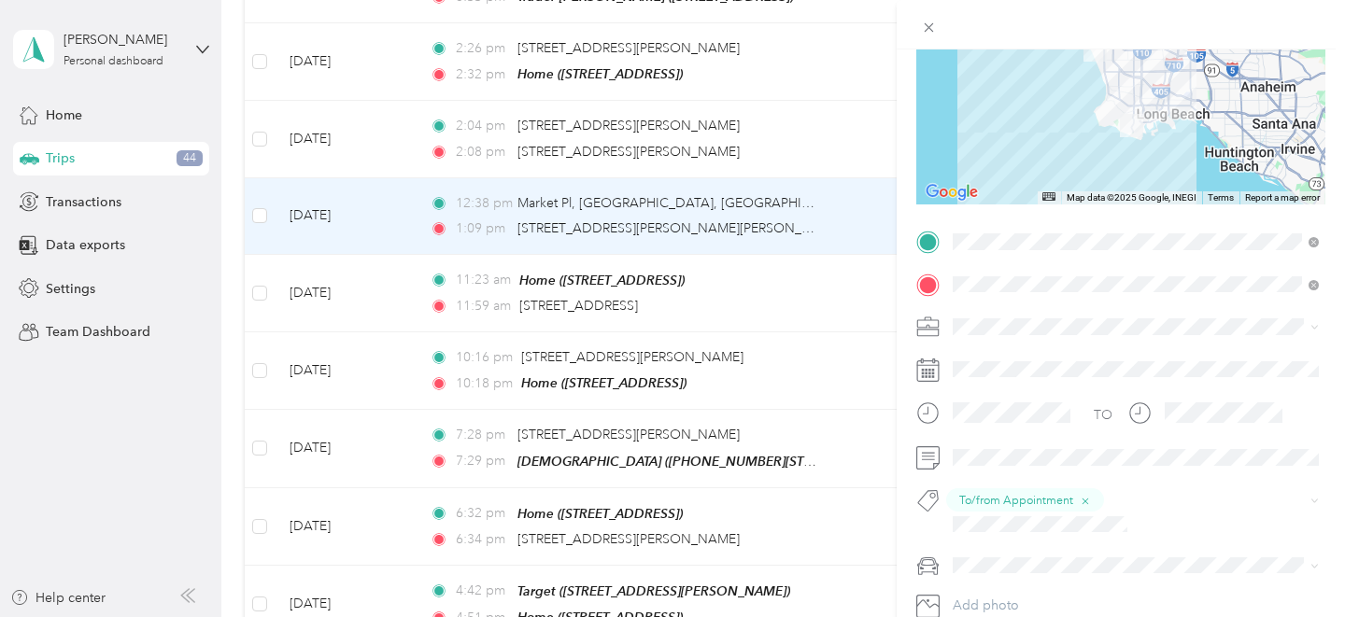
scroll to position [0, 0]
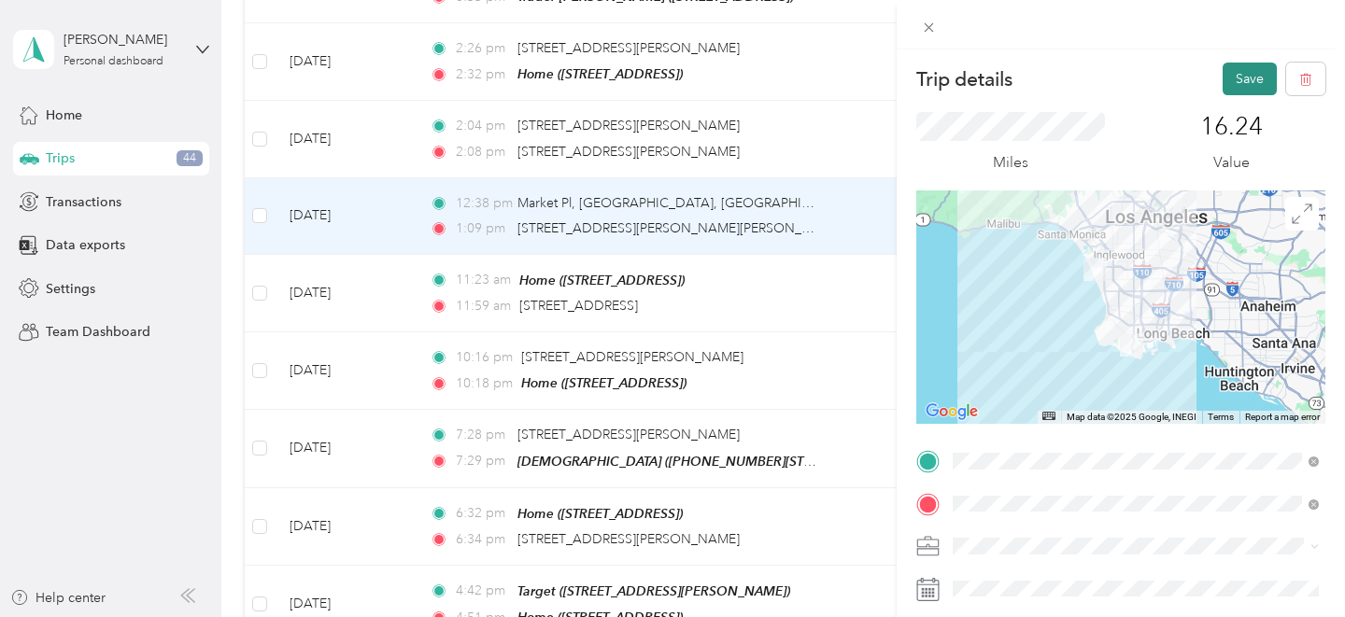
click at [1256, 75] on button "Save" at bounding box center [1249, 79] width 54 height 33
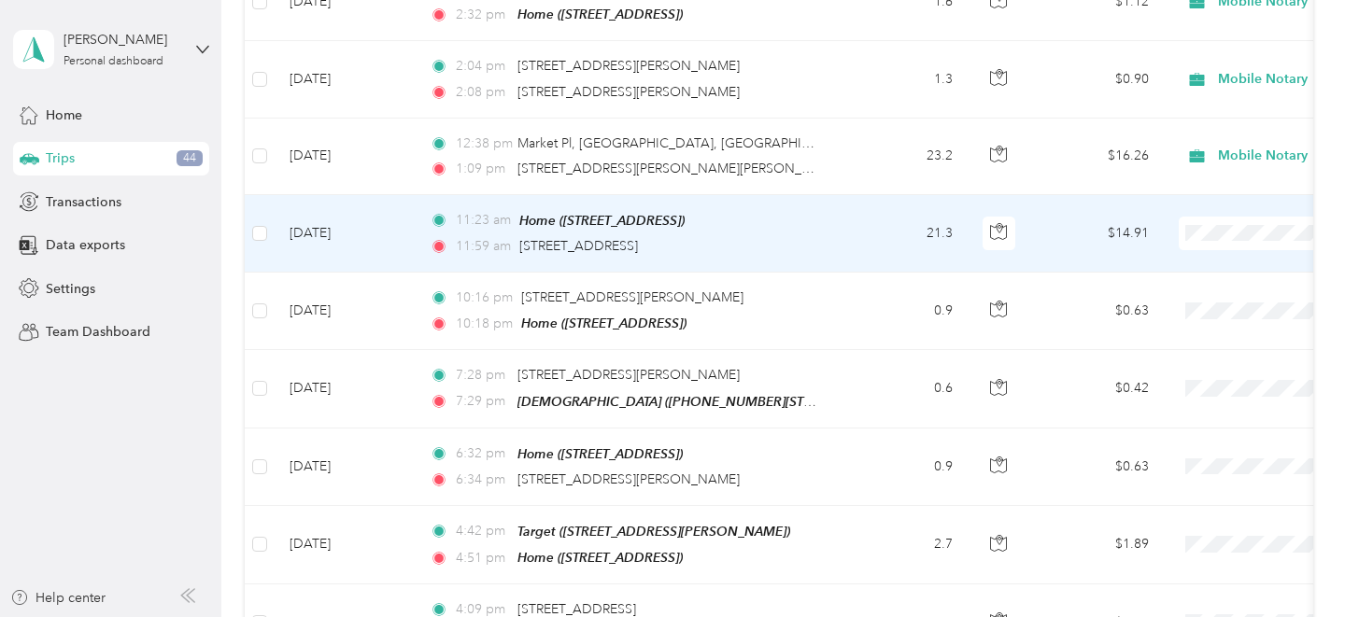
scroll to position [2852, 0]
click at [1215, 306] on span "Mobile Notary" at bounding box center [1246, 308] width 173 height 20
click at [827, 212] on td "11:23 am Home ([STREET_ADDRESS]) 11:59 am [STREET_ADDRESS]" at bounding box center [630, 233] width 430 height 78
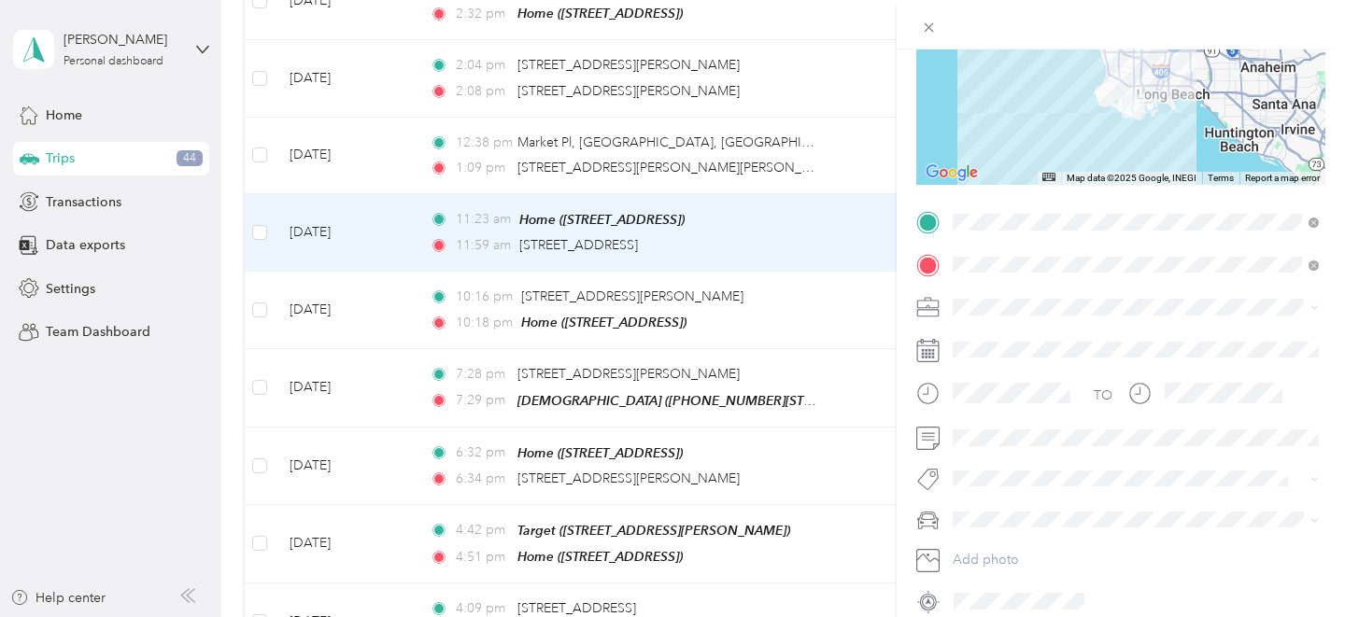
scroll to position [306, 0]
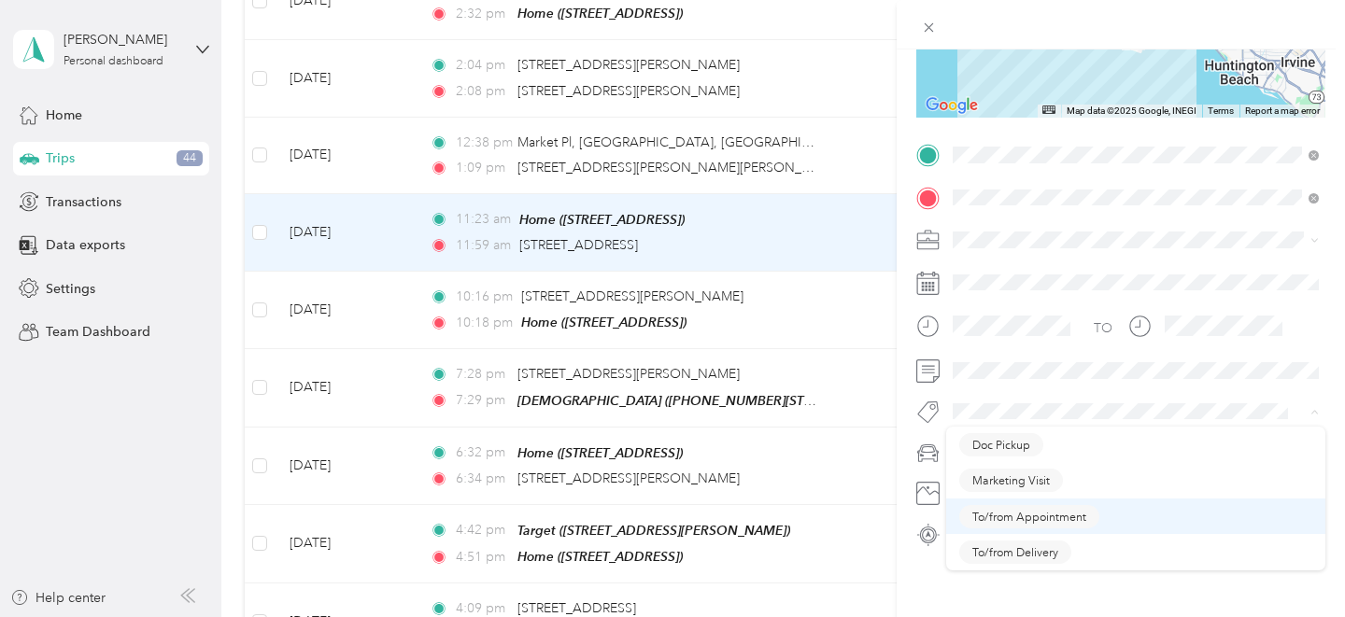
click at [1020, 510] on span "To/from Appointment" at bounding box center [1029, 516] width 114 height 17
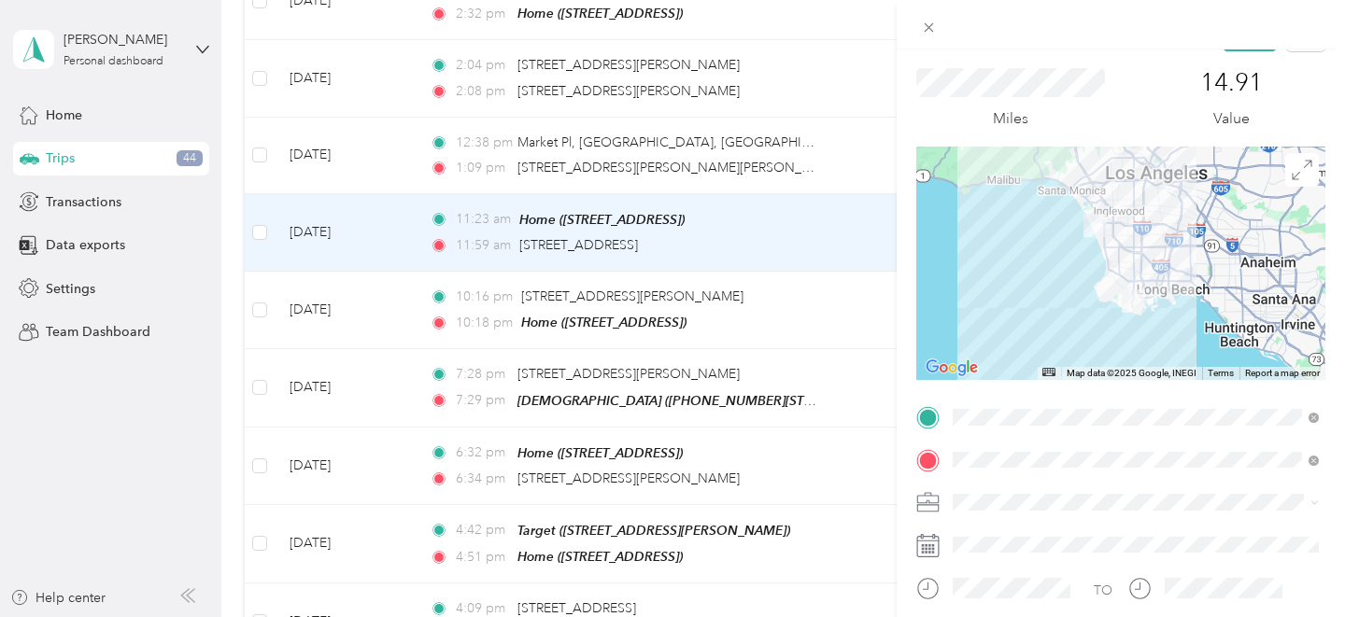
scroll to position [0, 0]
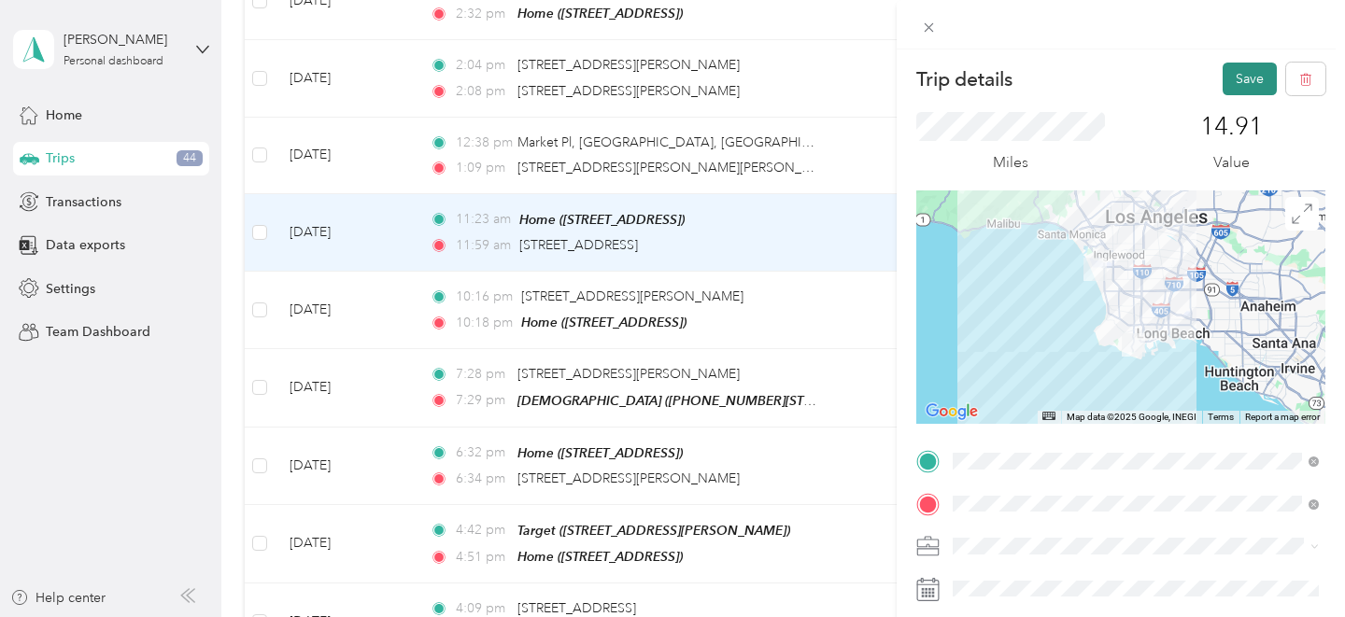
click at [1272, 74] on button "Save" at bounding box center [1249, 79] width 54 height 33
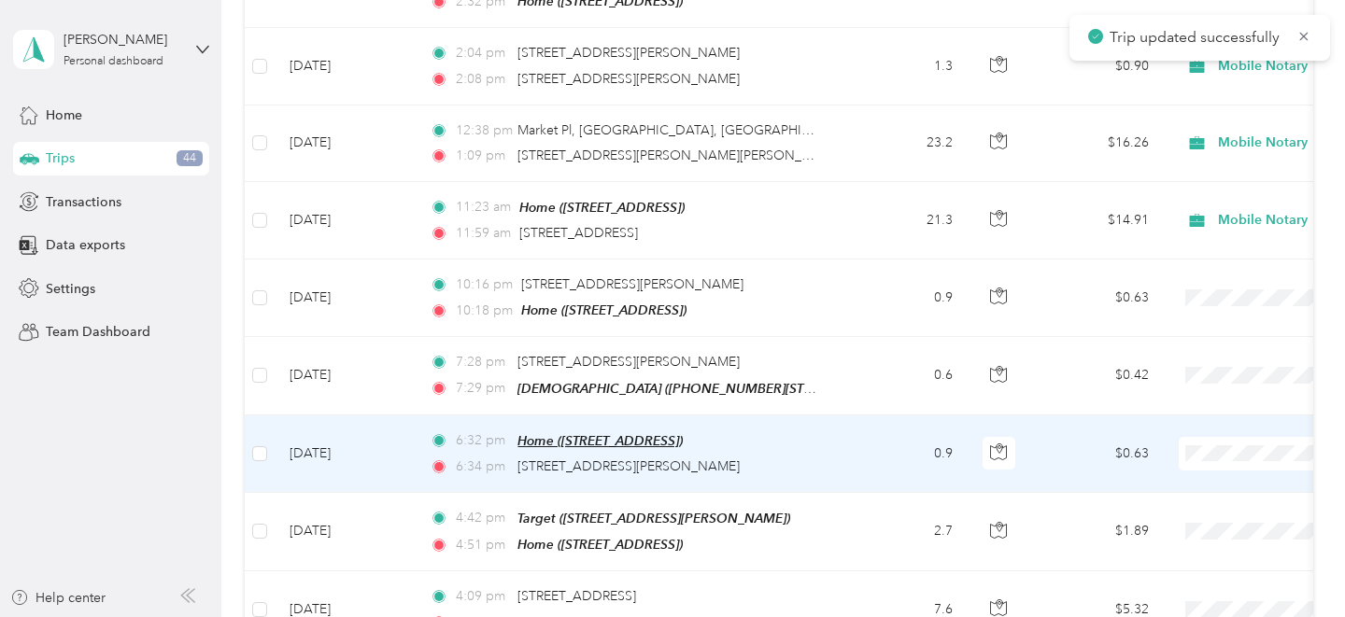
scroll to position [2865, 0]
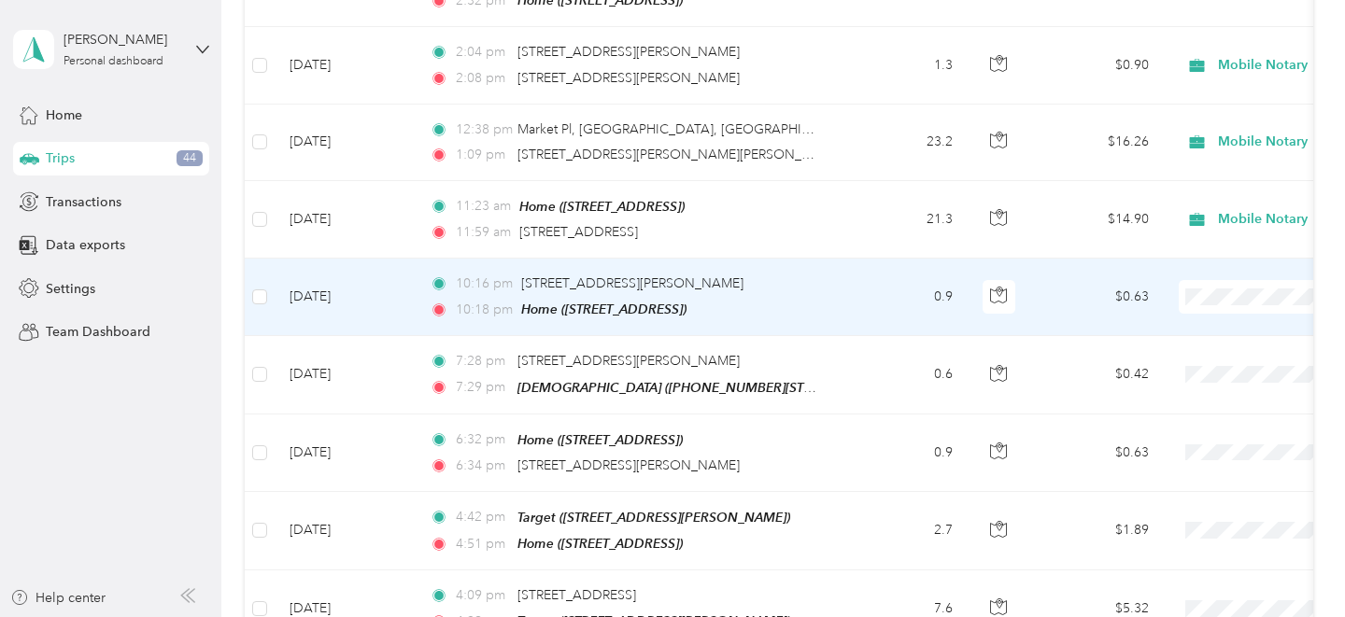
click at [1214, 341] on span "Personal" at bounding box center [1246, 342] width 173 height 20
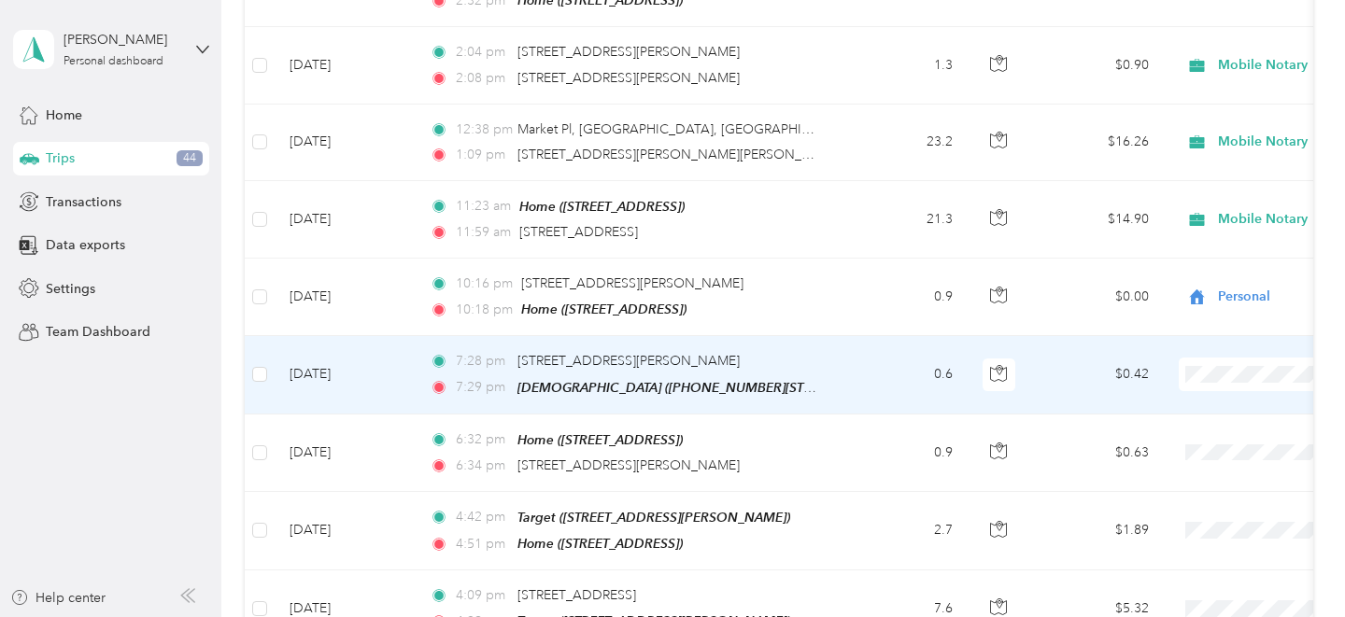
click at [1192, 120] on span "Personal" at bounding box center [1246, 121] width 173 height 20
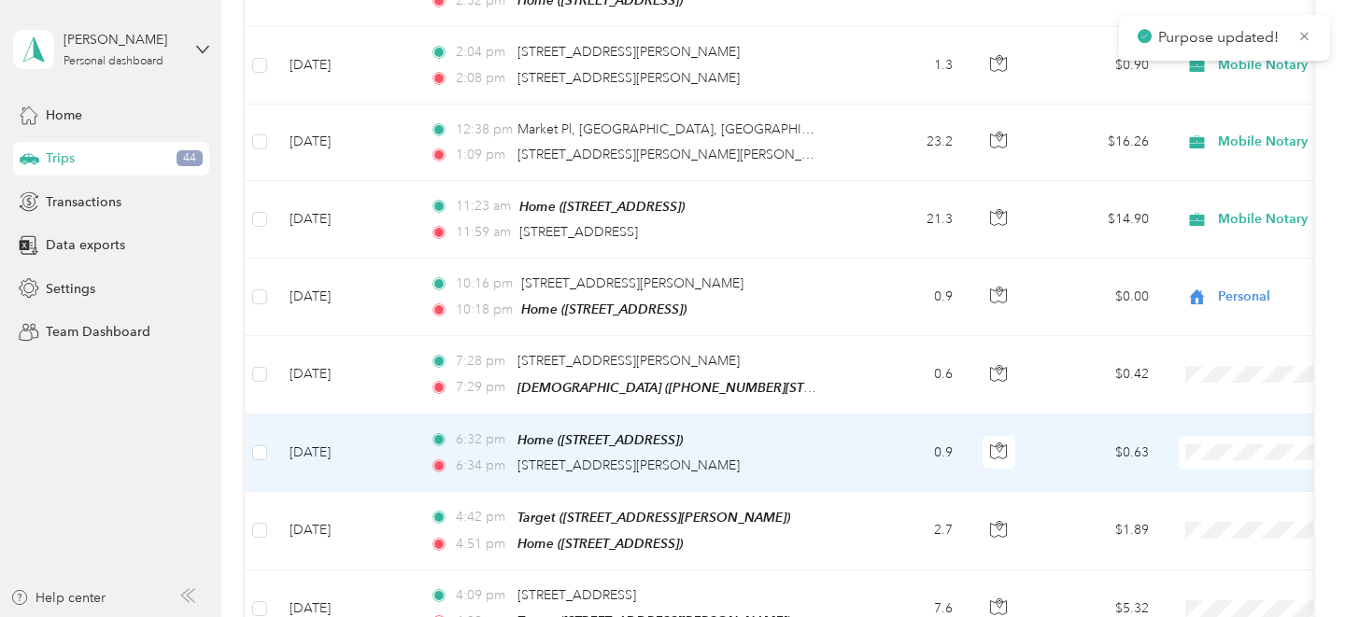
click at [1189, 206] on ol "Work Personal Mobile Notary Other Charity Medical Moving Commute" at bounding box center [1229, 276] width 232 height 261
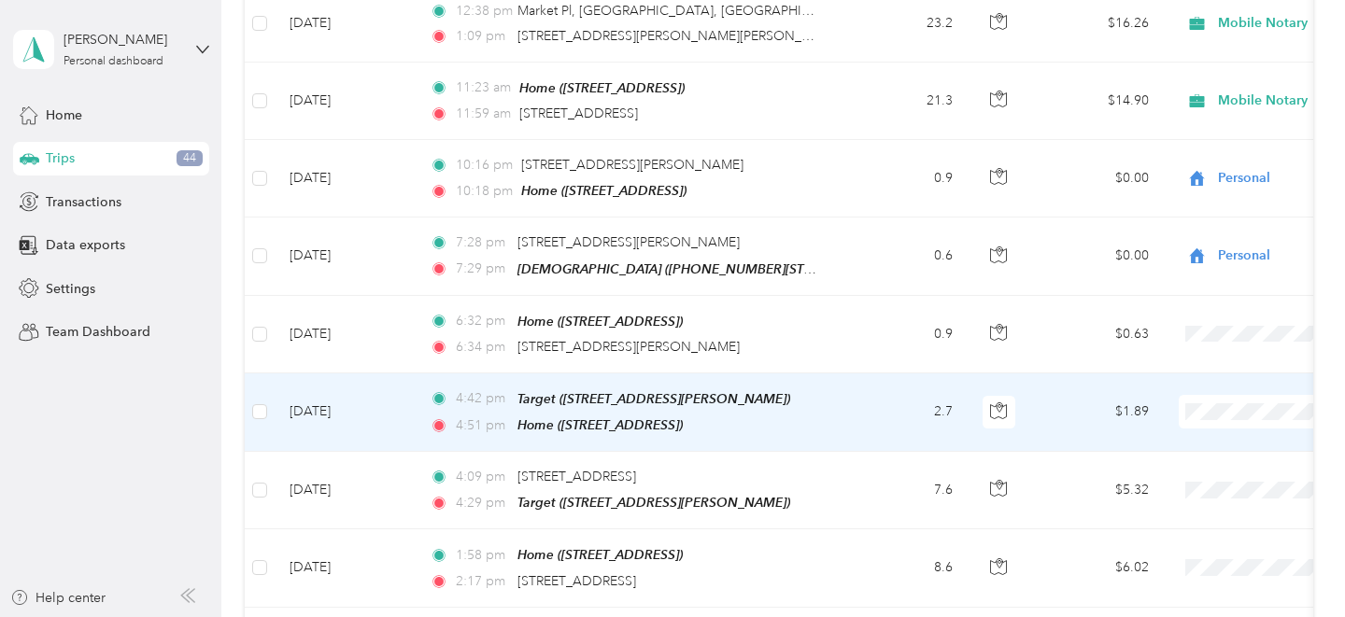
scroll to position [2988, 0]
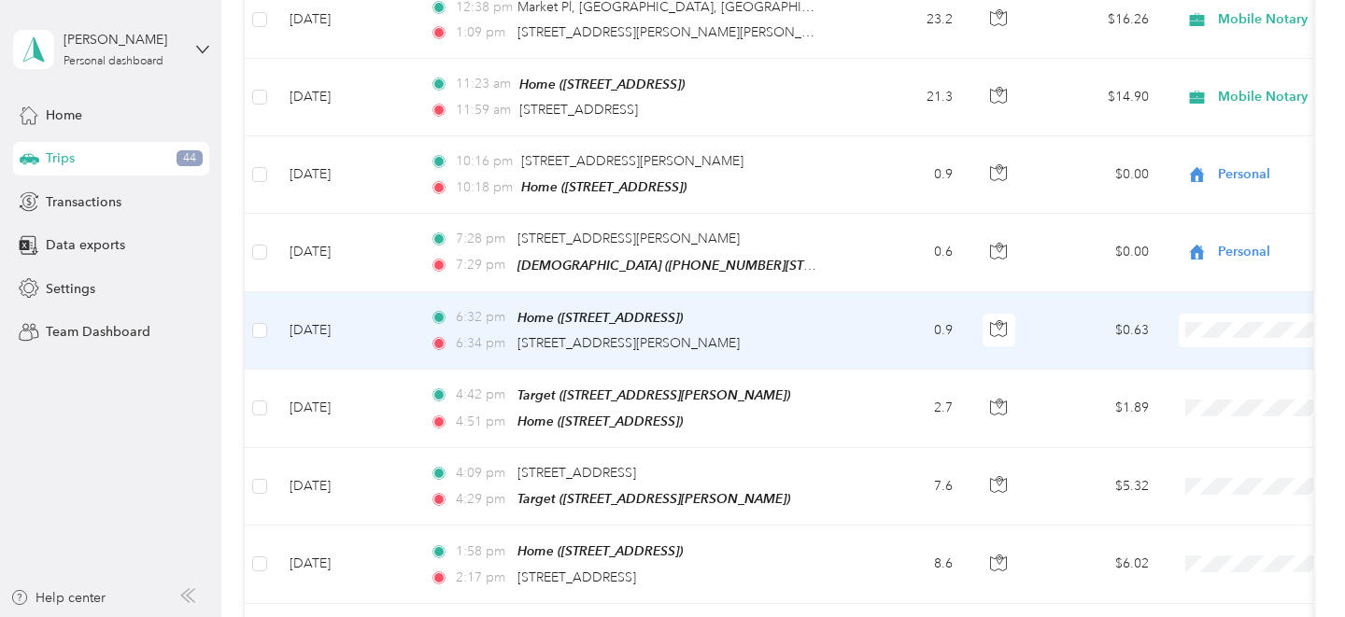
click at [1215, 318] on span at bounding box center [1295, 331] width 232 height 34
click at [1197, 376] on span "Personal" at bounding box center [1246, 374] width 173 height 20
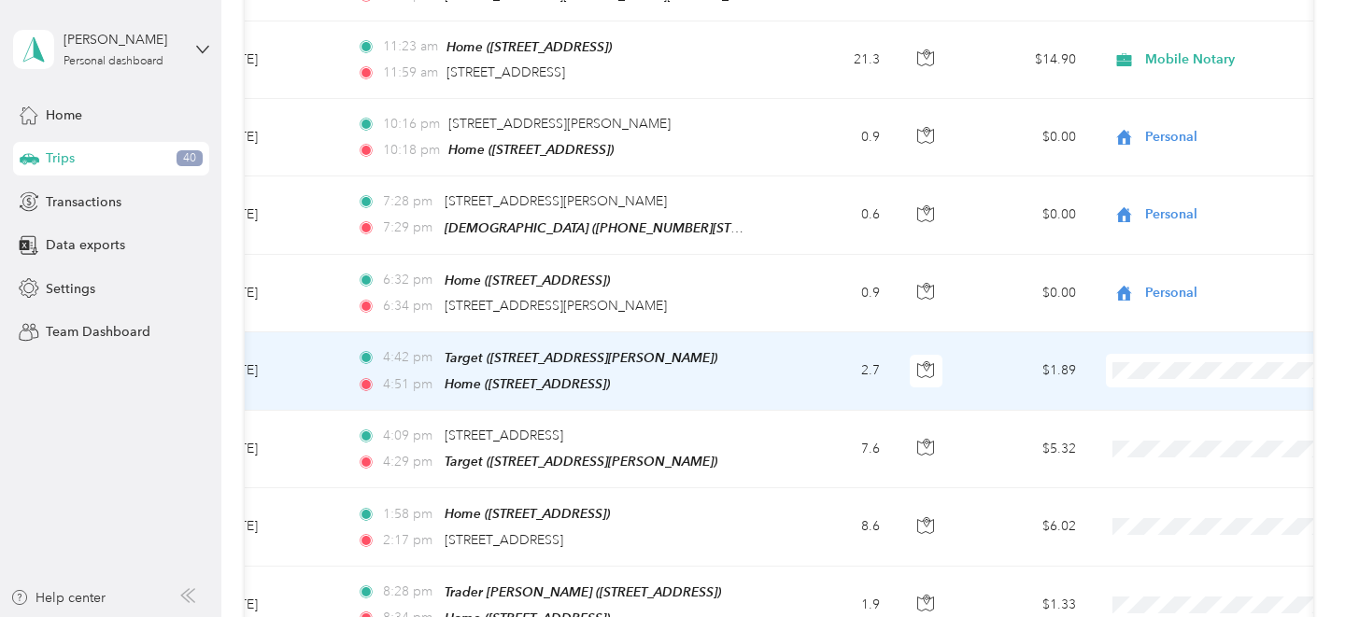
scroll to position [0, 75]
click at [1197, 376] on td at bounding box center [1219, 371] width 261 height 78
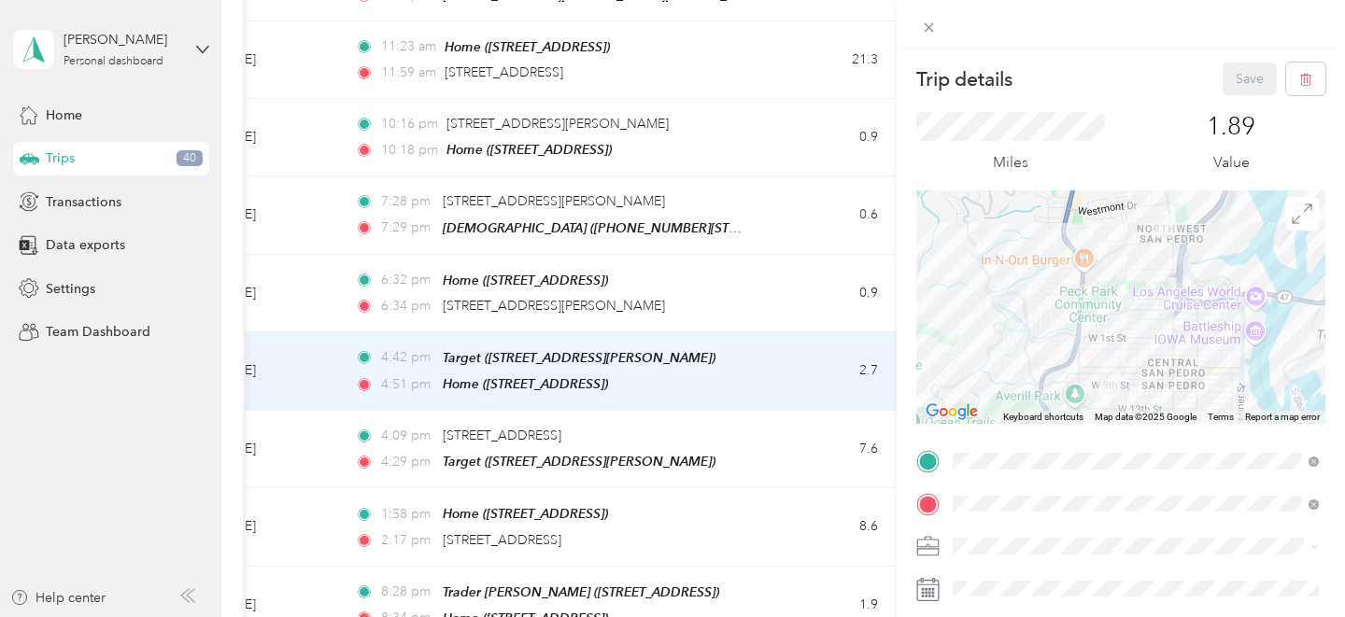
click at [1197, 376] on div "← Move left → Move right ↑ Move up ↓ Move down + Zoom in - Zoom out Home Jump l…" at bounding box center [1120, 307] width 409 height 233
click at [1197, 376] on div at bounding box center [1120, 307] width 409 height 233
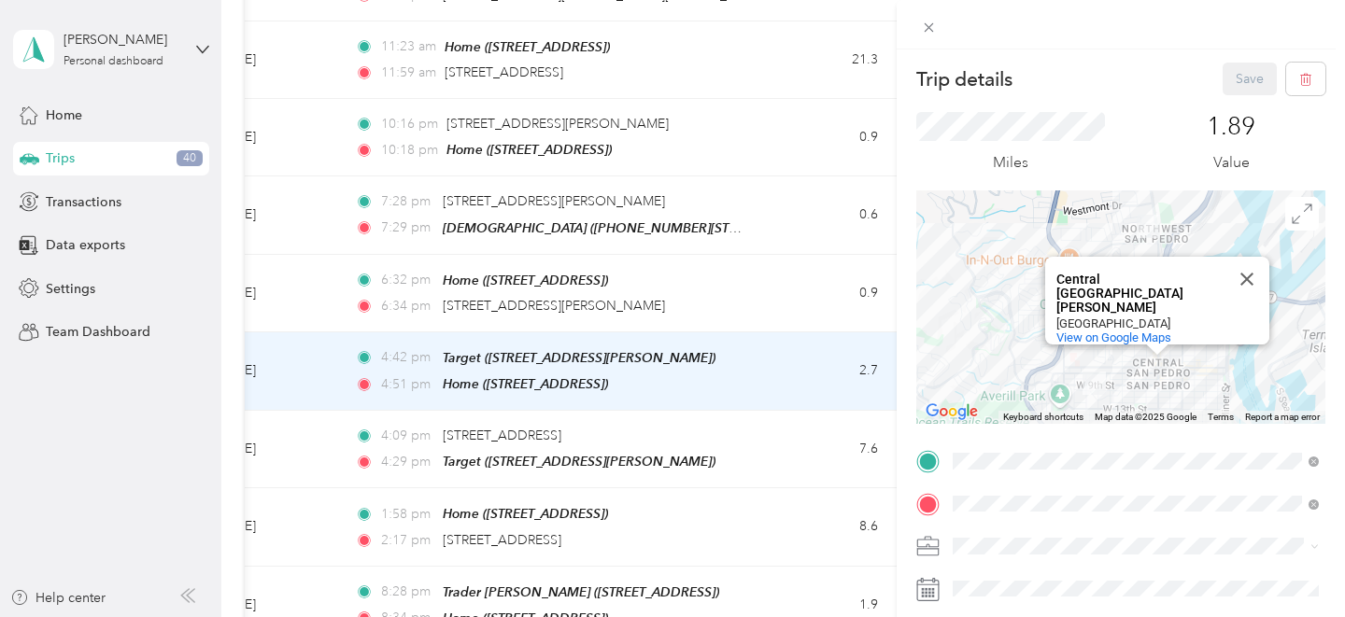
click at [1197, 376] on div "[GEOGRAPHIC_DATA][PERSON_NAME][PERSON_NAME] View on Google Maps" at bounding box center [1120, 307] width 409 height 233
